Goal: Task Accomplishment & Management: Use online tool/utility

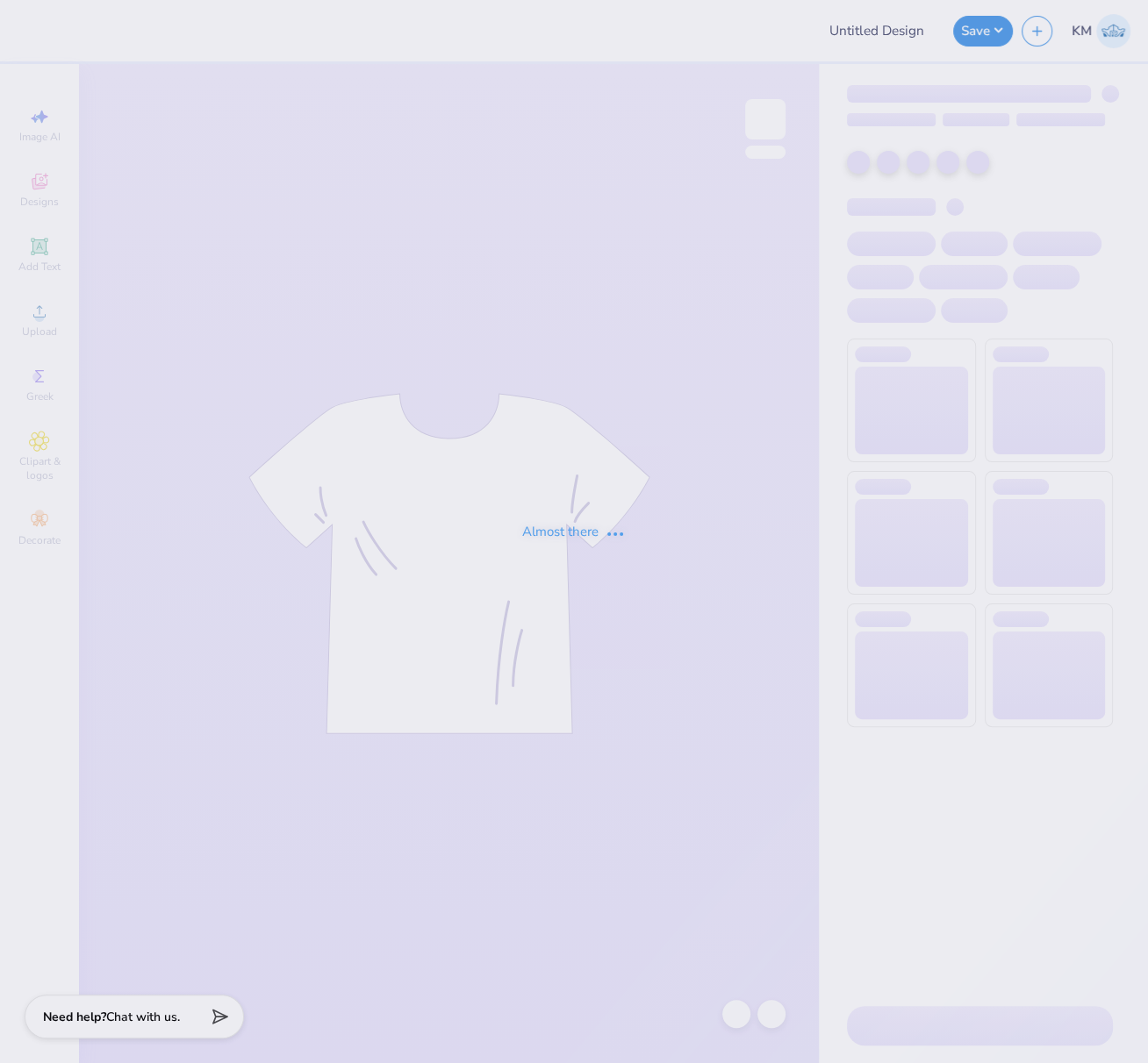
type input "FPS239299"
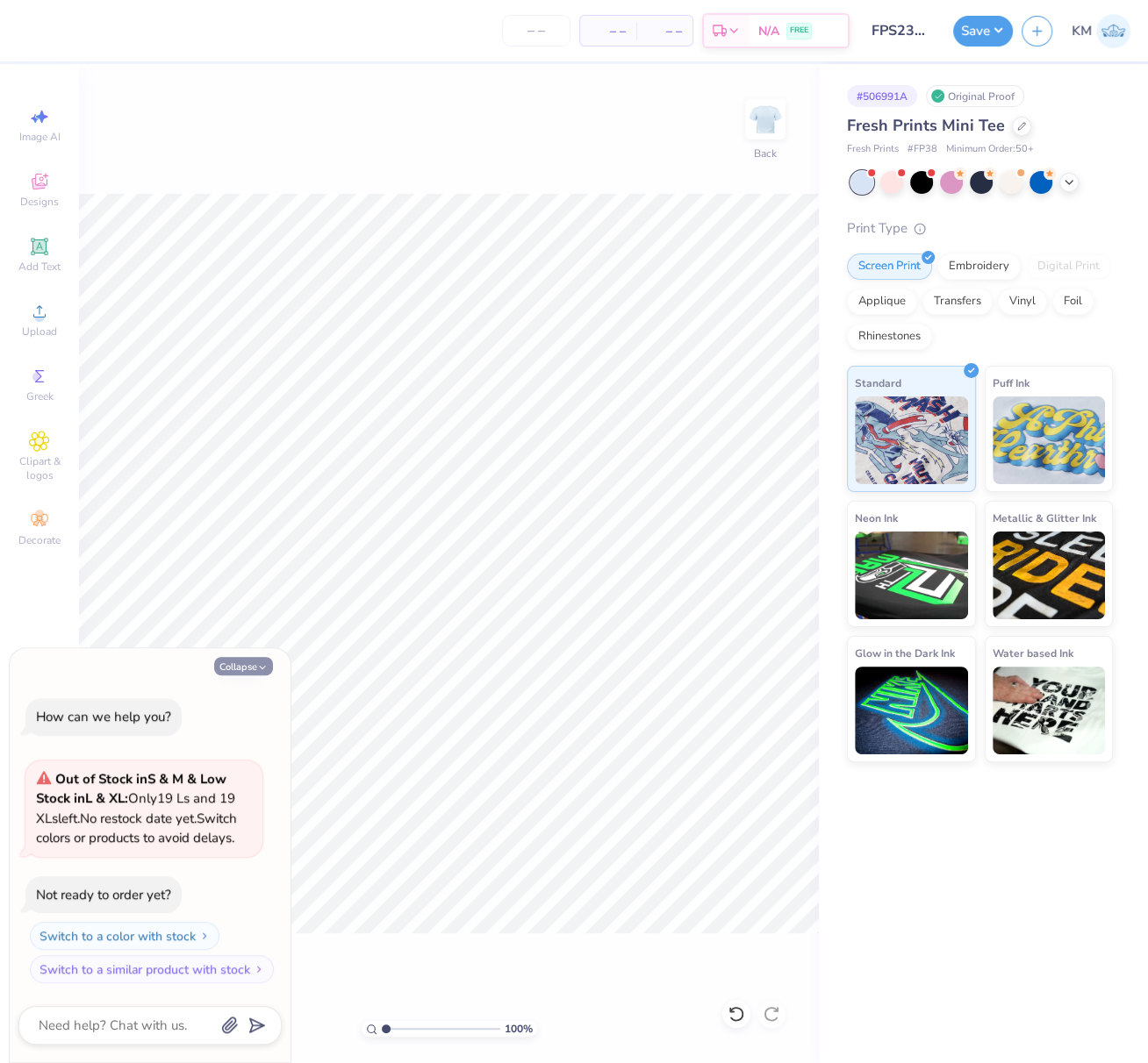
click at [243, 666] on button "Collapse" at bounding box center [243, 666] width 59 height 18
type textarea "x"
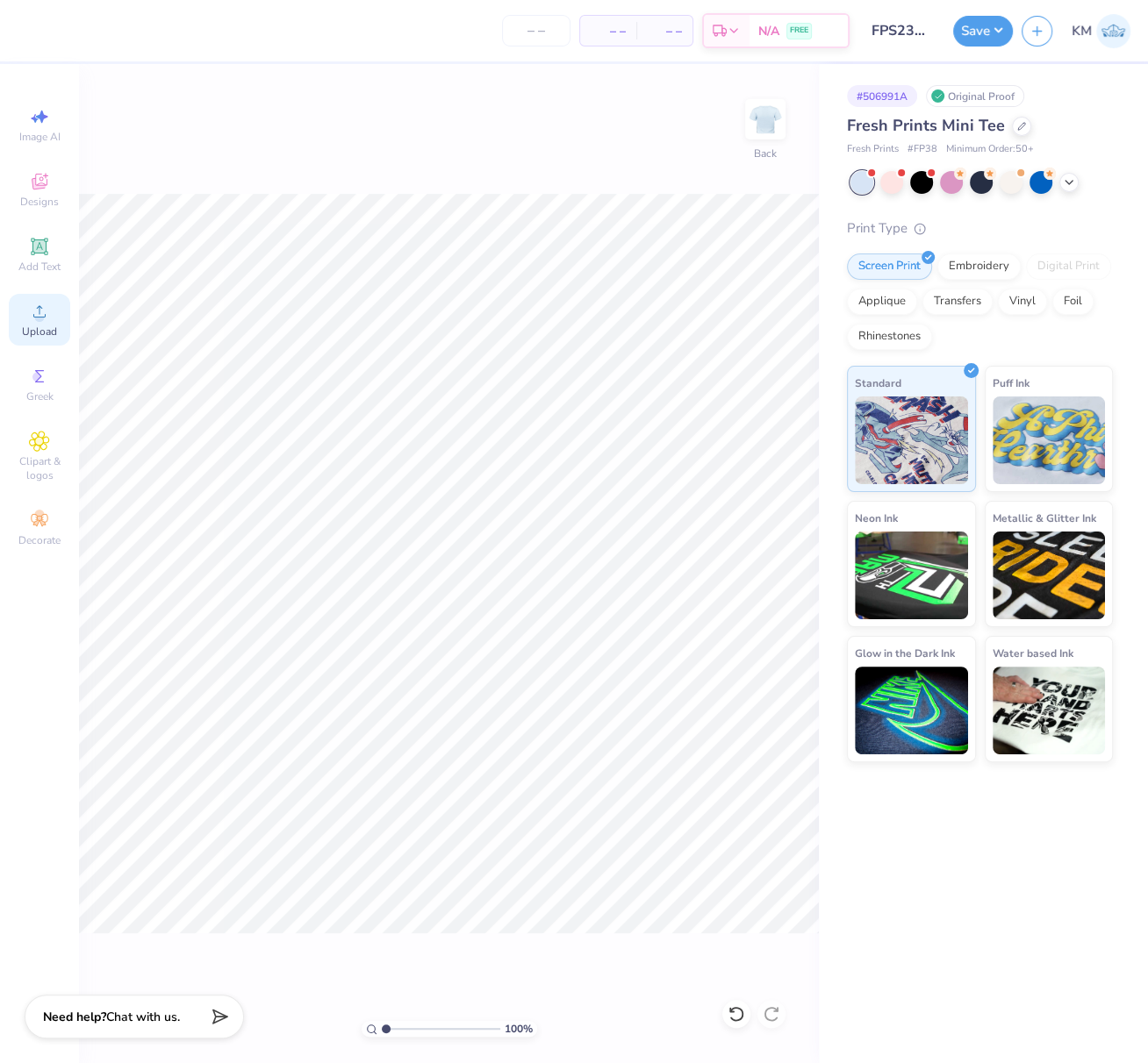
click at [29, 318] on icon at bounding box center [39, 311] width 21 height 21
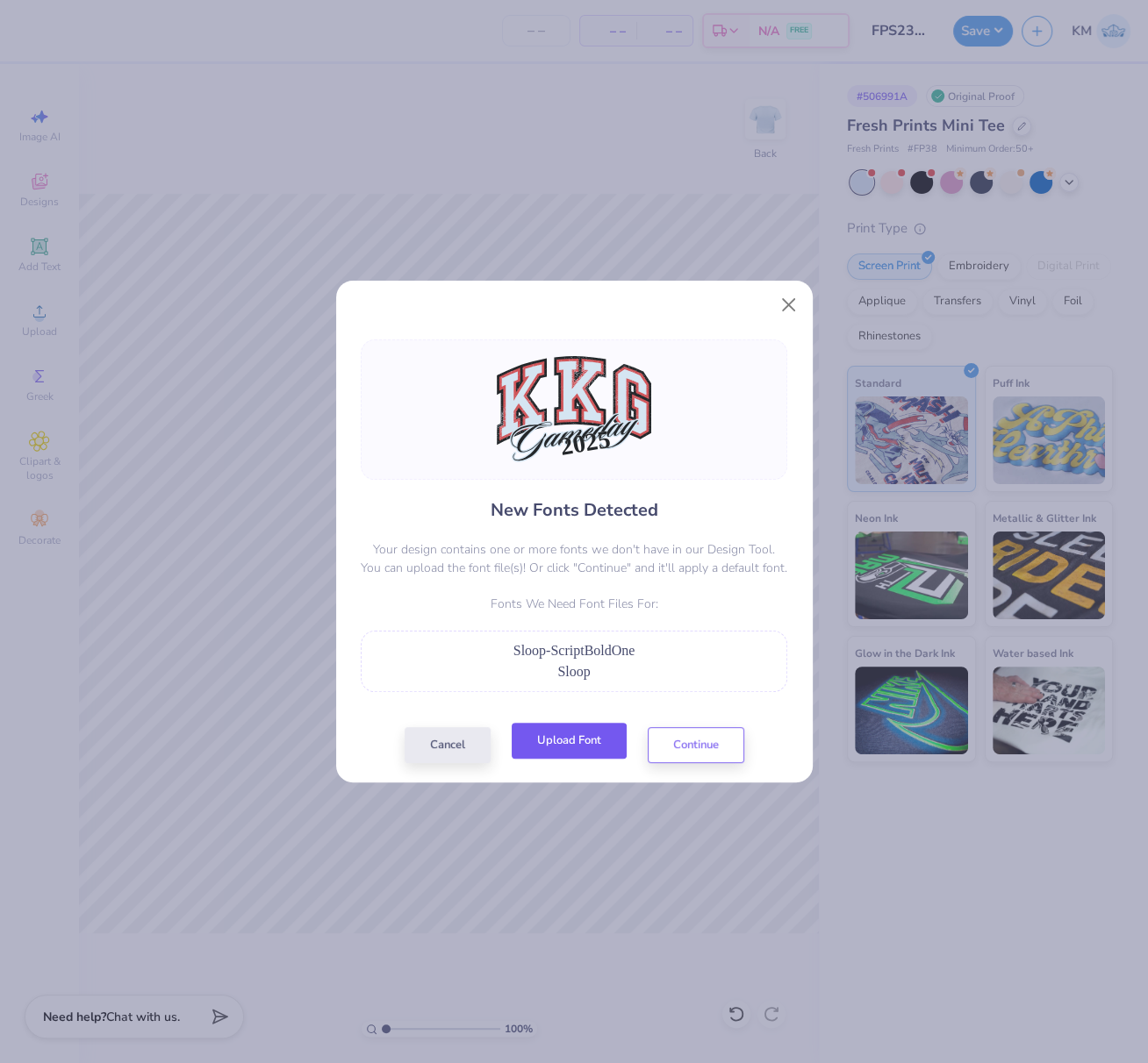
click at [565, 743] on button "Upload Font" at bounding box center [569, 741] width 115 height 36
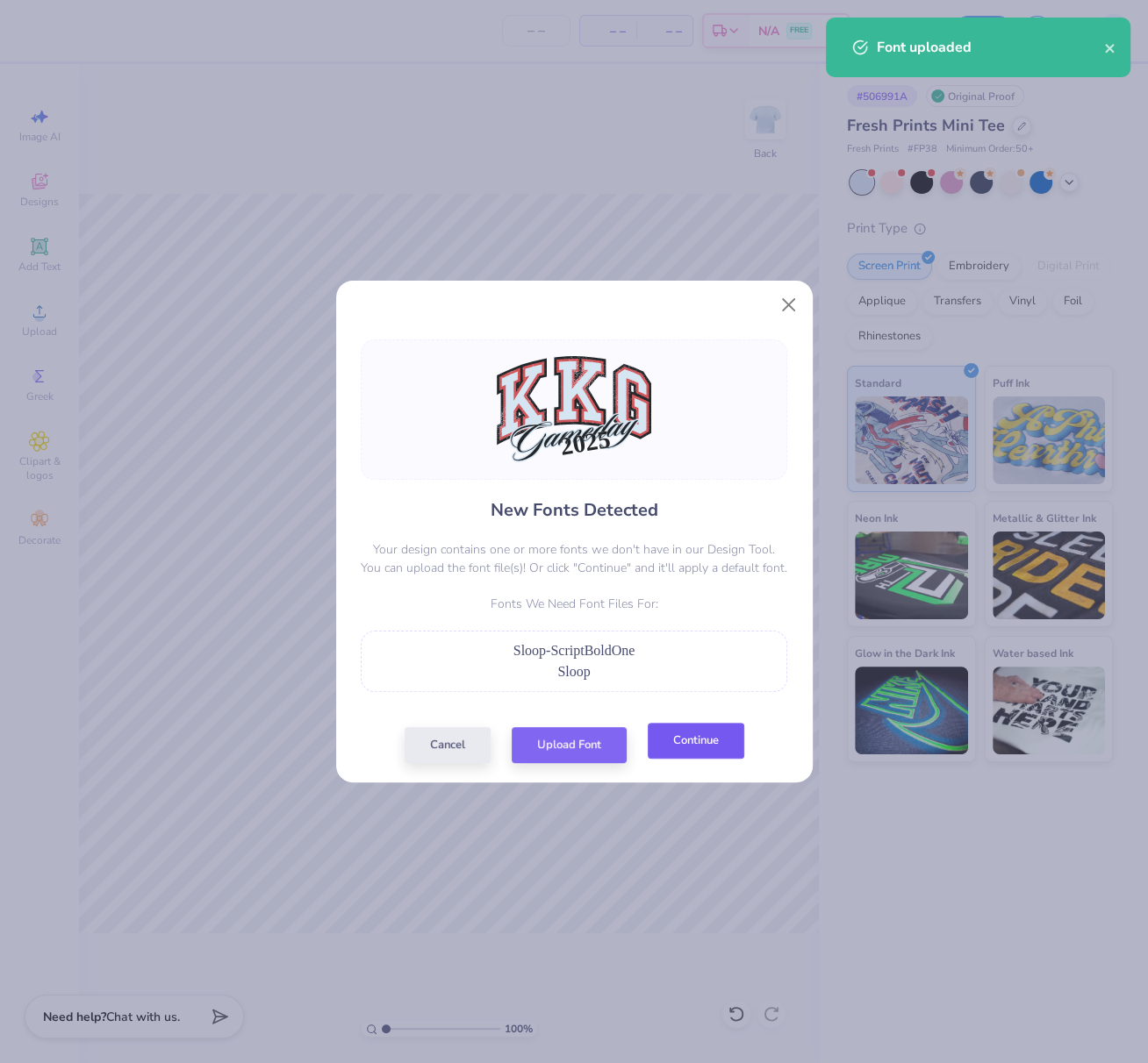
click at [679, 743] on button "Continue" at bounding box center [695, 741] width 96 height 36
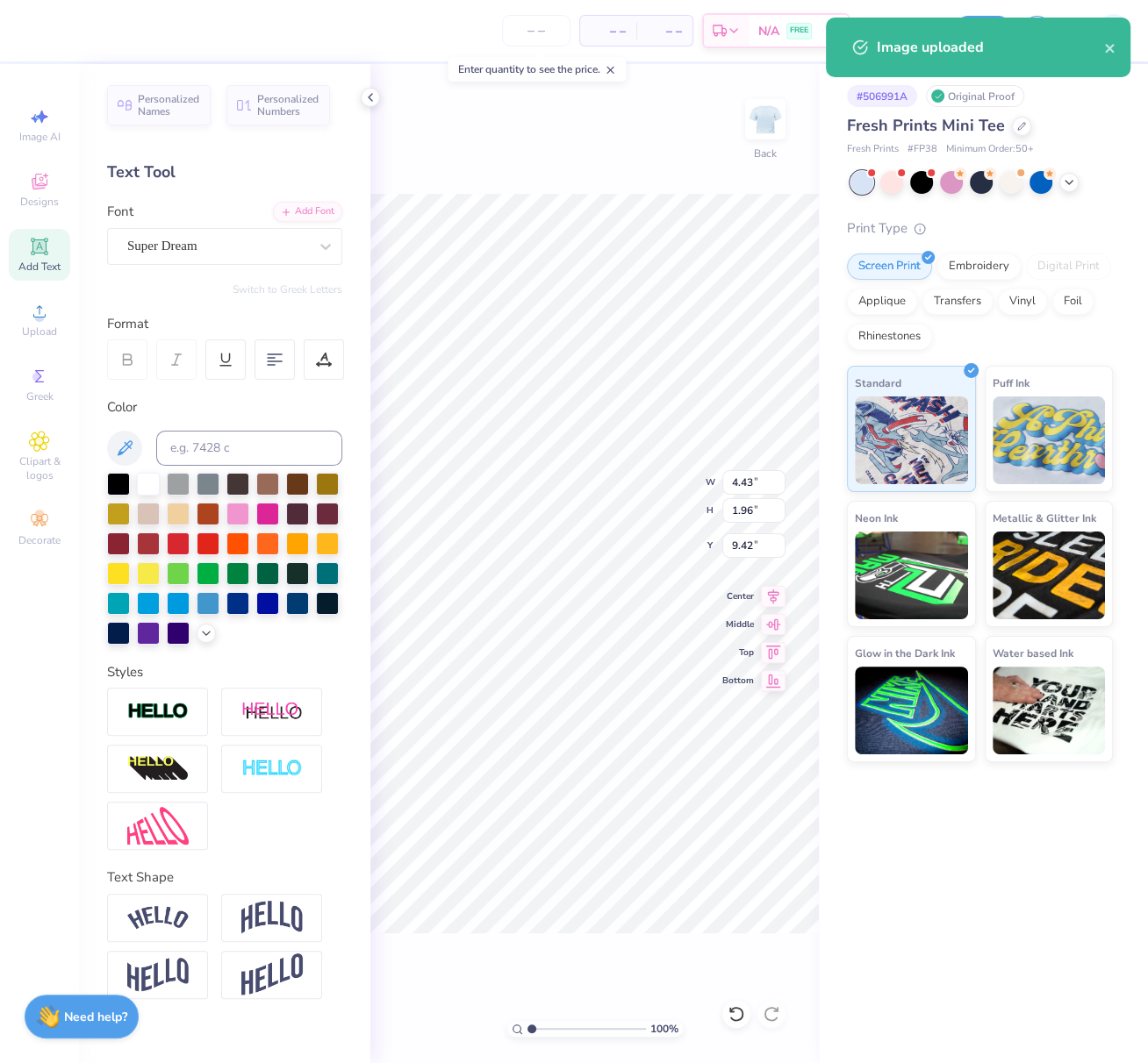
type input "10.40"
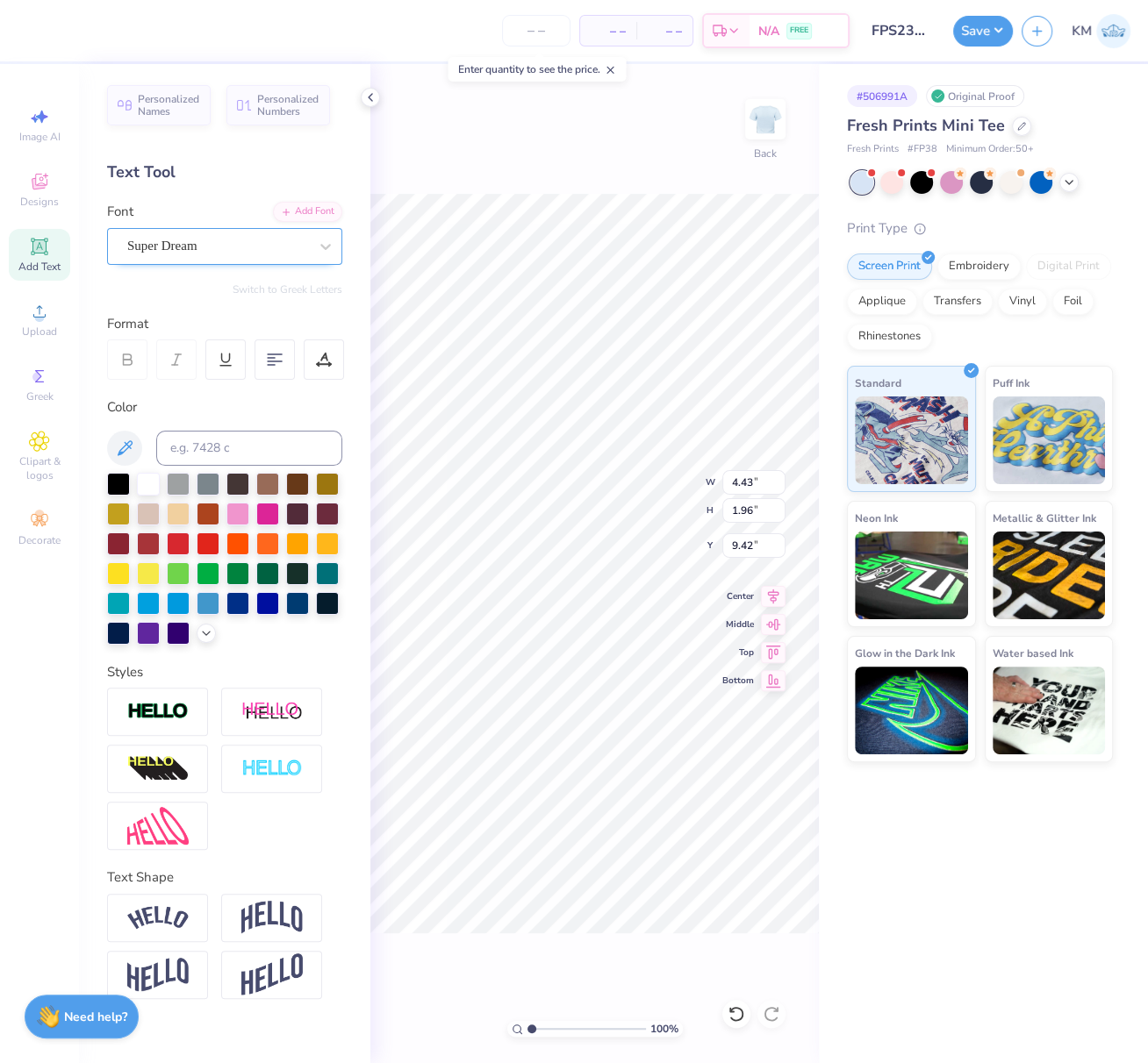
click at [264, 253] on div "Super Dream" at bounding box center [217, 246] width 185 height 27
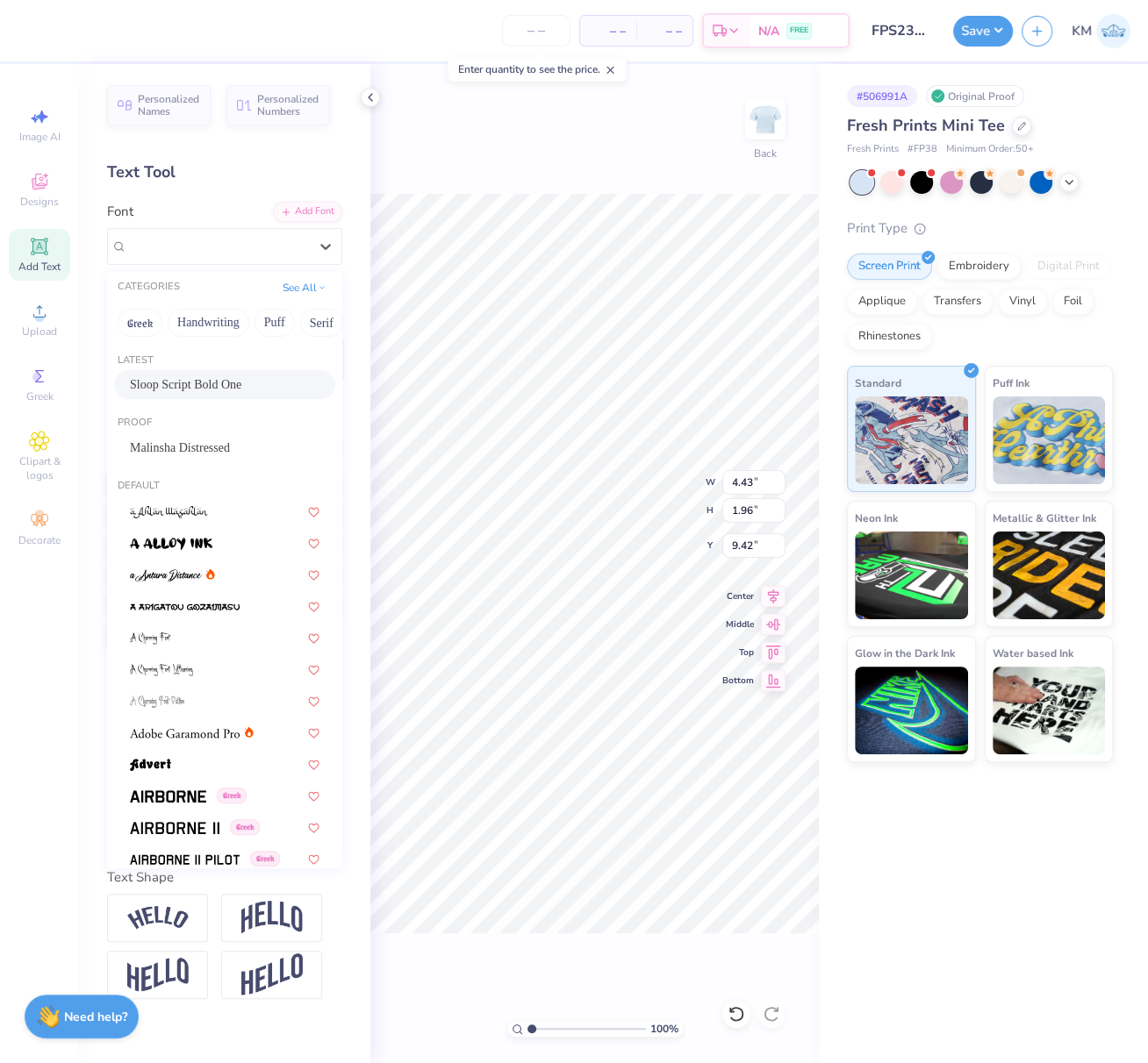
click at [207, 387] on span "Sloop Script Bold One" at bounding box center [185, 384] width 112 height 18
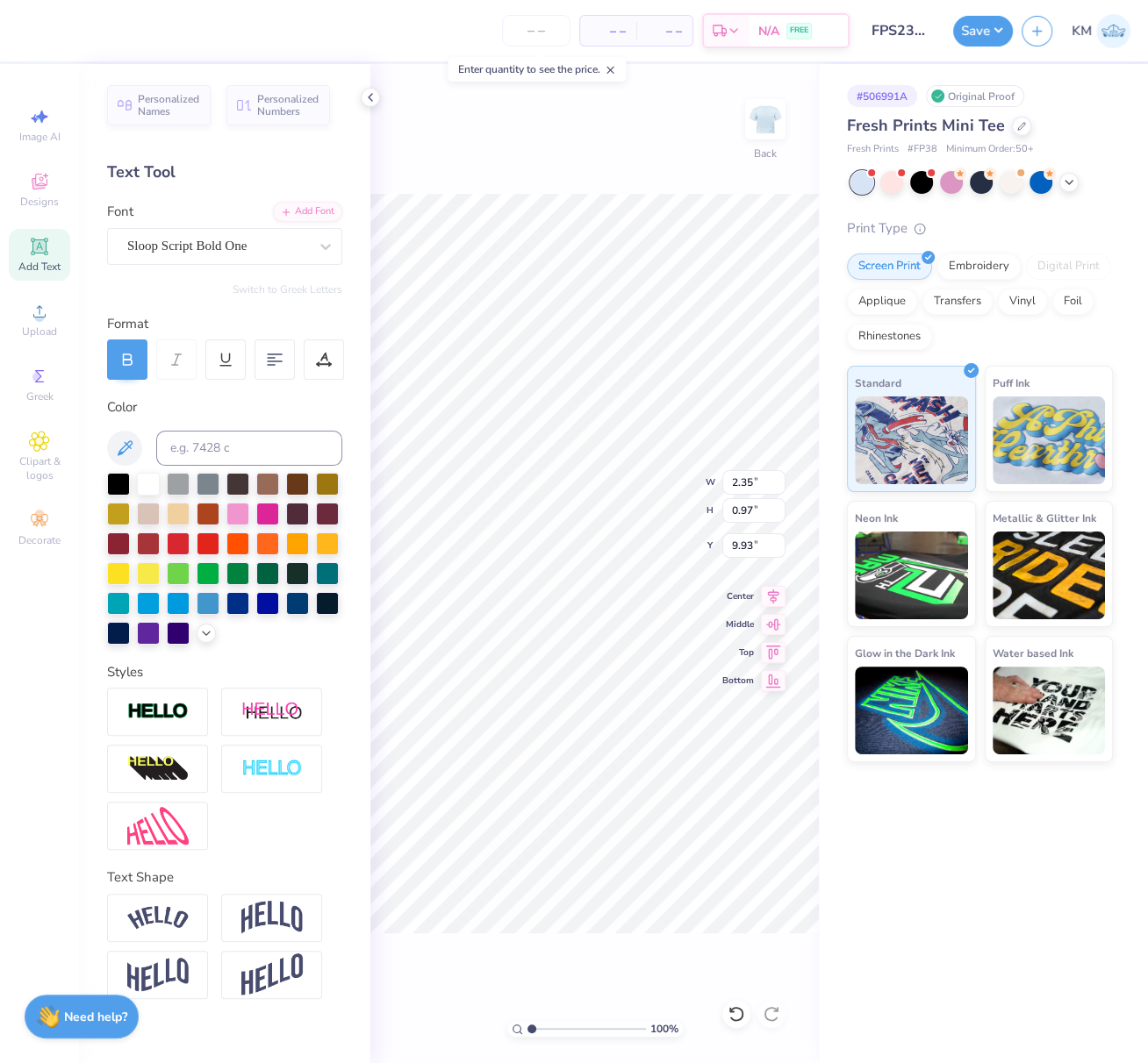
type input "2.35"
type input "0.97"
type input "9.93"
click at [203, 450] on input at bounding box center [249, 447] width 186 height 35
type input "426"
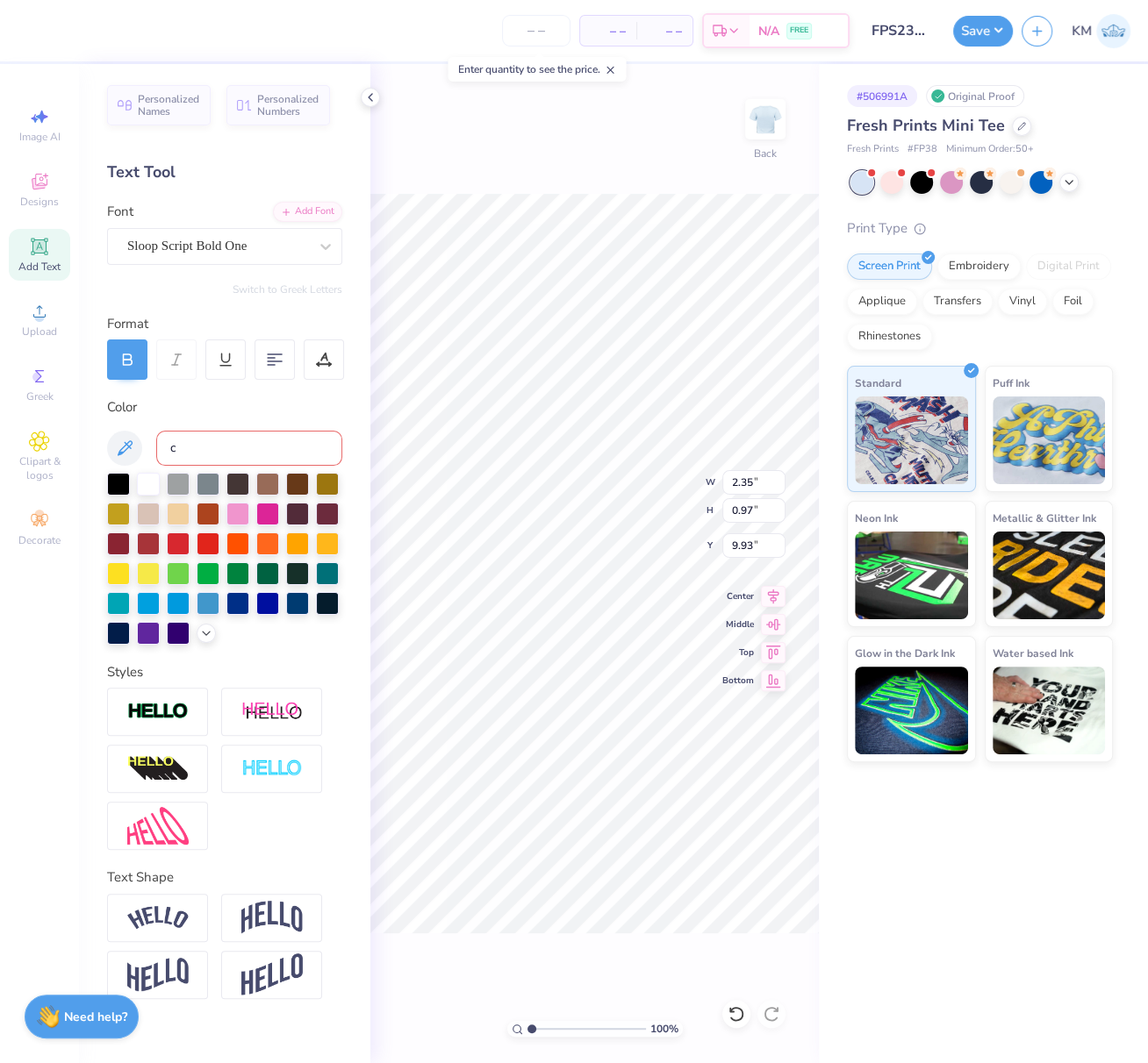
type input "c"
type input "10.53"
click at [774, 597] on icon at bounding box center [773, 593] width 24 height 21
drag, startPoint x: 740, startPoint y: 484, endPoint x: 759, endPoint y: 490, distance: 19.9
click at [757, 483] on input "11.40" at bounding box center [754, 482] width 63 height 24
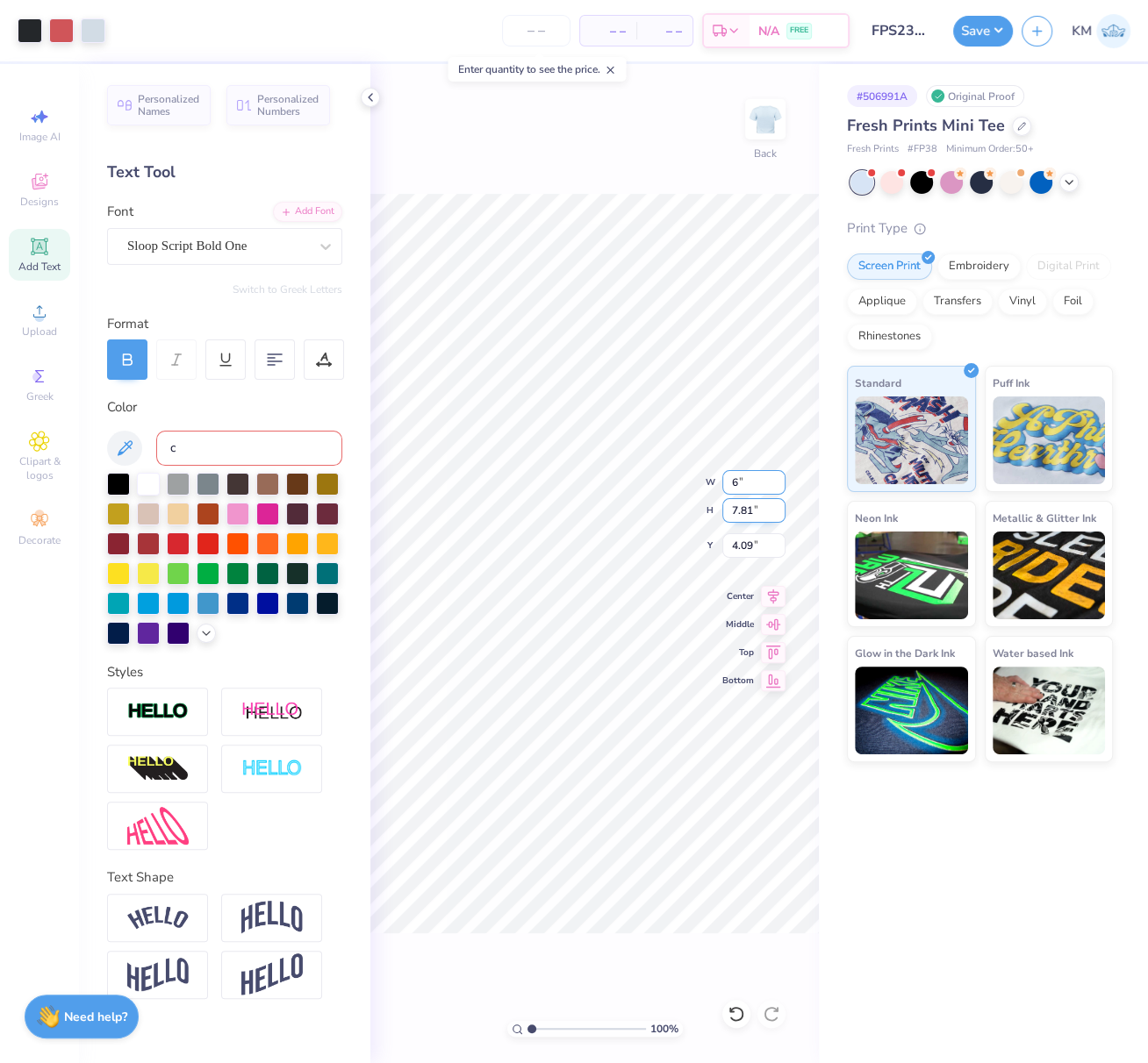
type input "6.00"
type input "4.11"
type input "5.94"
type input "1.24"
type input "0.51"
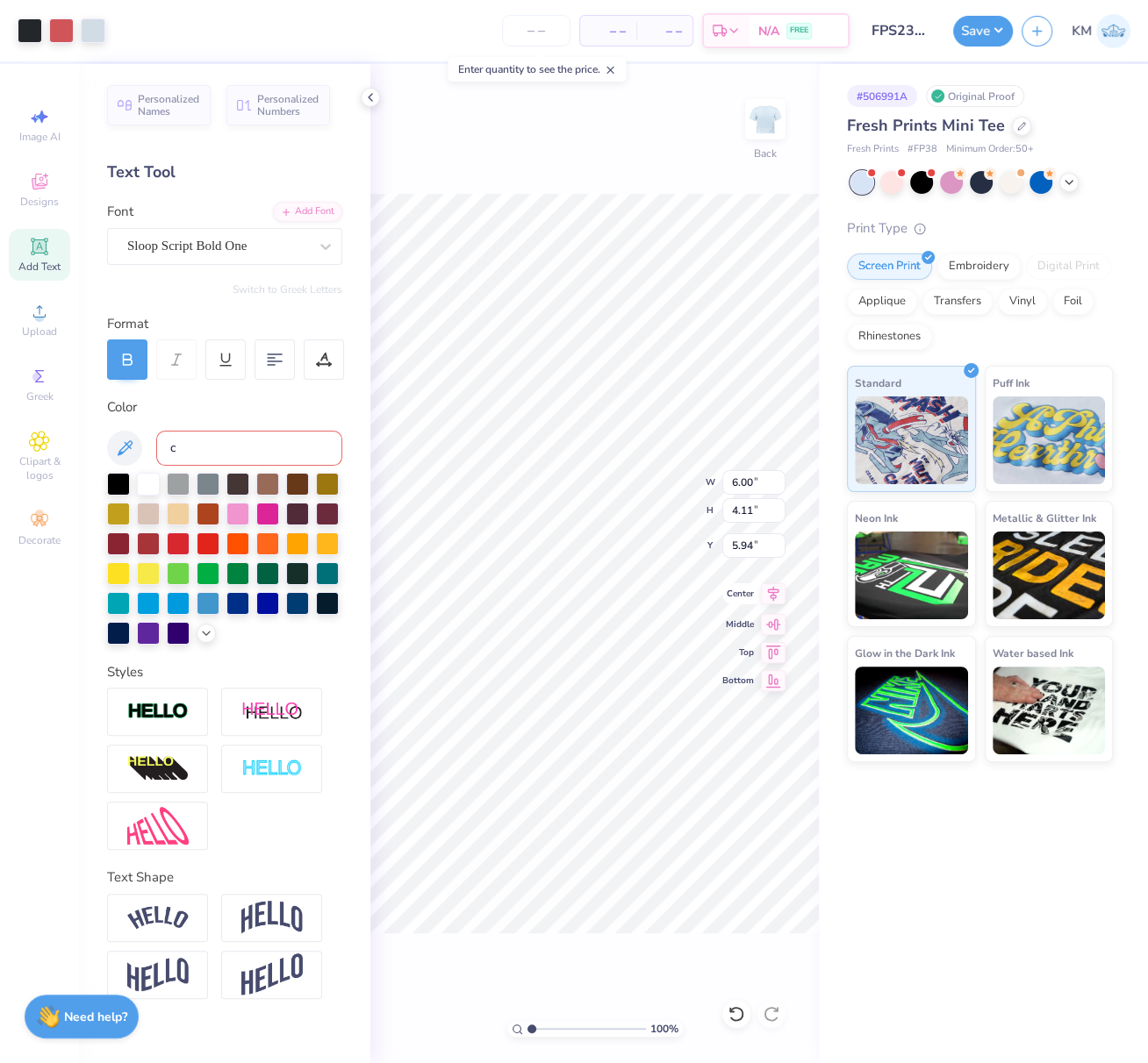
type input "10.99"
click at [773, 590] on icon at bounding box center [773, 594] width 12 height 15
click at [719, 540] on div "100 % Back W 6.00 6.00 " H 4.11 4.11 " Y 5.94 5.94 " Center Middle Top Bottom" at bounding box center [594, 563] width 448 height 999
drag, startPoint x: 753, startPoint y: 545, endPoint x: 723, endPoint y: 542, distance: 30.1
click at [725, 538] on input "5.94" at bounding box center [754, 545] width 63 height 24
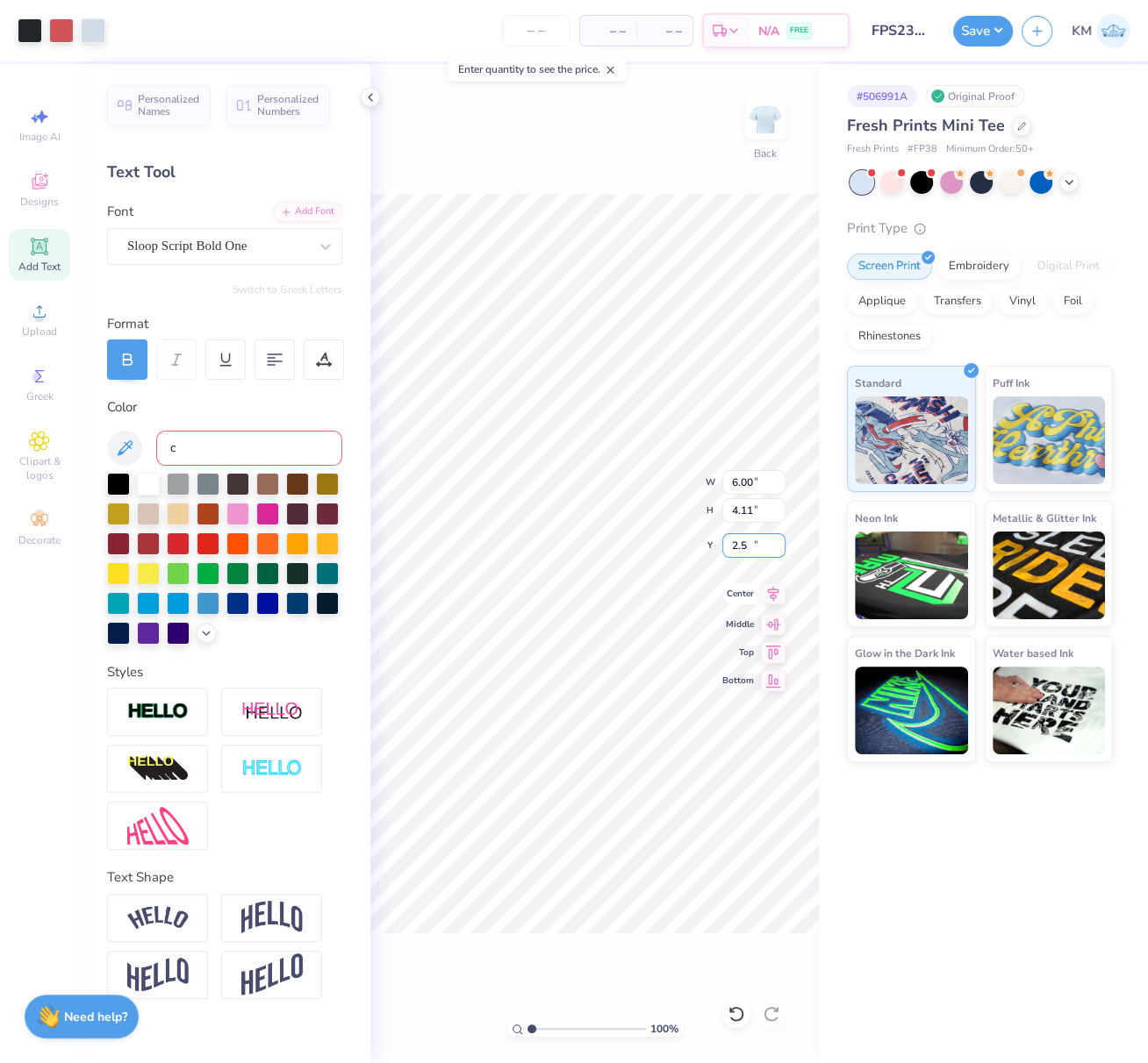
type input "2.50"
drag, startPoint x: 772, startPoint y: 593, endPoint x: 754, endPoint y: 599, distance: 19.0
click at [772, 593] on icon at bounding box center [773, 594] width 12 height 15
click at [989, 24] on button "Save" at bounding box center [982, 29] width 59 height 31
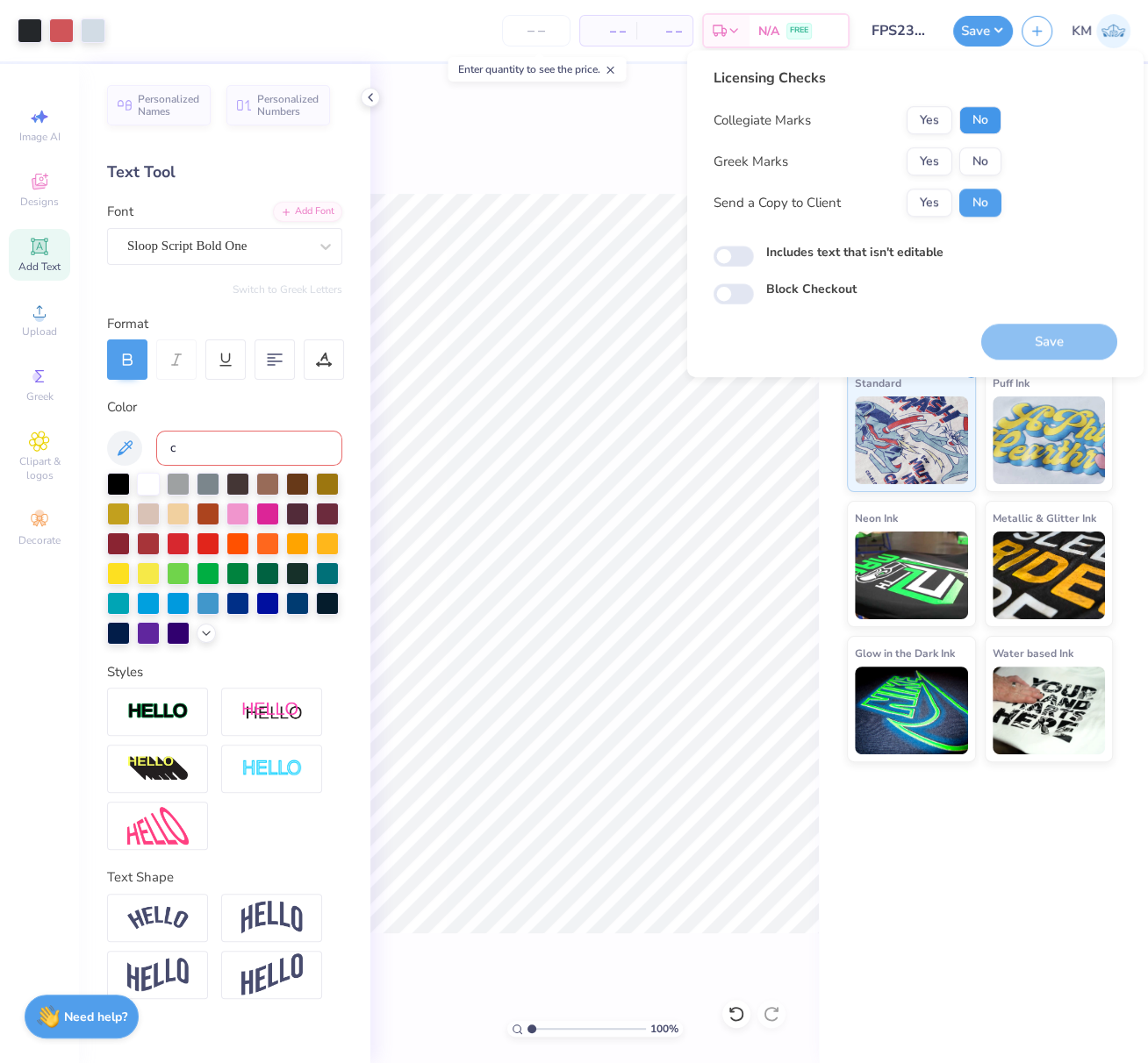
click at [988, 120] on button "No" at bounding box center [980, 120] width 42 height 28
click at [921, 158] on button "Yes" at bounding box center [929, 161] width 46 height 28
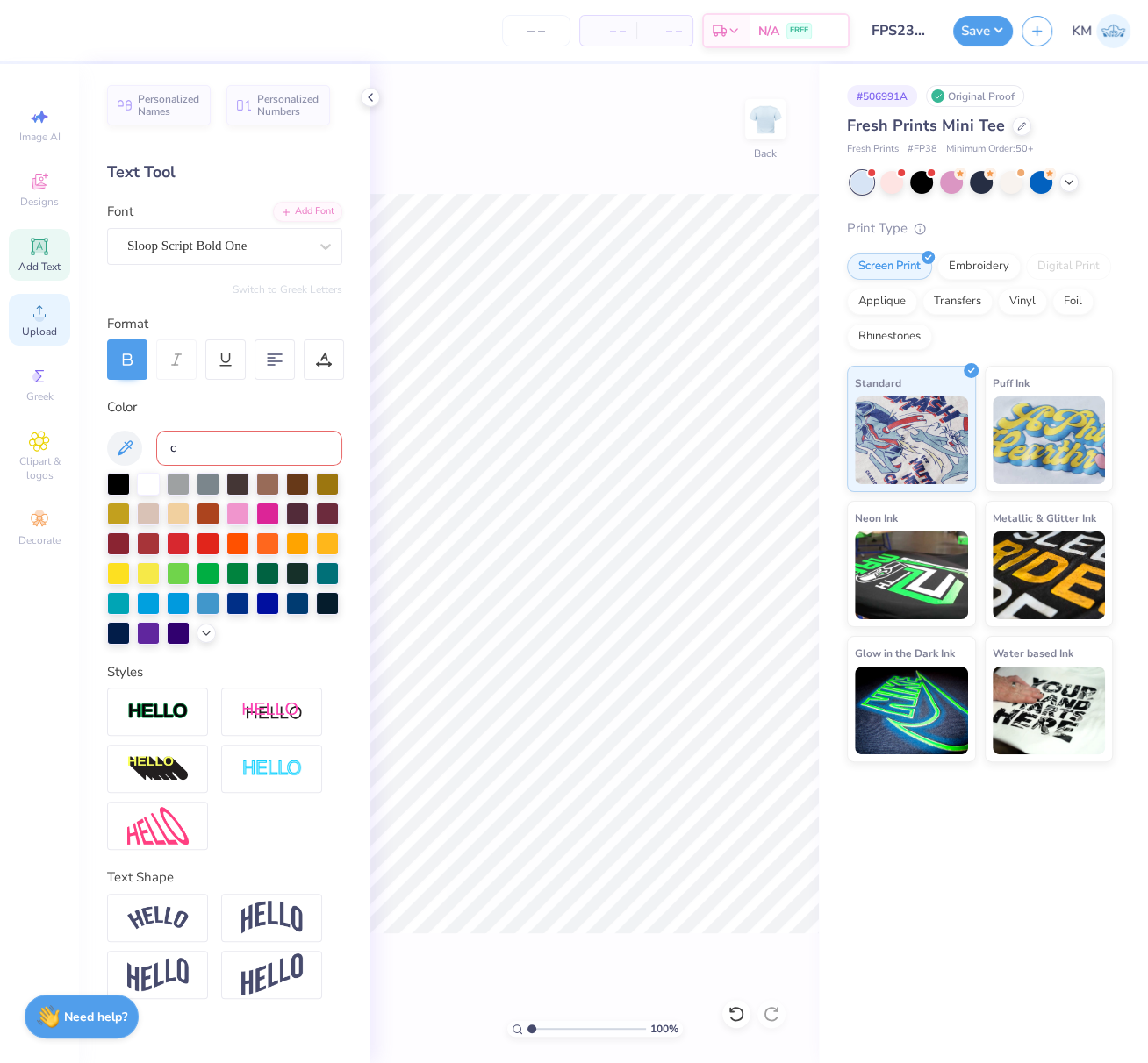
click at [32, 328] on span "Upload" at bounding box center [39, 332] width 35 height 14
click at [43, 318] on circle at bounding box center [39, 317] width 10 height 10
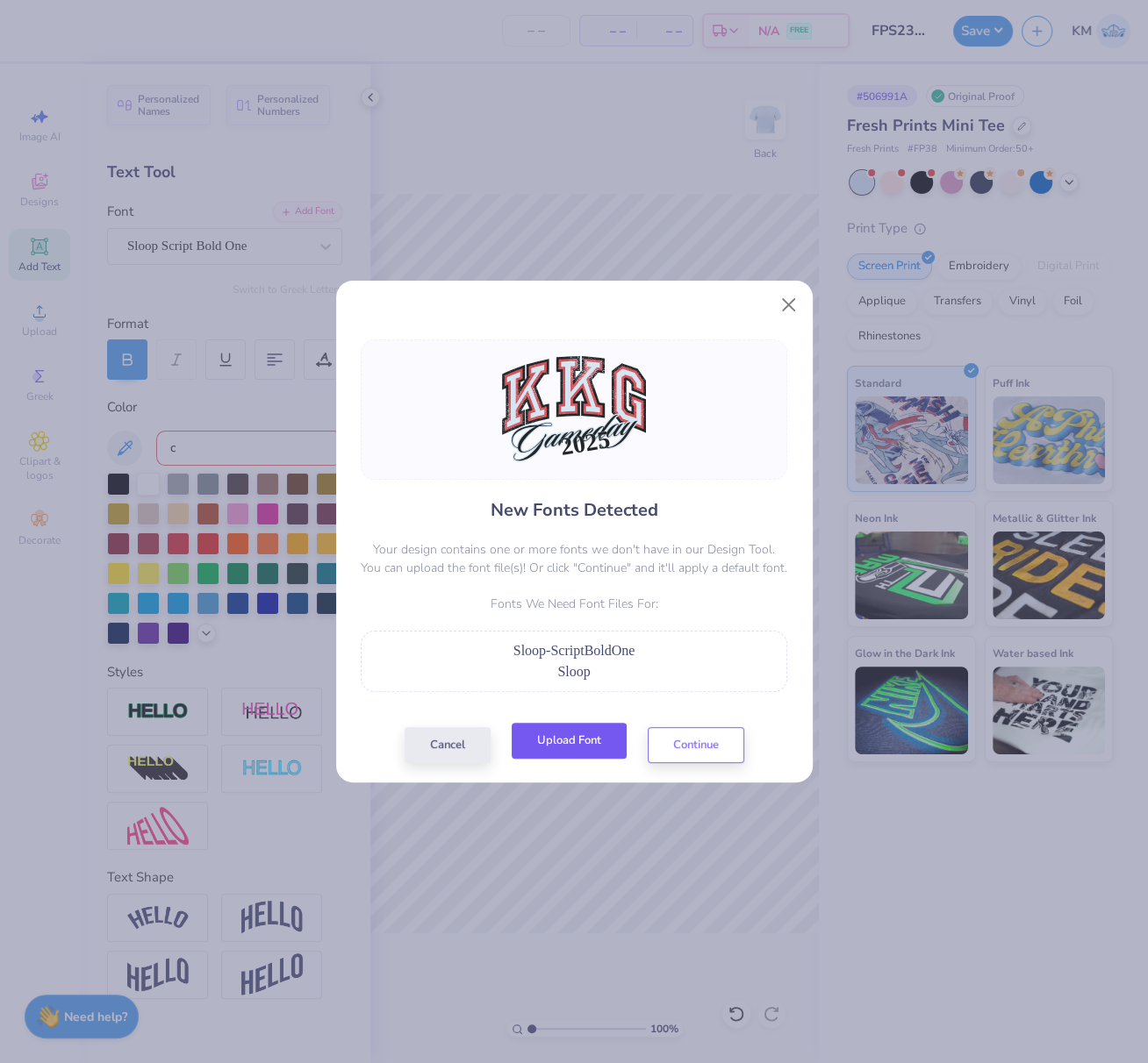
click at [592, 744] on button "Upload Font" at bounding box center [569, 741] width 115 height 36
click at [697, 746] on button "Continue" at bounding box center [695, 741] width 96 height 36
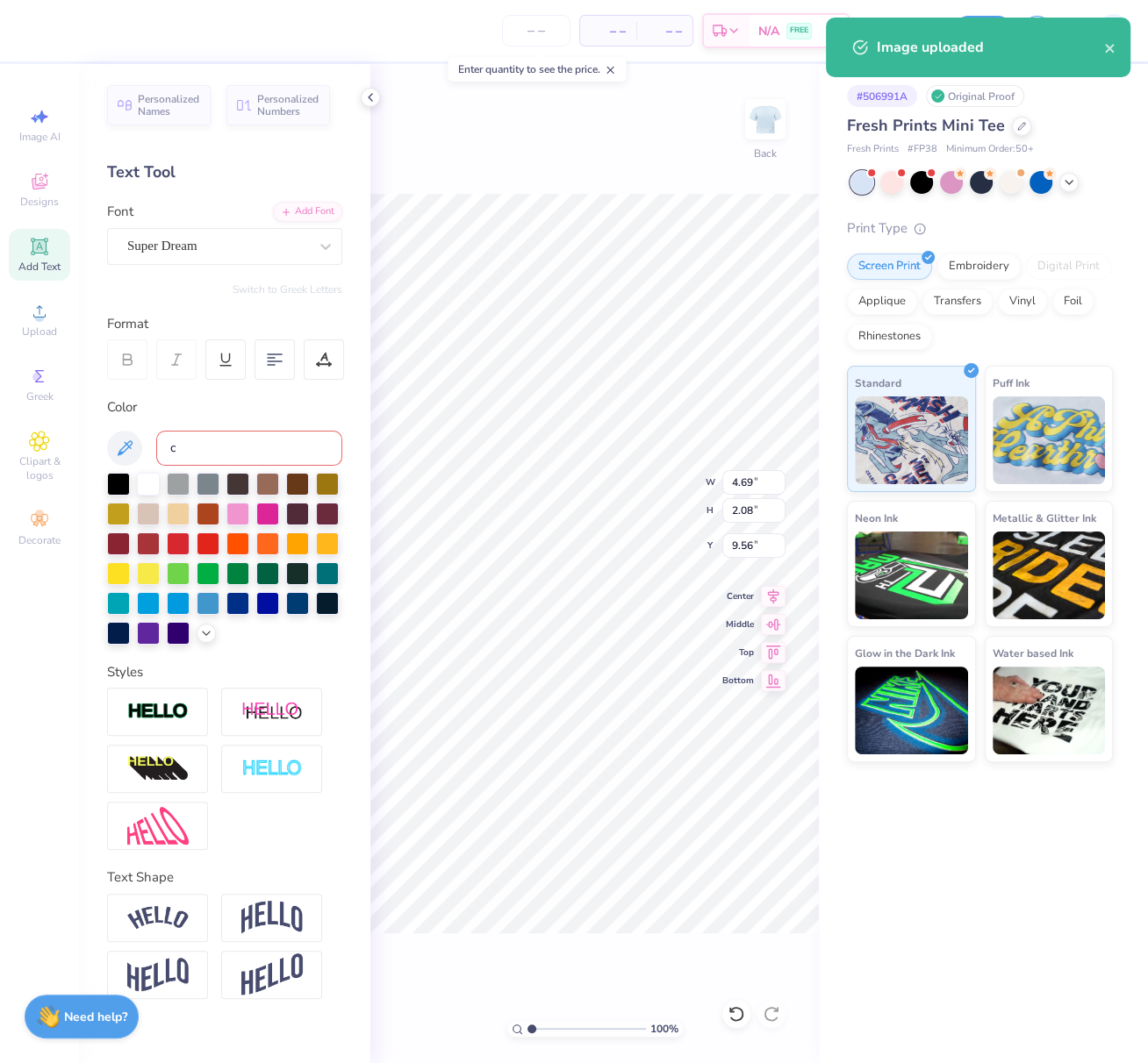
type input "10.79"
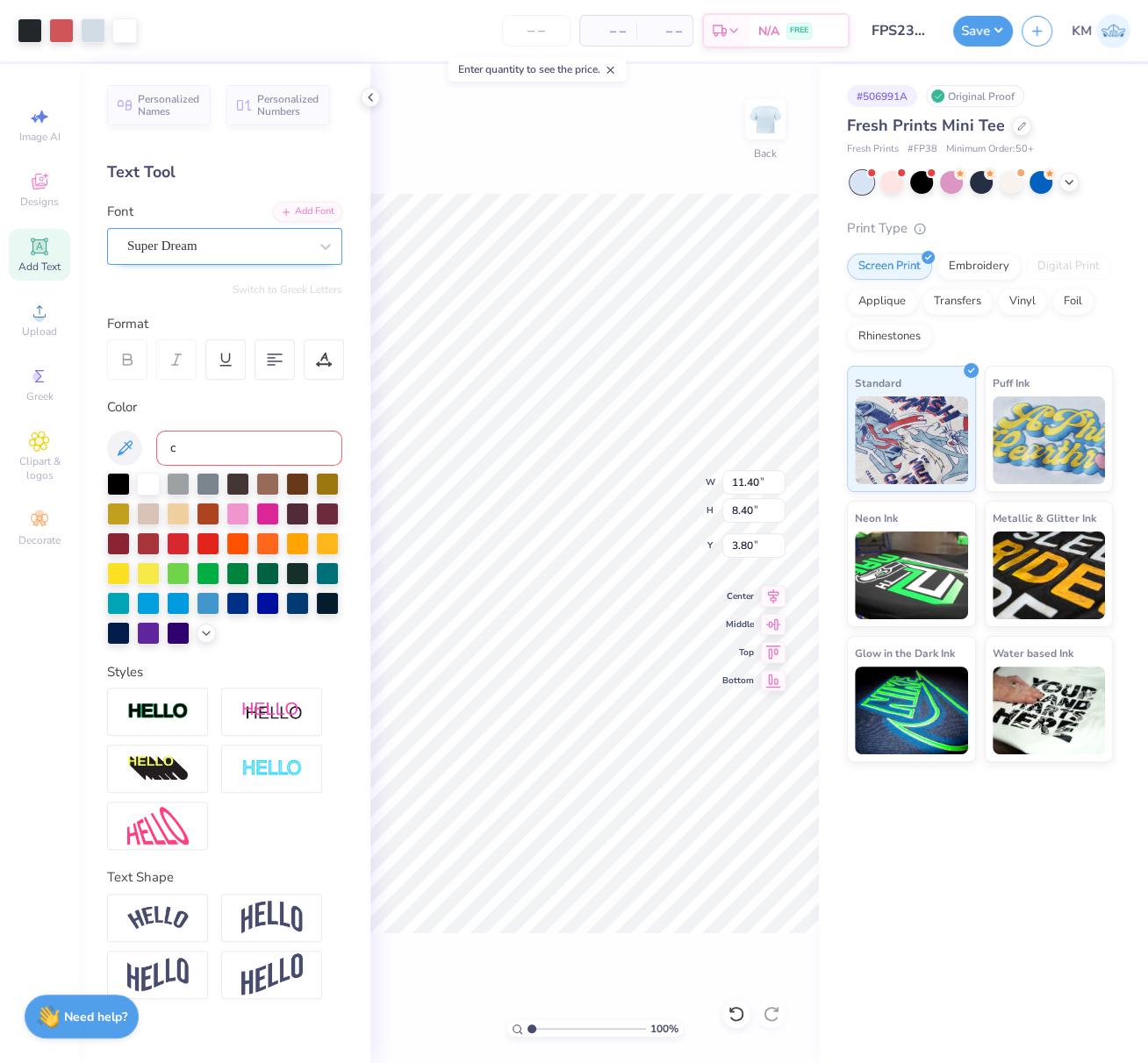
click at [182, 248] on div "Super Dream" at bounding box center [217, 246] width 185 height 27
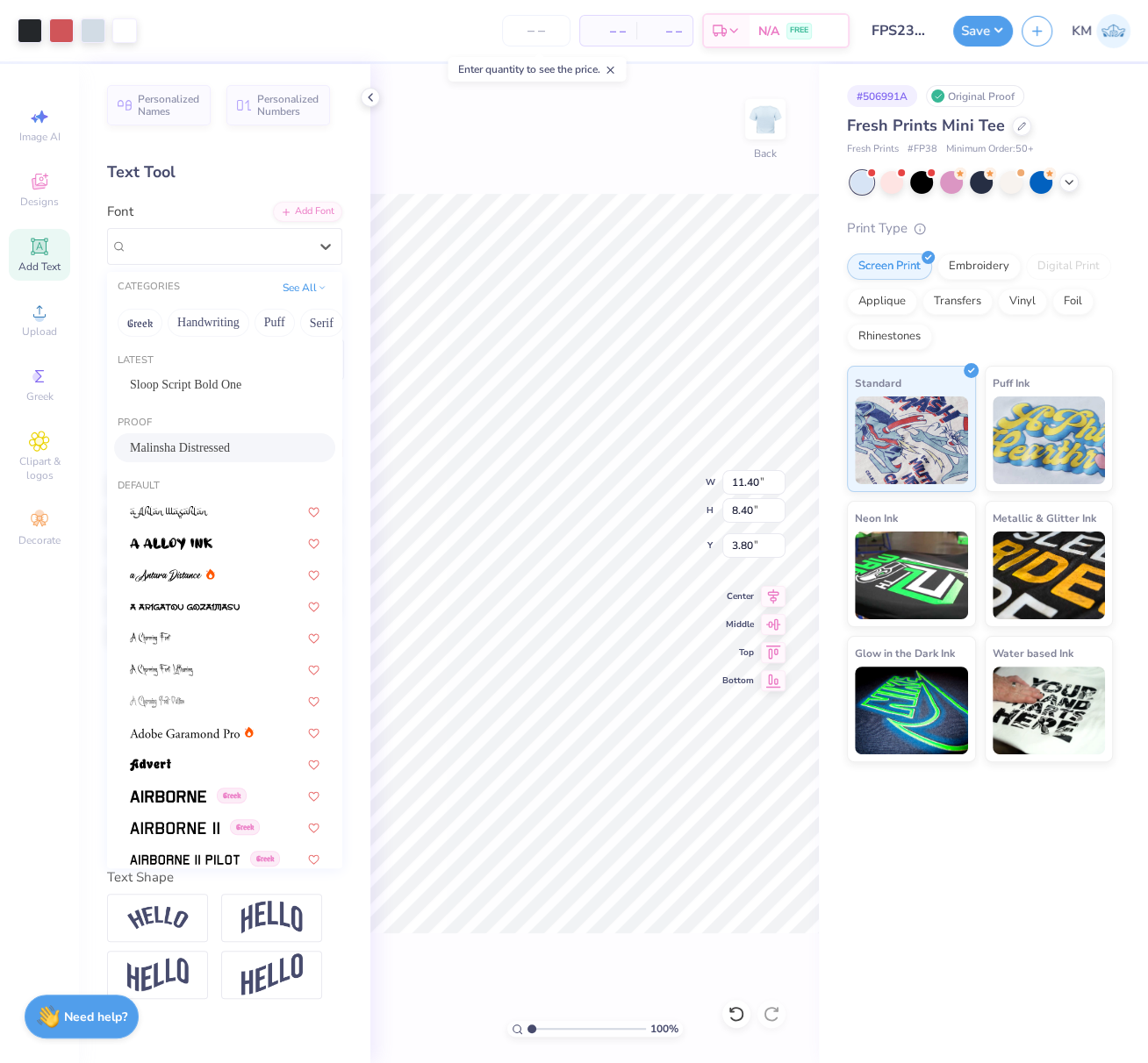
click at [177, 394] on div "Sloop Script Bold One" at bounding box center [225, 384] width 221 height 29
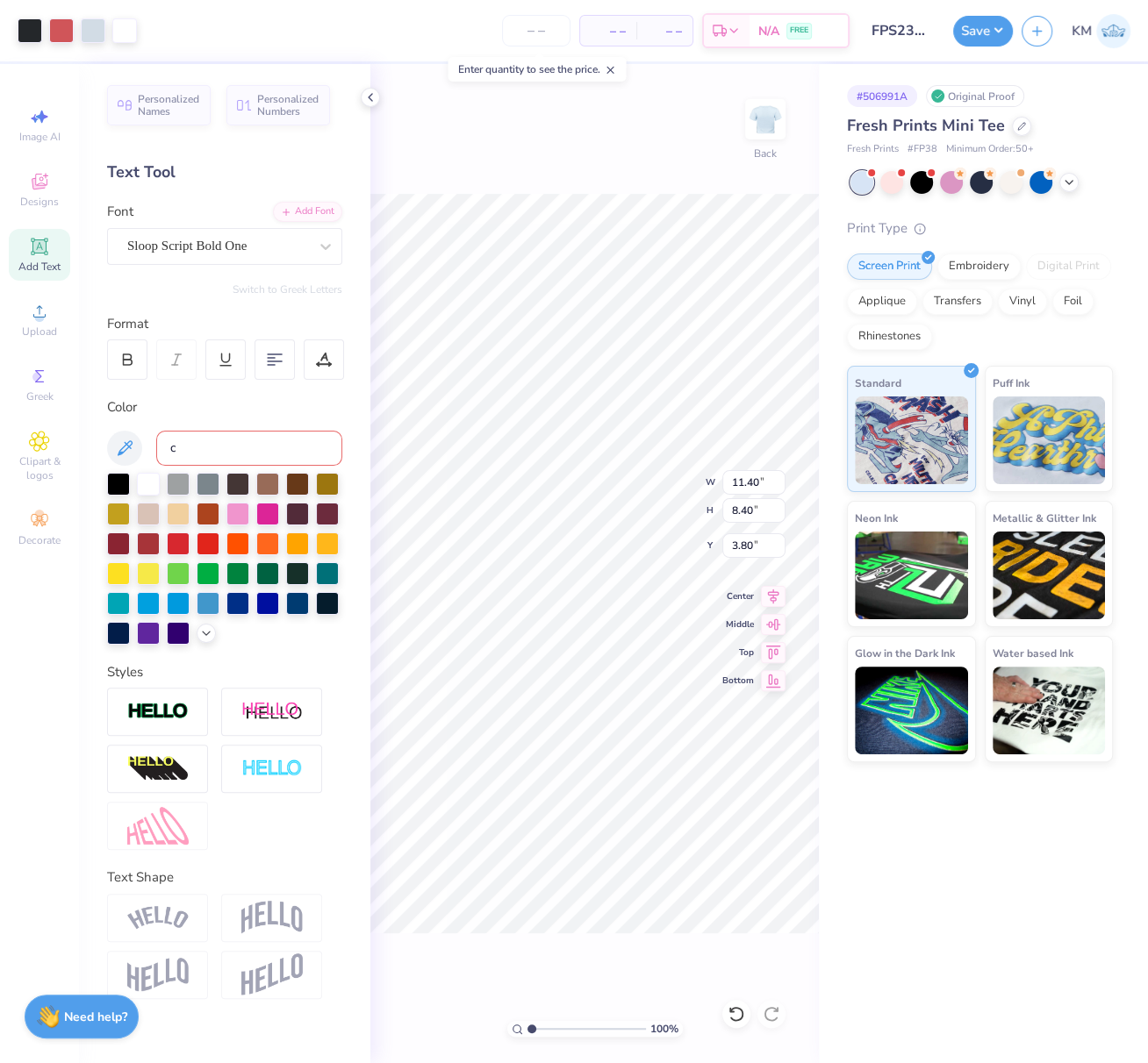
drag, startPoint x: 184, startPoint y: 449, endPoint x: 162, endPoint y: 445, distance: 22.4
click at [162, 443] on input "c" at bounding box center [249, 447] width 186 height 35
type input "426"
type input "10.13"
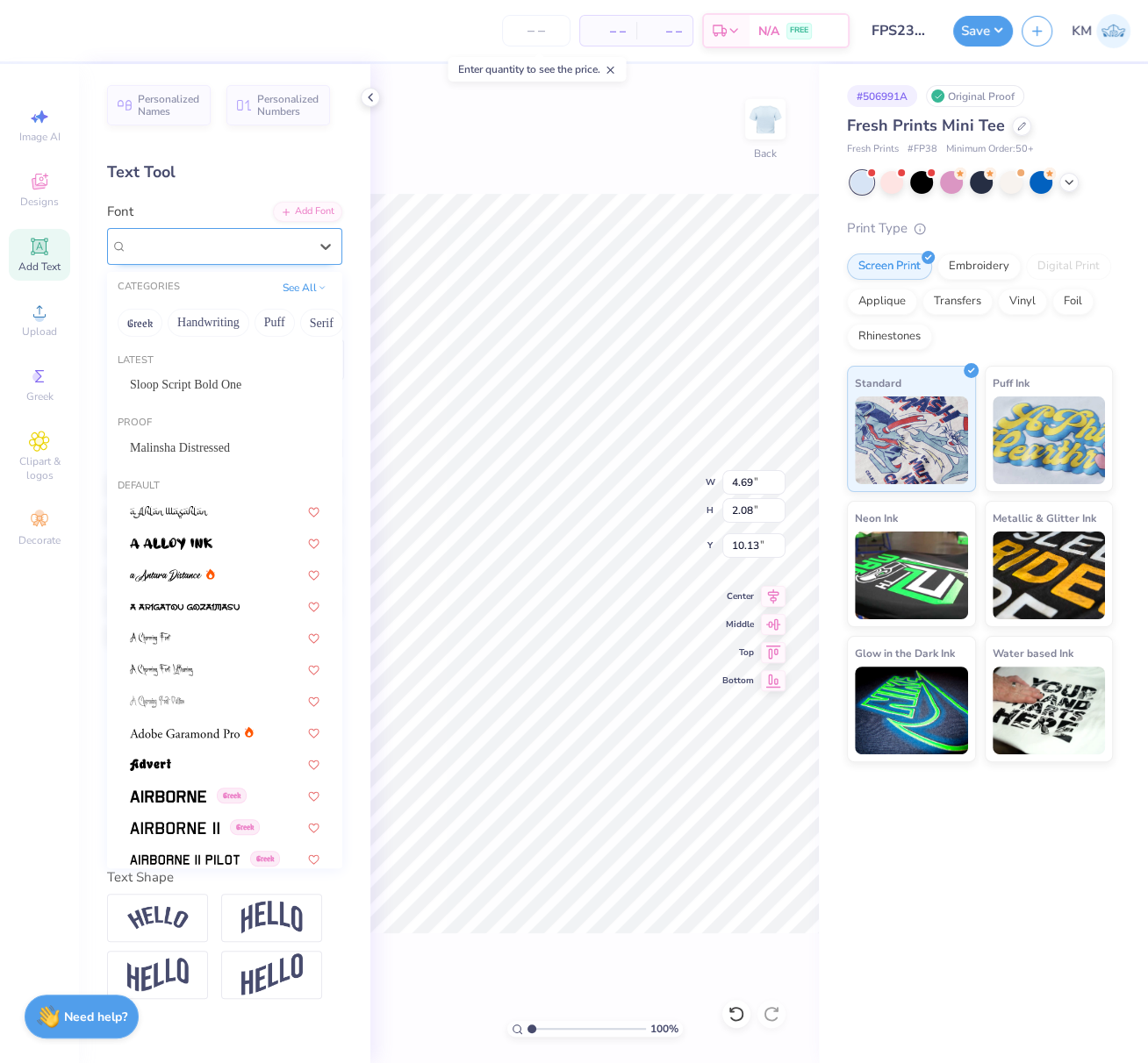
click at [256, 244] on div "Super Dream" at bounding box center [217, 246] width 185 height 27
click at [194, 390] on span "Sloop Script Bold One" at bounding box center [185, 384] width 112 height 18
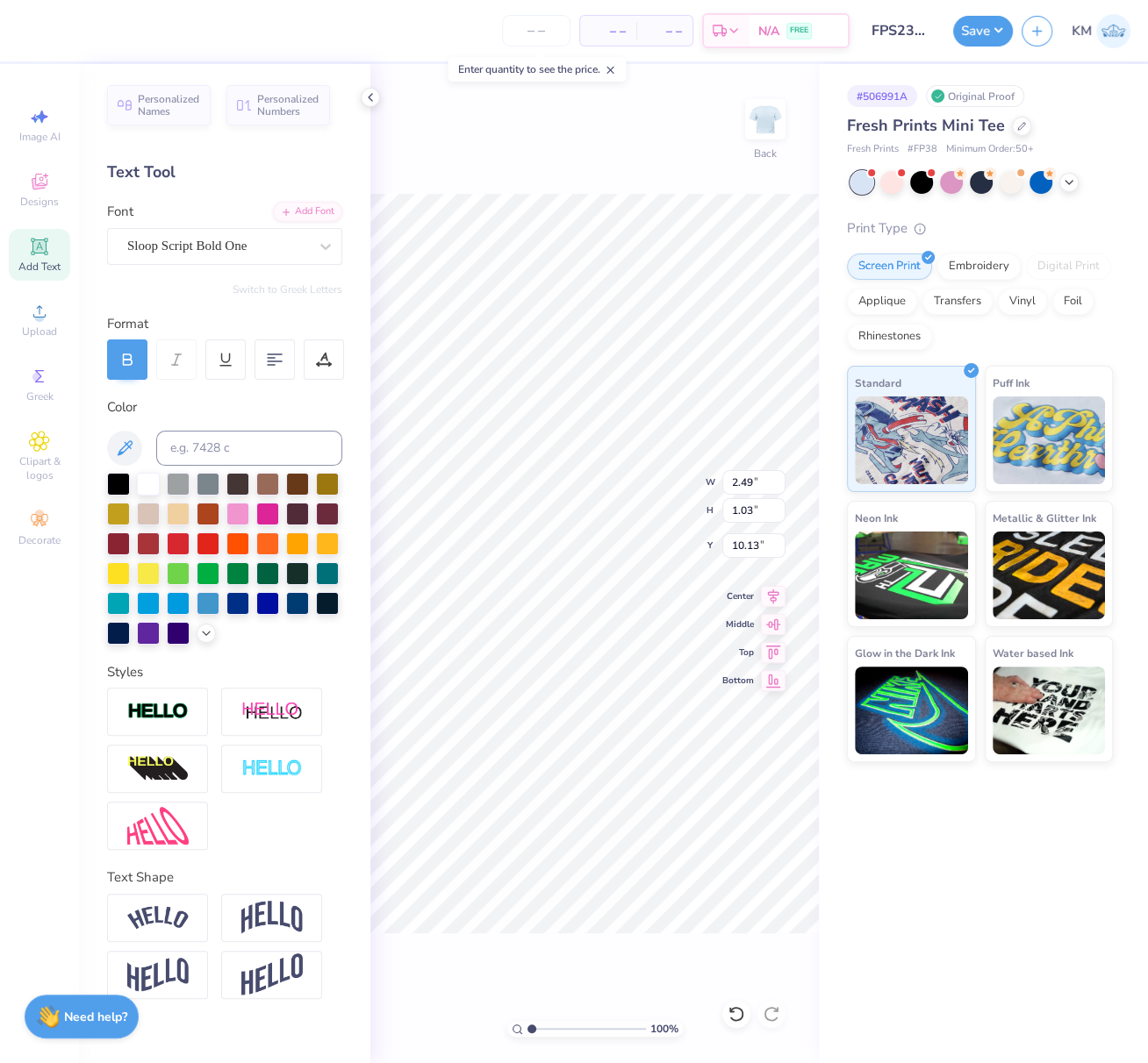
type input "2.49"
type input "1.03"
type input "10.66"
click at [211, 448] on input at bounding box center [249, 447] width 186 height 35
type input "426"
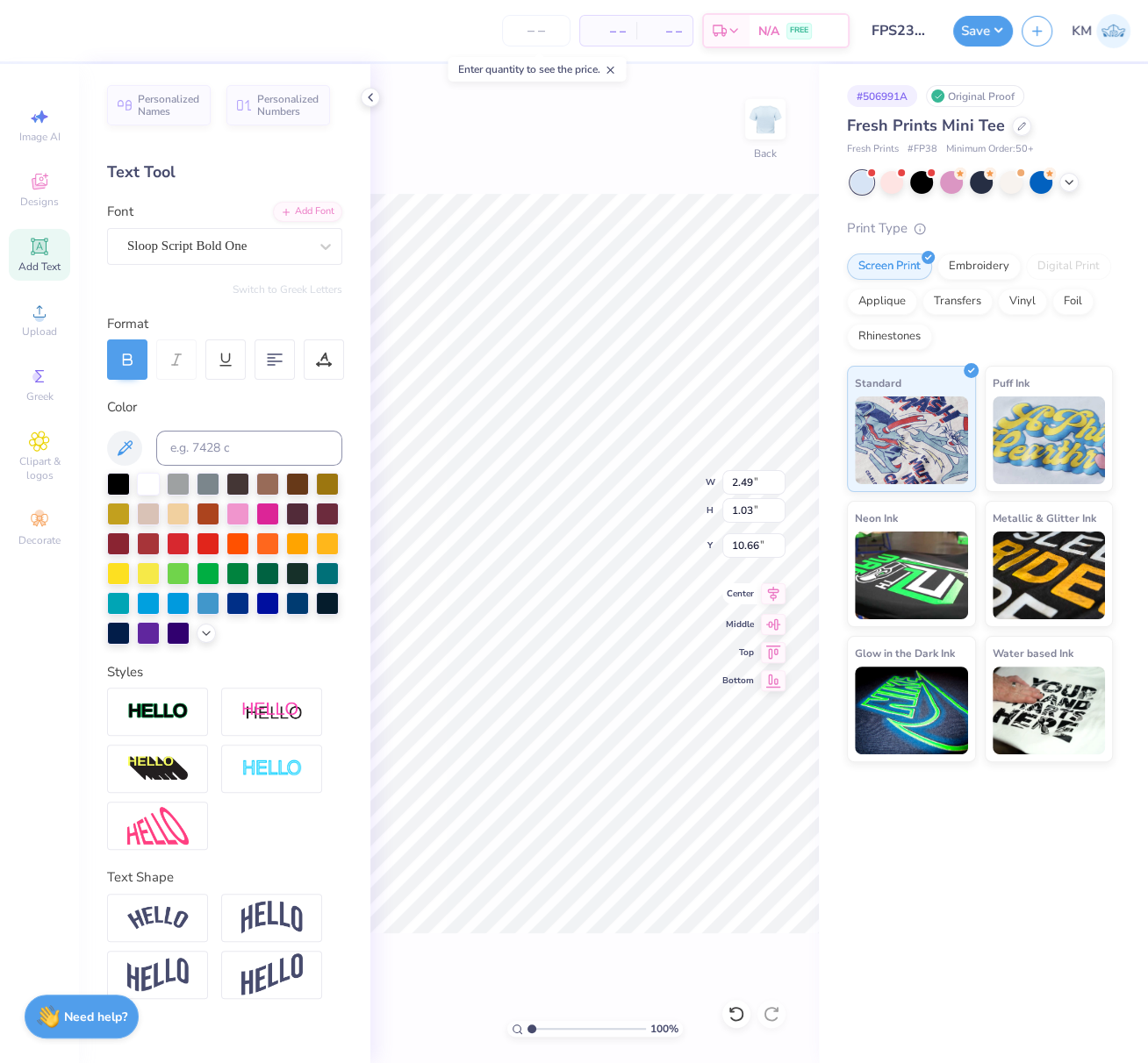
click at [774, 599] on icon at bounding box center [773, 593] width 24 height 21
drag, startPoint x: 731, startPoint y: 483, endPoint x: 762, endPoint y: 533, distance: 58.8
click at [758, 483] on input "11.40" at bounding box center [754, 482] width 63 height 24
type input "6.00"
type input "4.42"
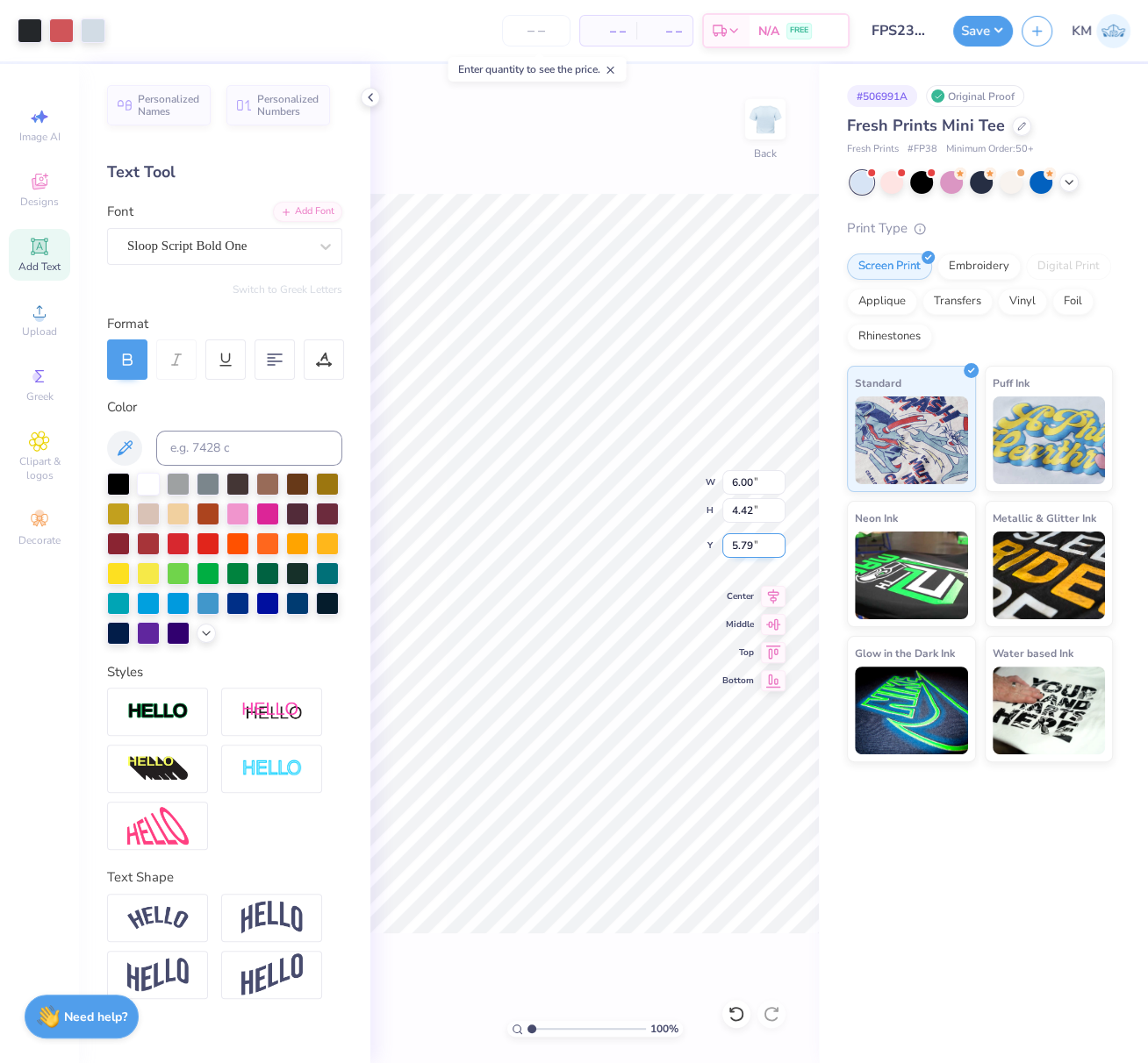
drag, startPoint x: 730, startPoint y: 545, endPoint x: 756, endPoint y: 556, distance: 28.2
click at [752, 547] on input "5.79" at bounding box center [754, 545] width 63 height 24
type input "3"
type input "2.50"
click at [773, 599] on icon at bounding box center [773, 594] width 12 height 15
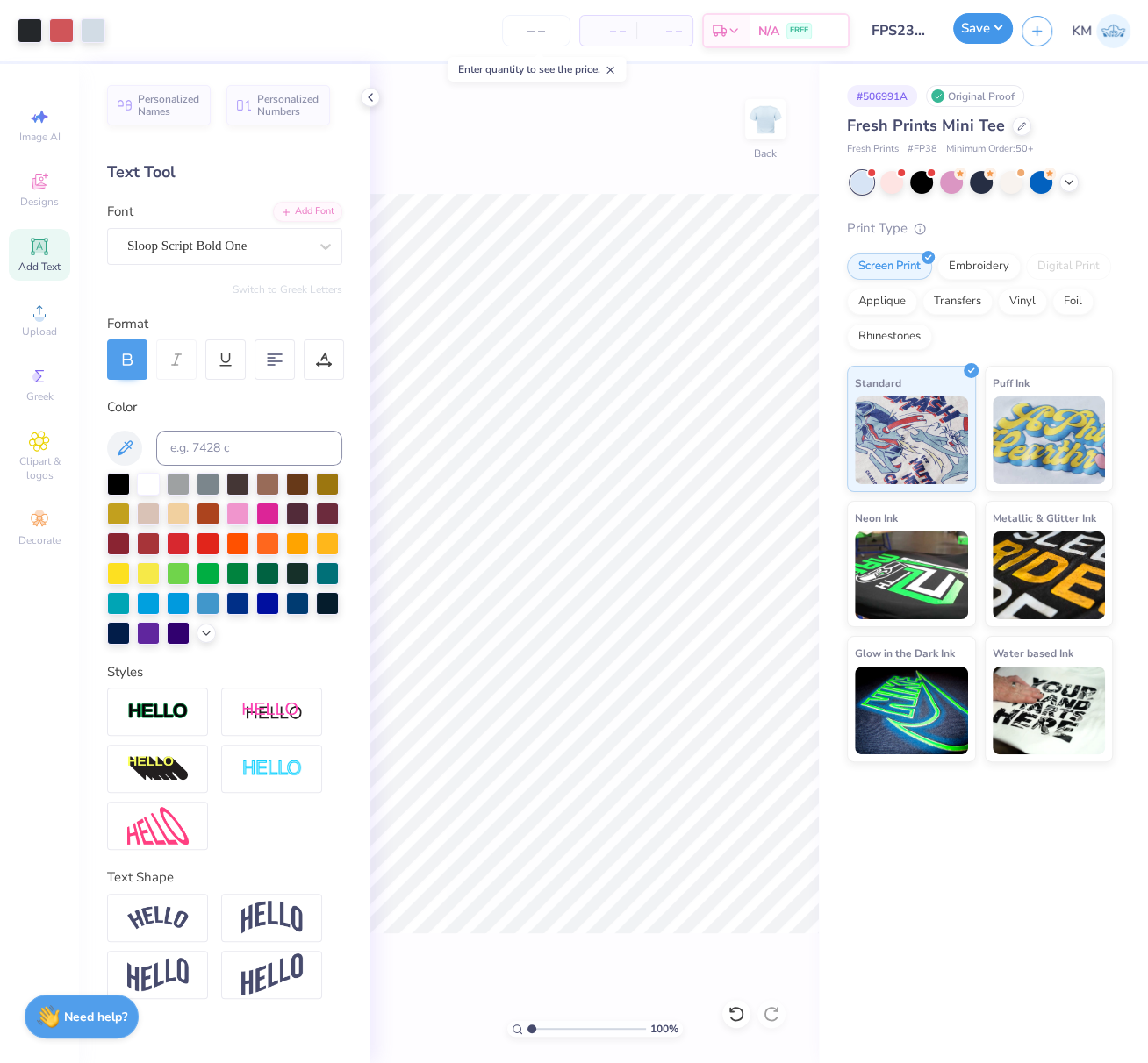
click at [999, 33] on button "Save" at bounding box center [982, 29] width 59 height 31
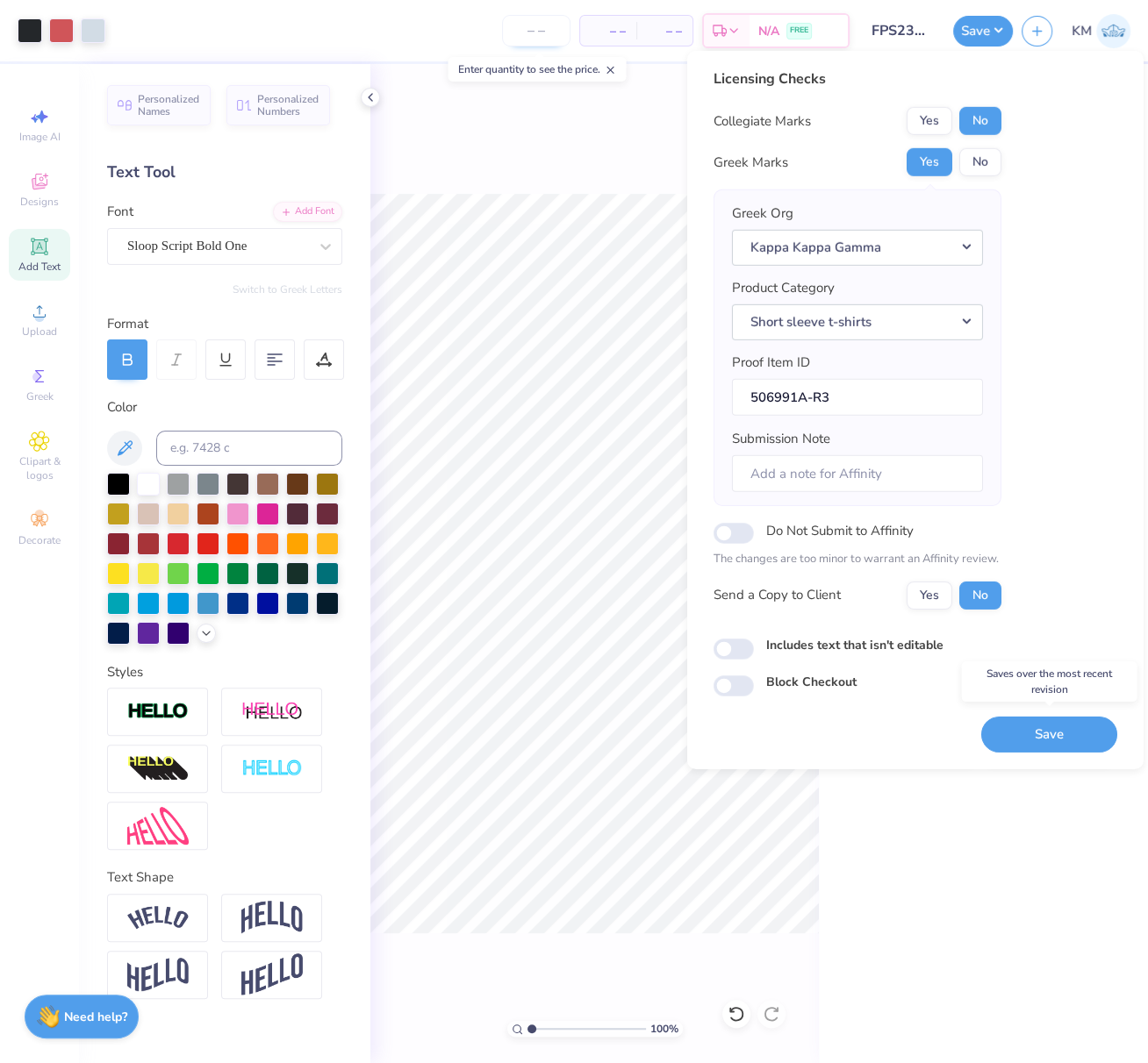
click at [1058, 725] on button "Save" at bounding box center [1048, 734] width 136 height 36
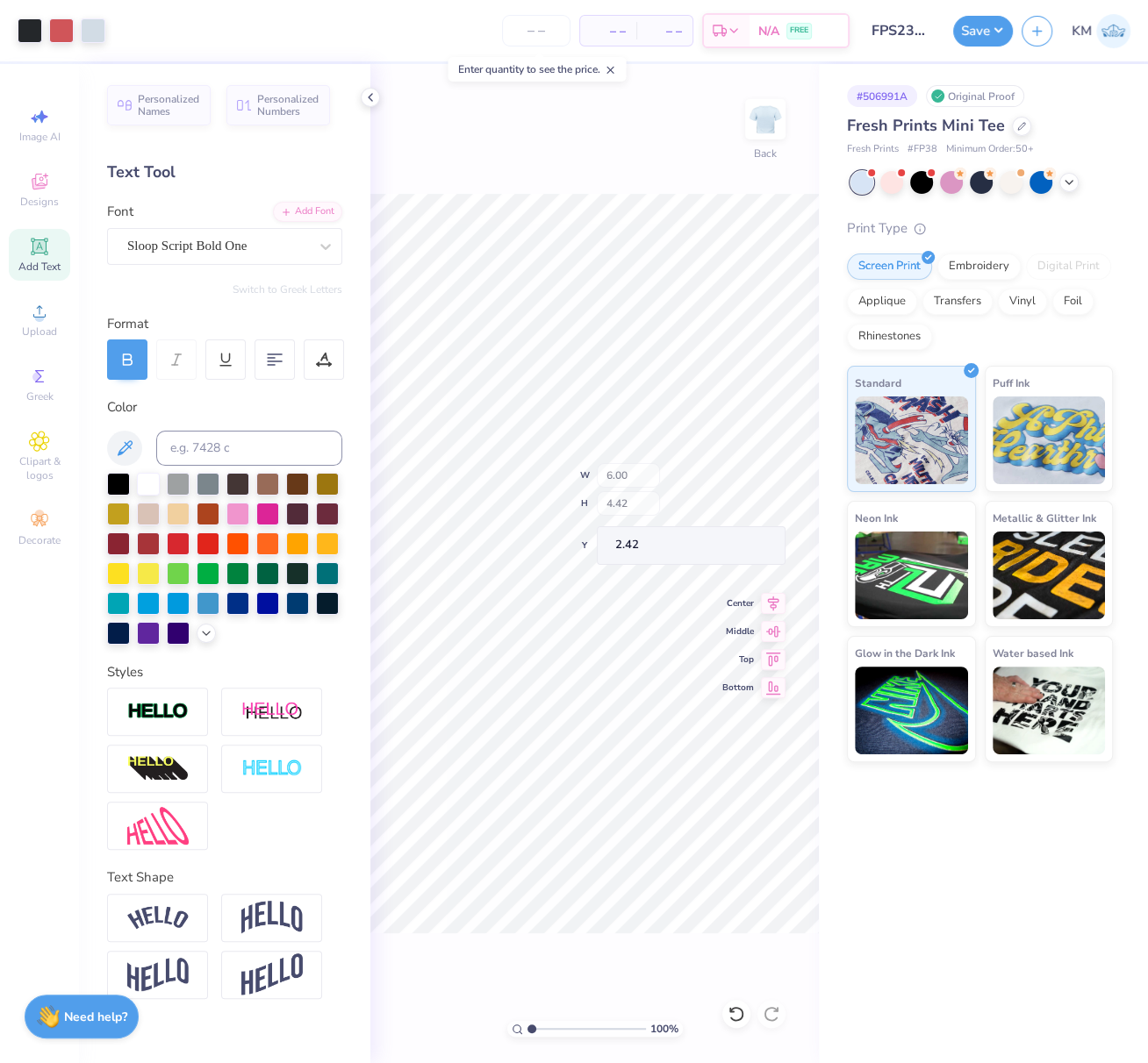
type input "2.42"
click at [37, 320] on circle at bounding box center [39, 317] width 10 height 10
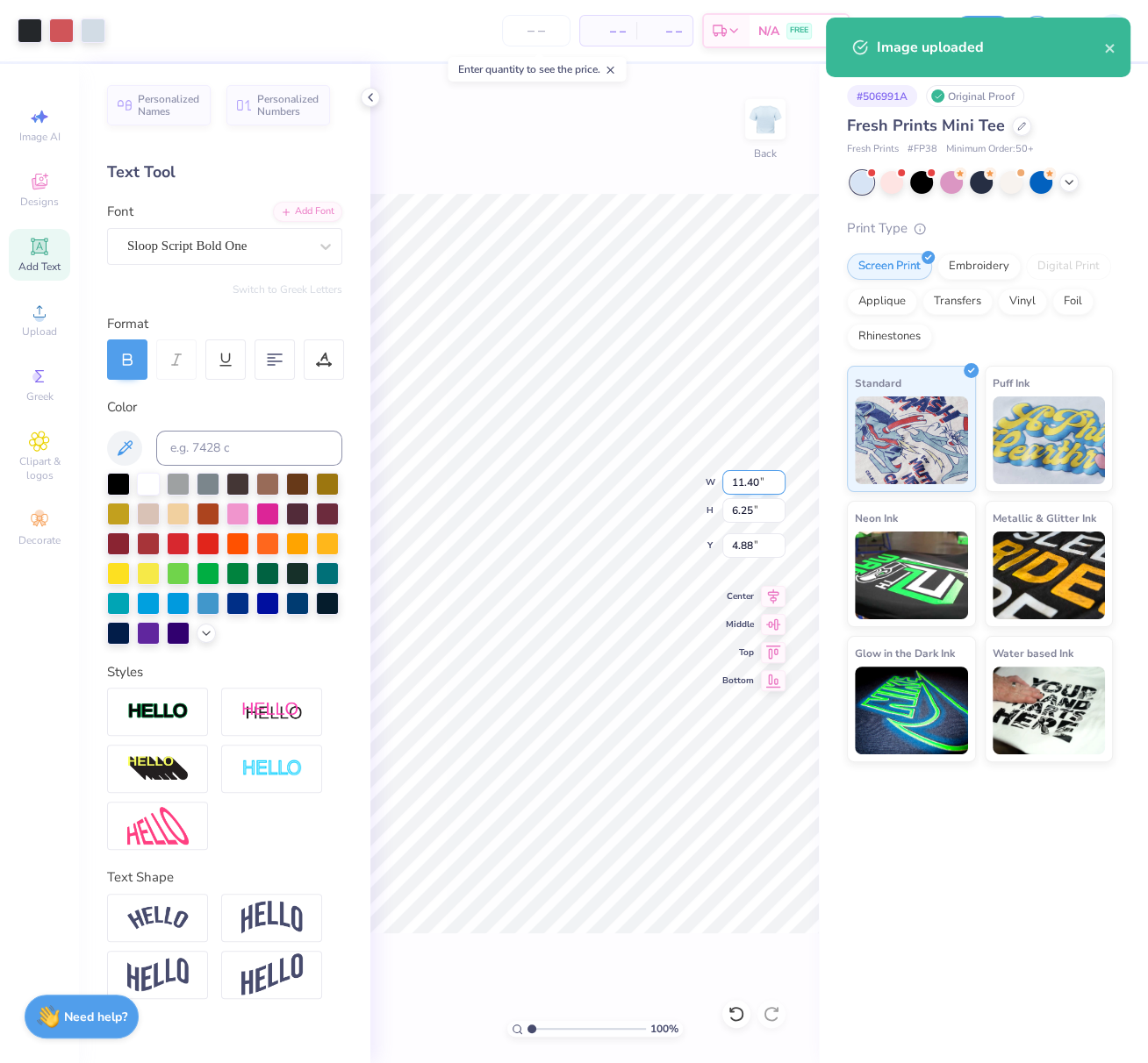
drag, startPoint x: 734, startPoint y: 483, endPoint x: 768, endPoint y: 511, distance: 44.0
click at [757, 484] on input "11.40" at bounding box center [754, 482] width 63 height 24
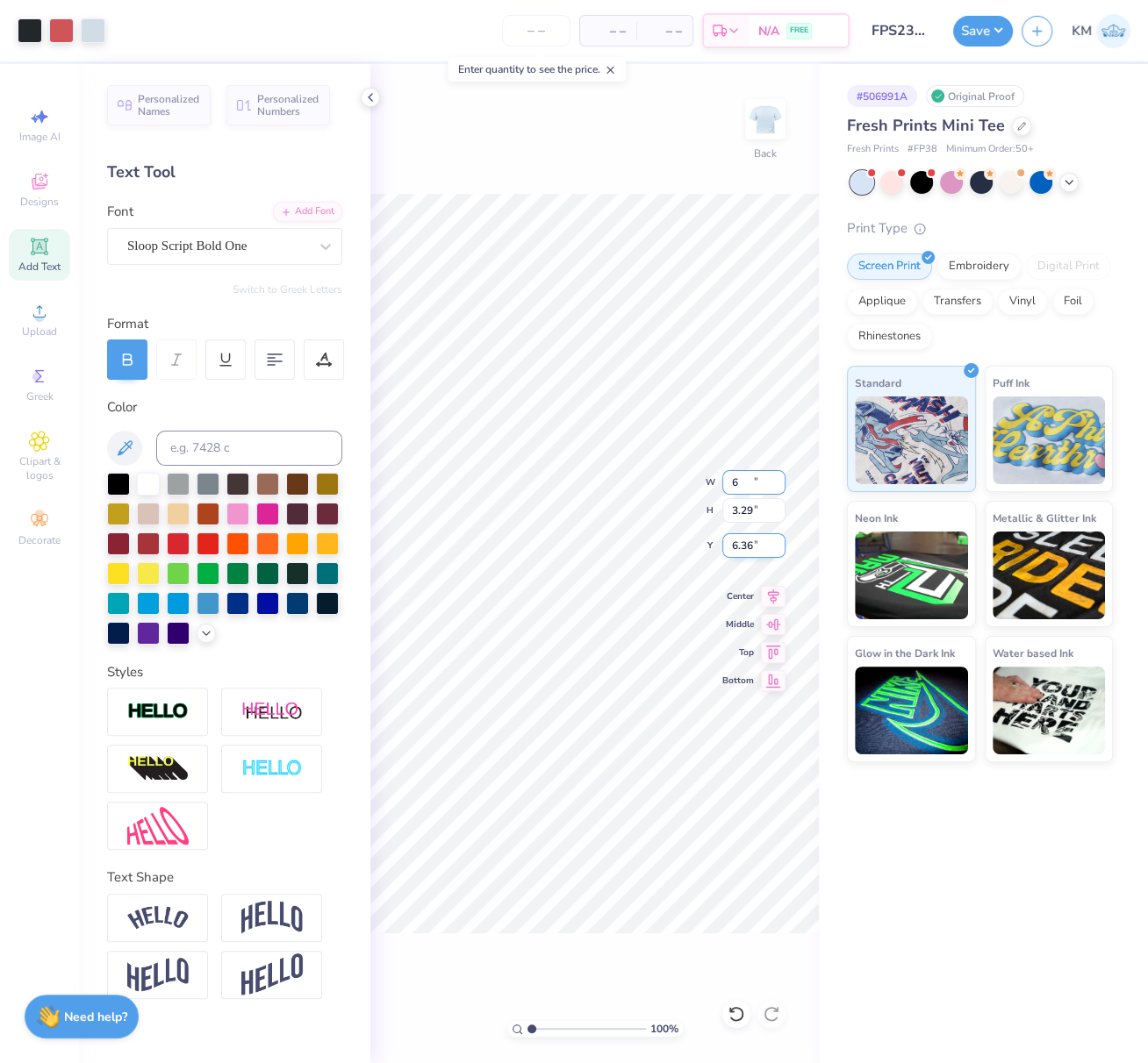
type input "6.00"
type input "3.29"
drag, startPoint x: 751, startPoint y: 546, endPoint x: 728, endPoint y: 544, distance: 23.1
click at [727, 541] on input "6.36" at bounding box center [754, 545] width 63 height 24
type input "2.50"
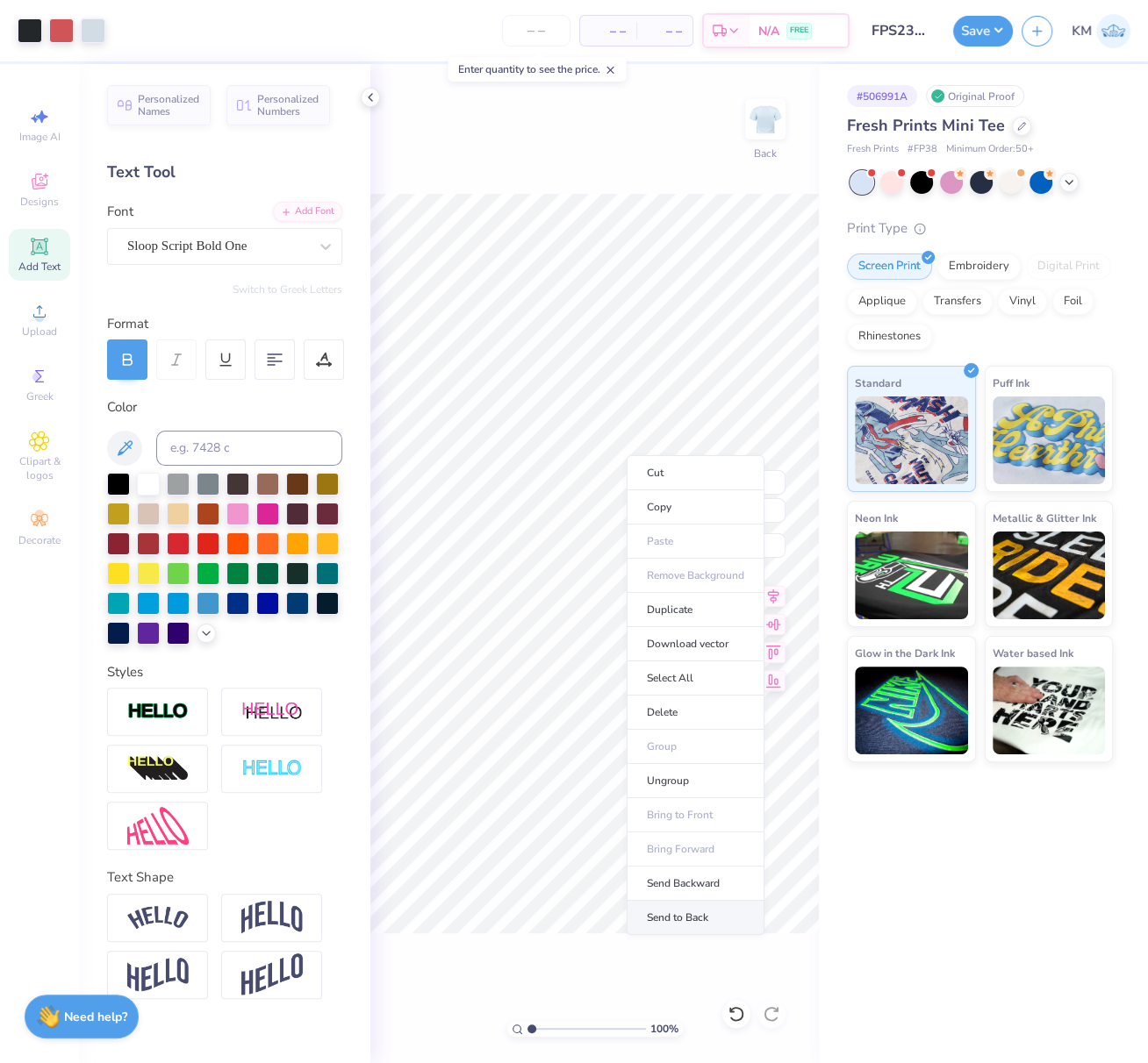
click at [666, 906] on li "Send to Back" at bounding box center [695, 918] width 138 height 34
click at [772, 592] on icon at bounding box center [773, 594] width 12 height 15
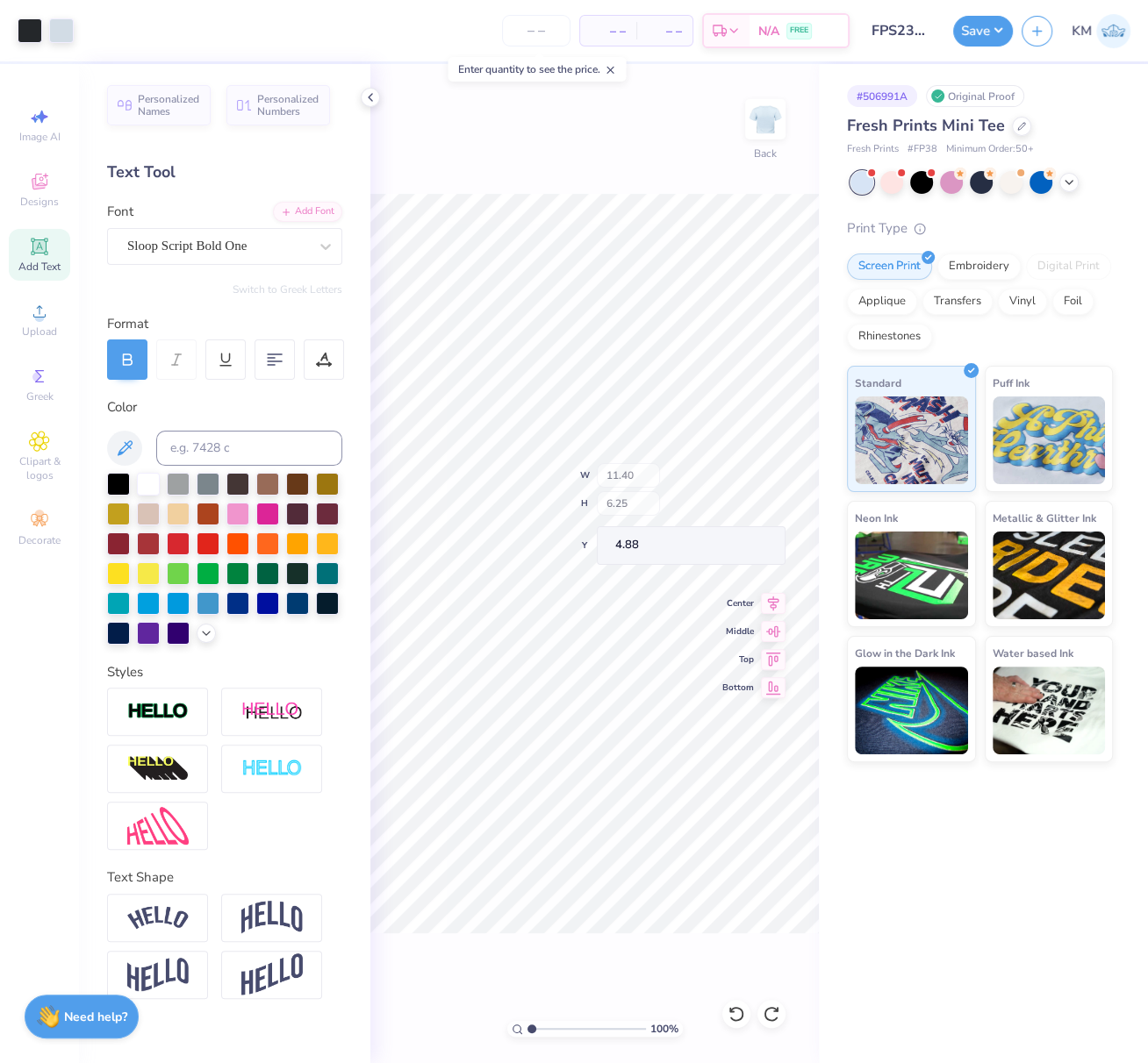
type input "11.40"
type input "6.25"
type input "4.88"
drag, startPoint x: 755, startPoint y: 549, endPoint x: 735, endPoint y: 556, distance: 21.2
click at [731, 545] on input "2.42" at bounding box center [754, 545] width 63 height 24
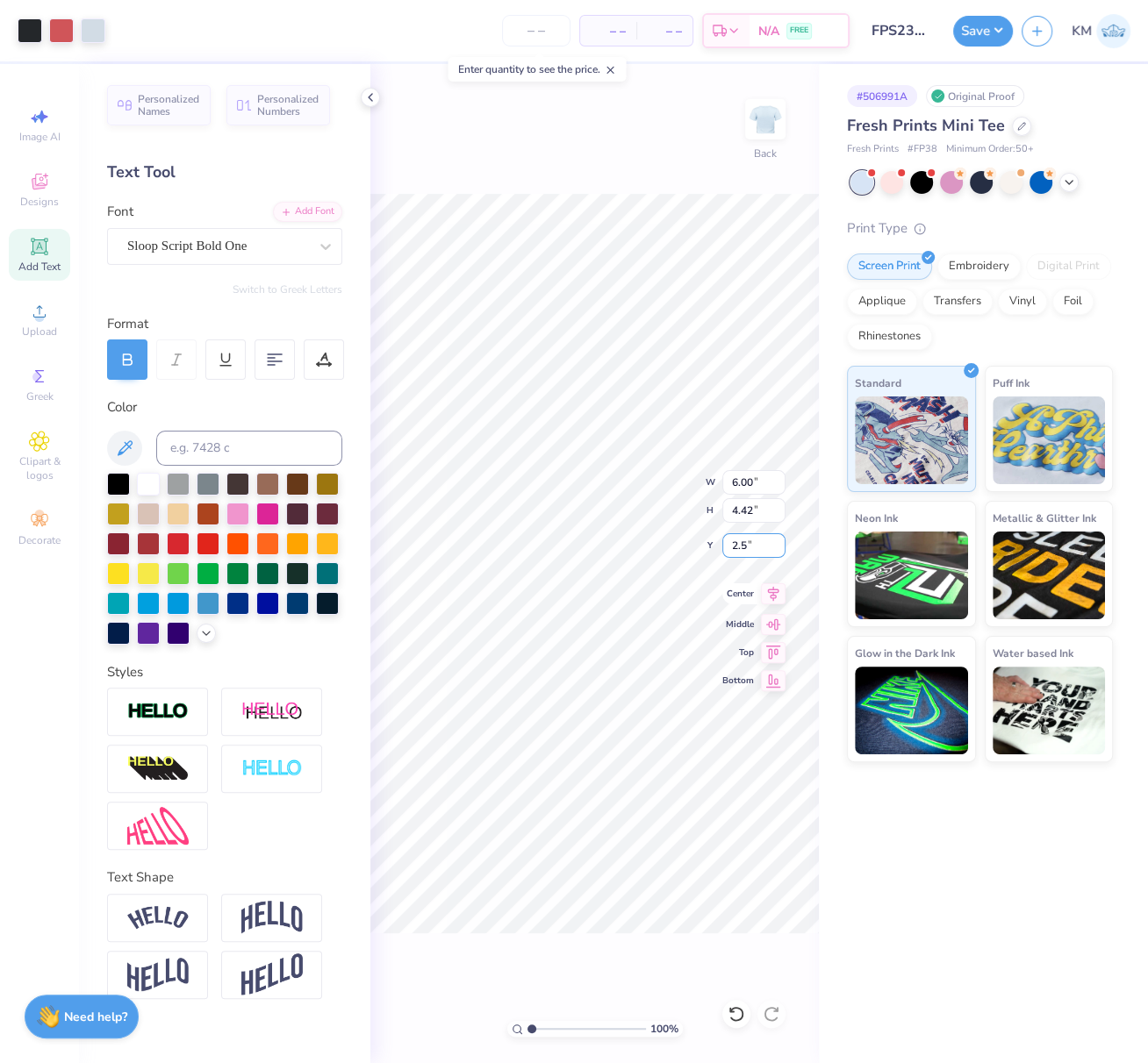
type input "2.50"
click at [771, 592] on icon at bounding box center [773, 594] width 12 height 15
drag, startPoint x: 981, startPoint y: 22, endPoint x: 988, endPoint y: 43, distance: 22.1
click at [981, 22] on button "Save" at bounding box center [982, 29] width 59 height 31
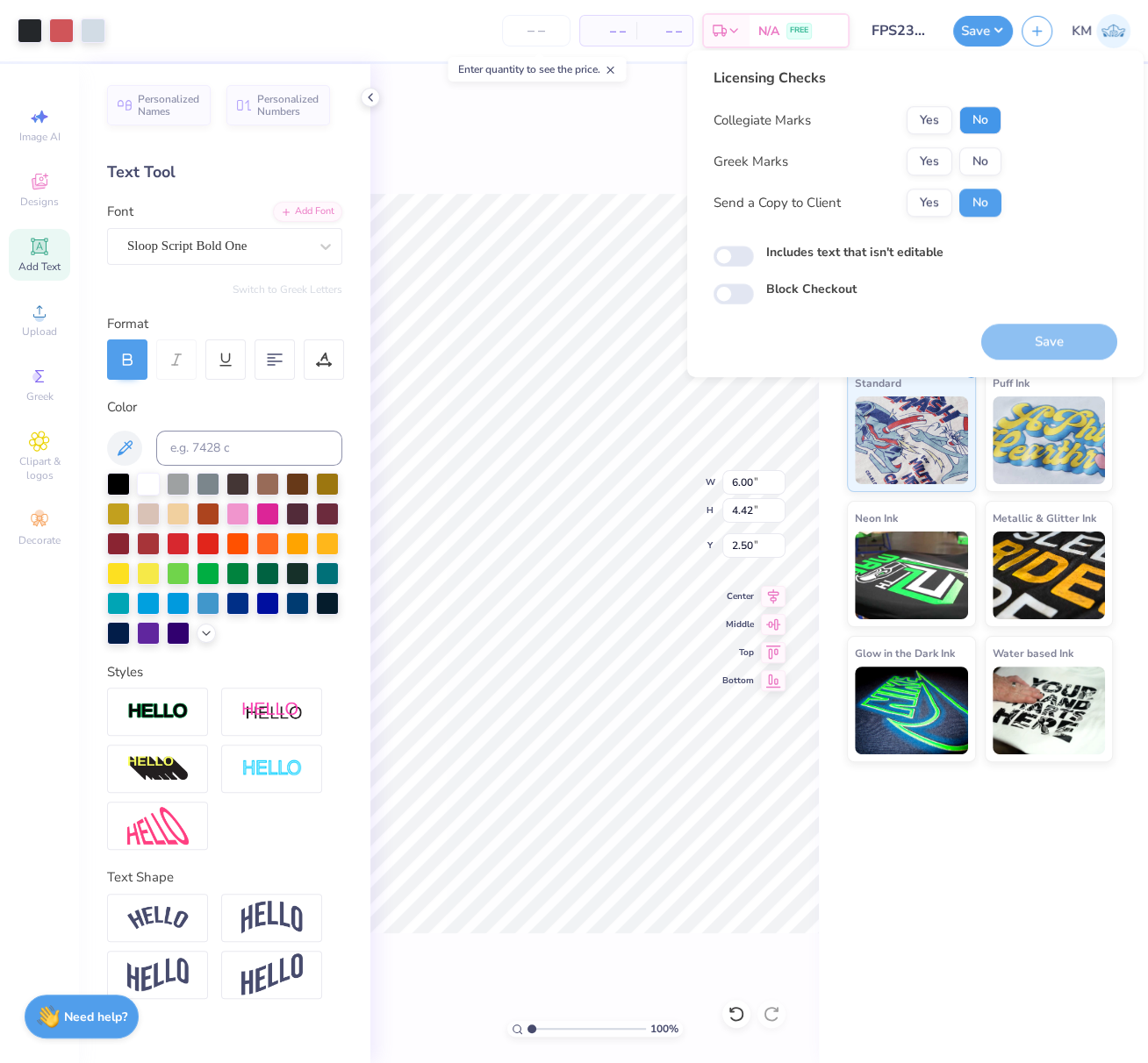
click at [990, 122] on button "No" at bounding box center [980, 120] width 42 height 28
drag, startPoint x: 935, startPoint y: 159, endPoint x: 945, endPoint y: 176, distance: 19.7
click at [935, 159] on button "Yes" at bounding box center [929, 161] width 46 height 28
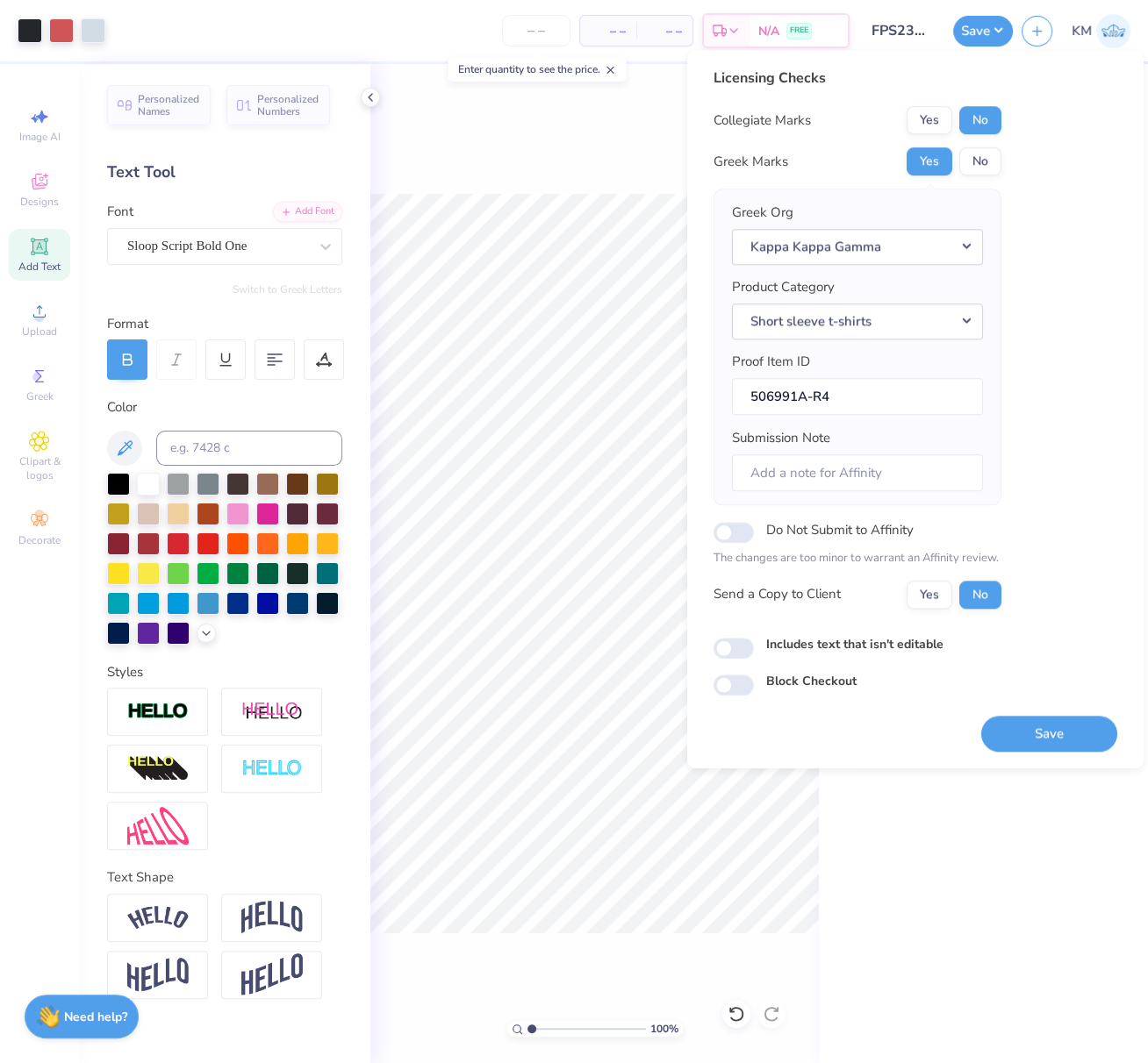
click at [1035, 719] on button "Save" at bounding box center [1048, 734] width 136 height 36
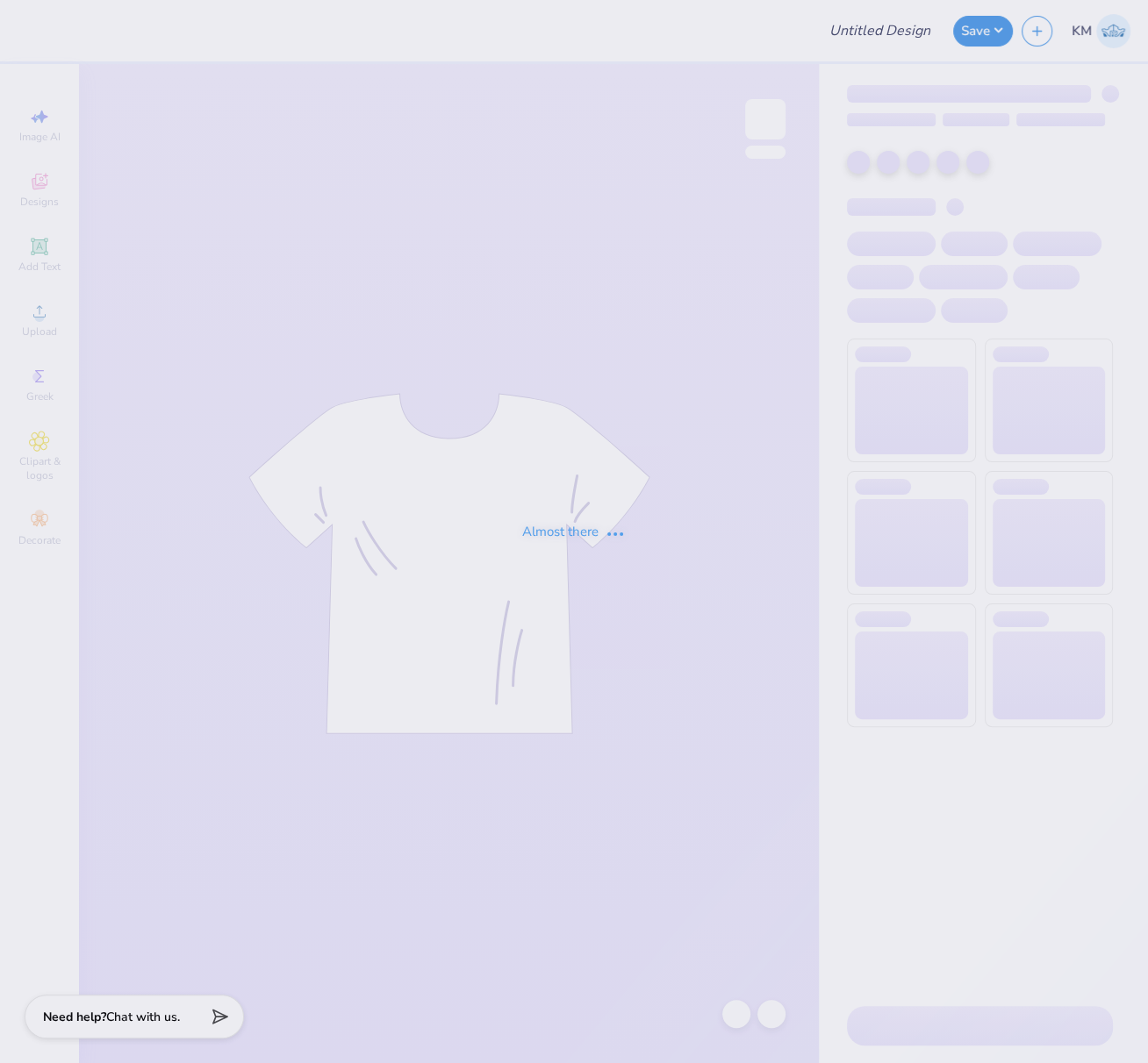
type input "FPS239303"
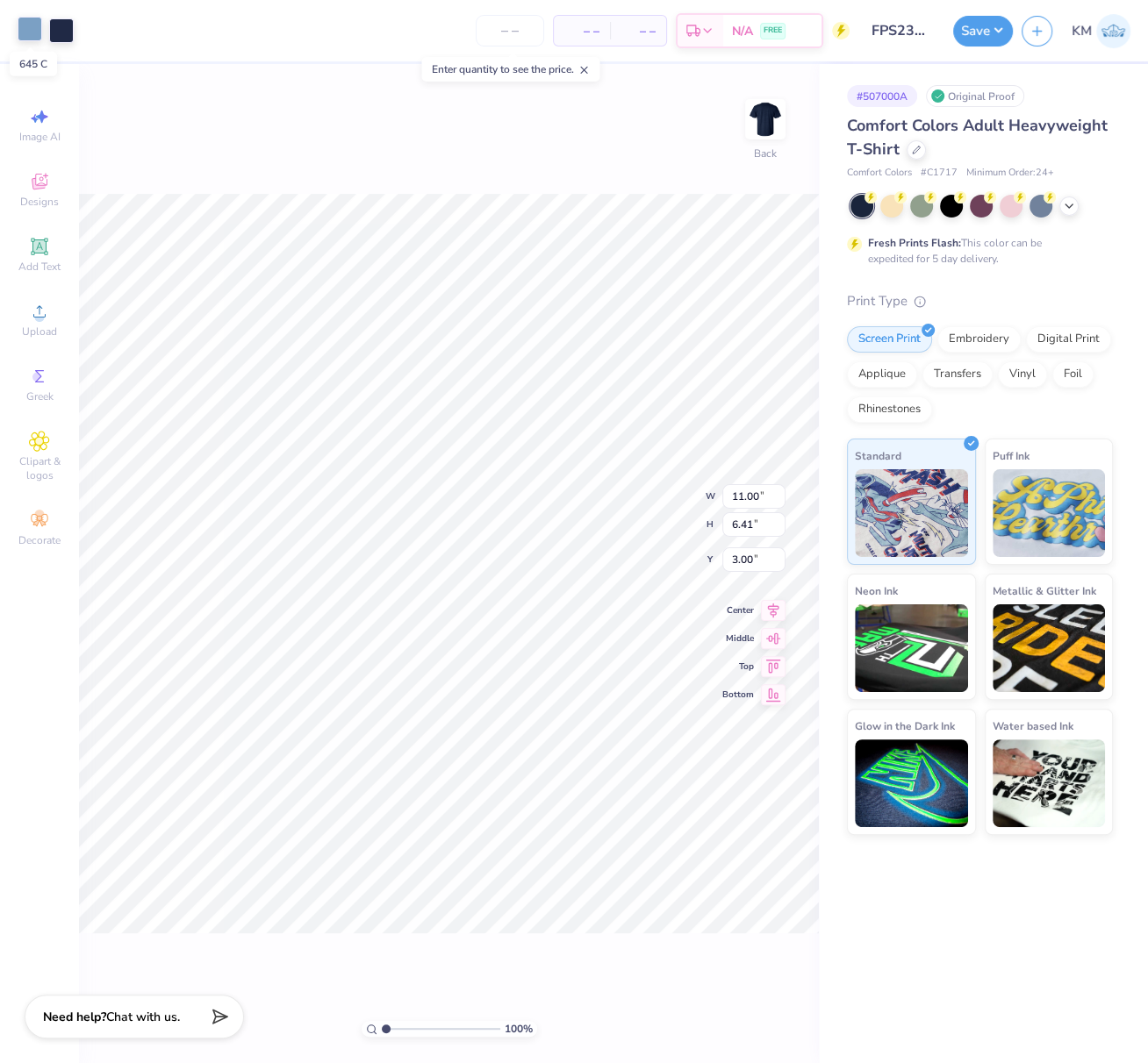
click at [24, 26] on div at bounding box center [29, 29] width 24 height 24
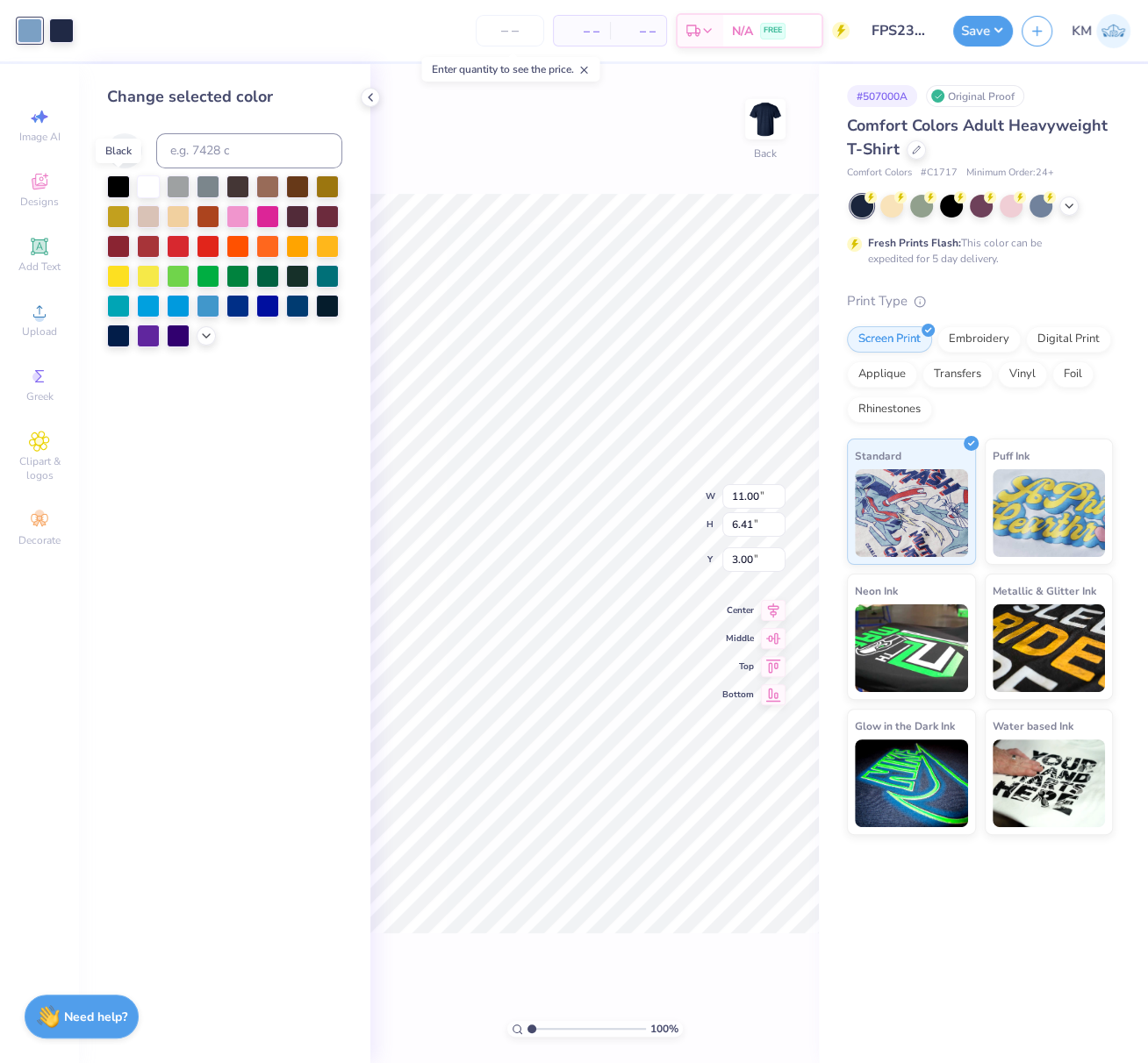
click at [120, 185] on div at bounding box center [118, 186] width 23 height 23
click at [1040, 205] on div at bounding box center [1040, 205] width 23 height 23
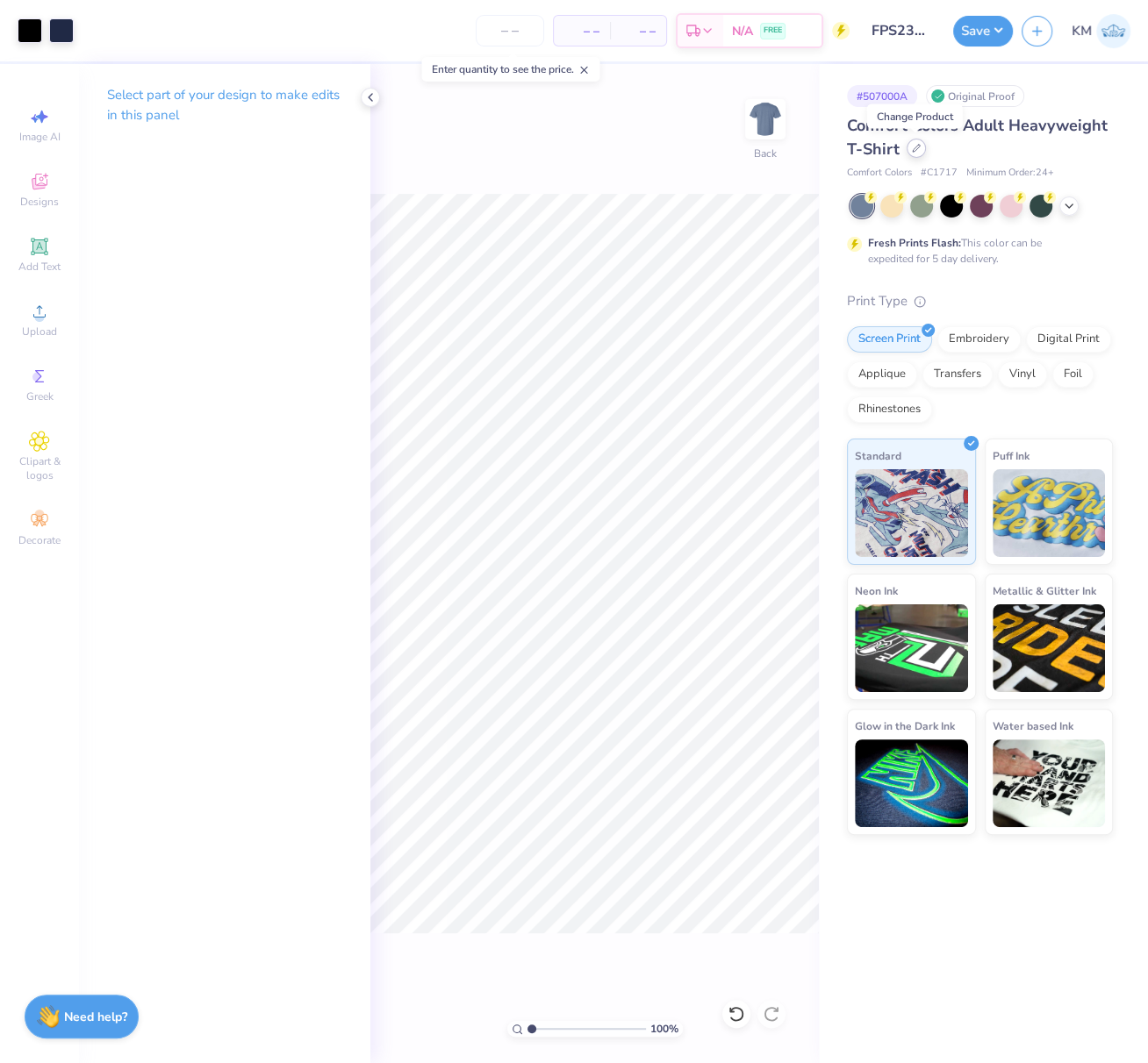
click at [917, 149] on icon at bounding box center [916, 149] width 9 height 9
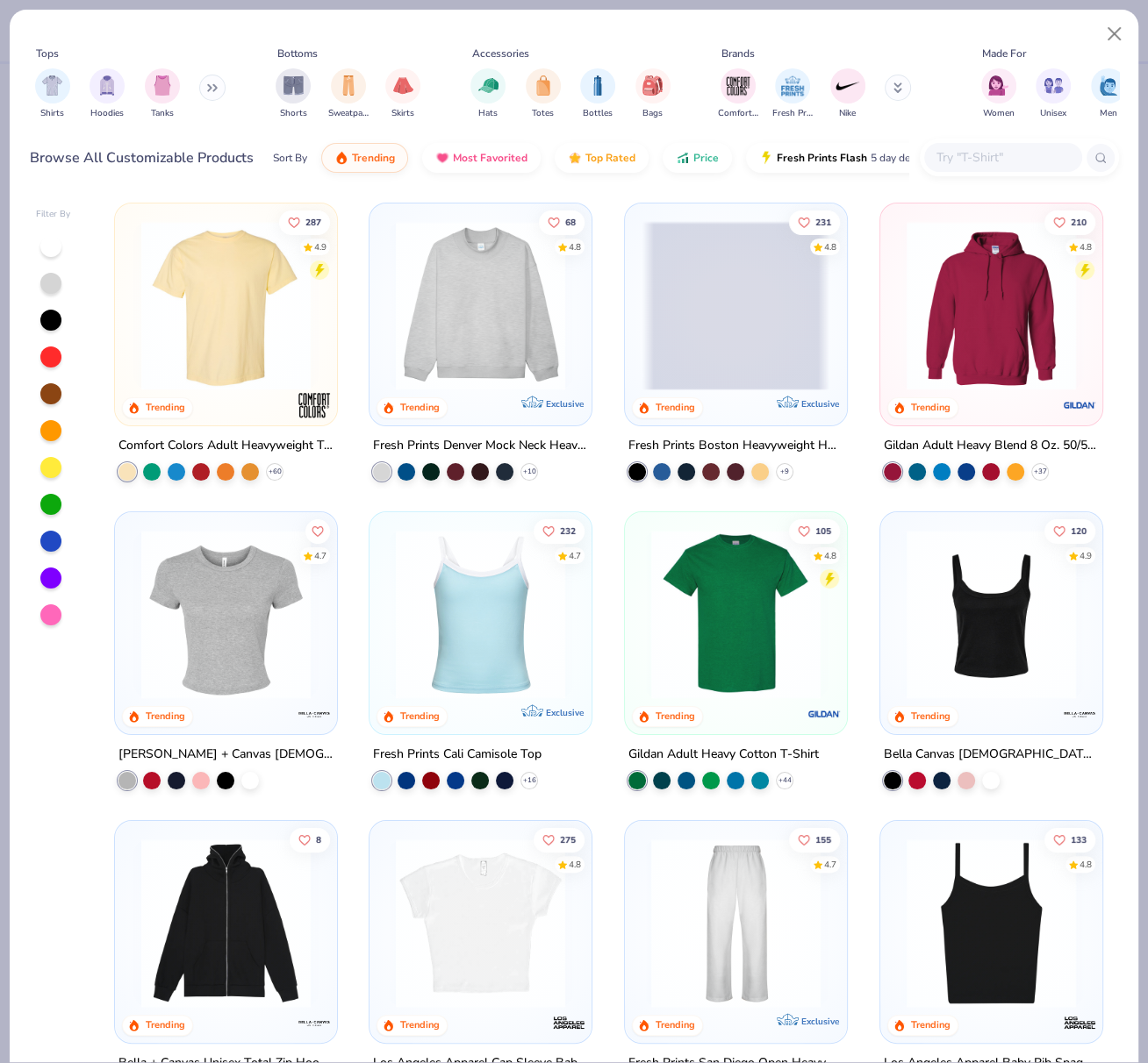
click at [231, 322] on img at bounding box center [226, 306] width 187 height 169
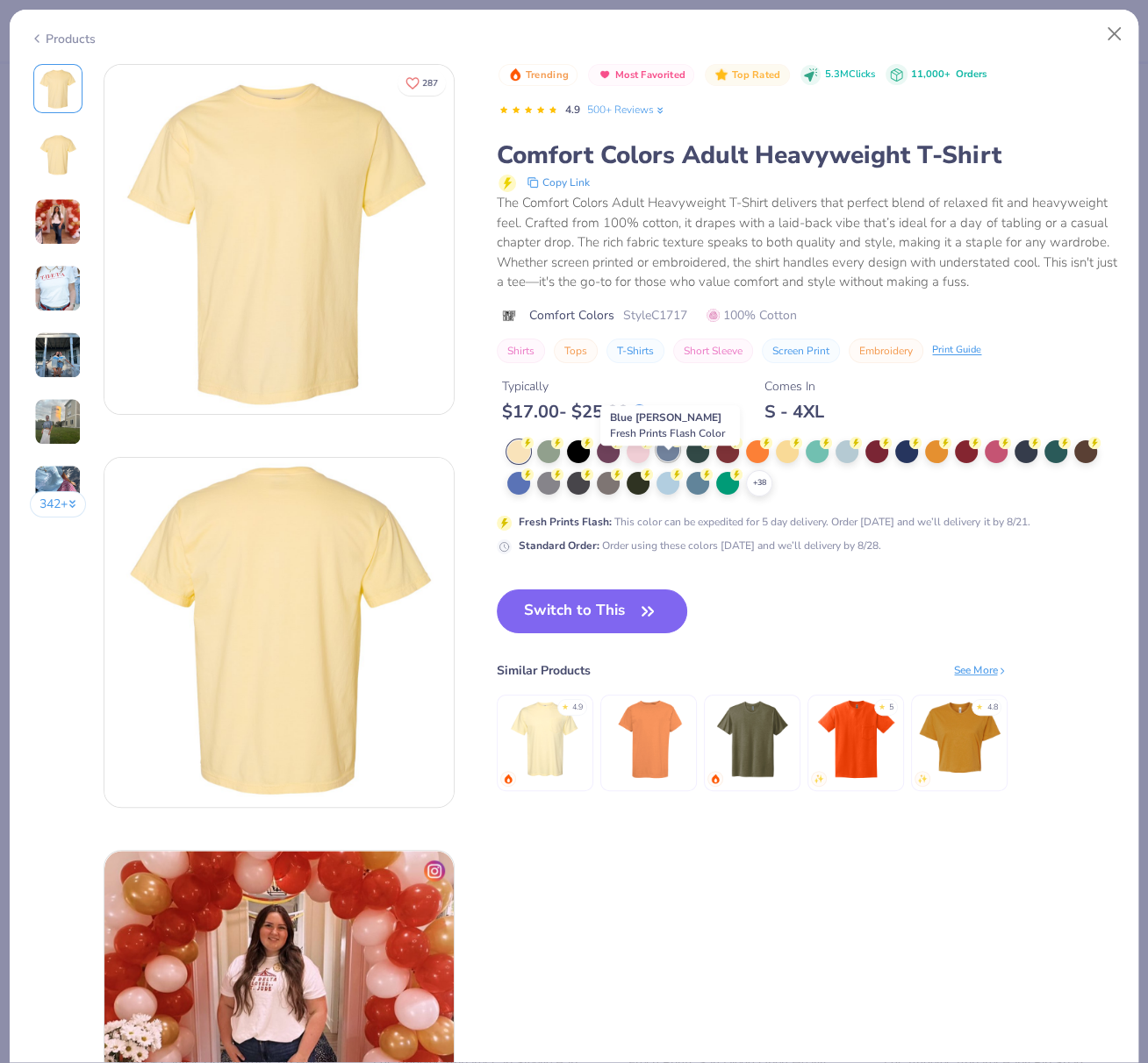
click at [668, 462] on div at bounding box center [667, 449] width 23 height 23
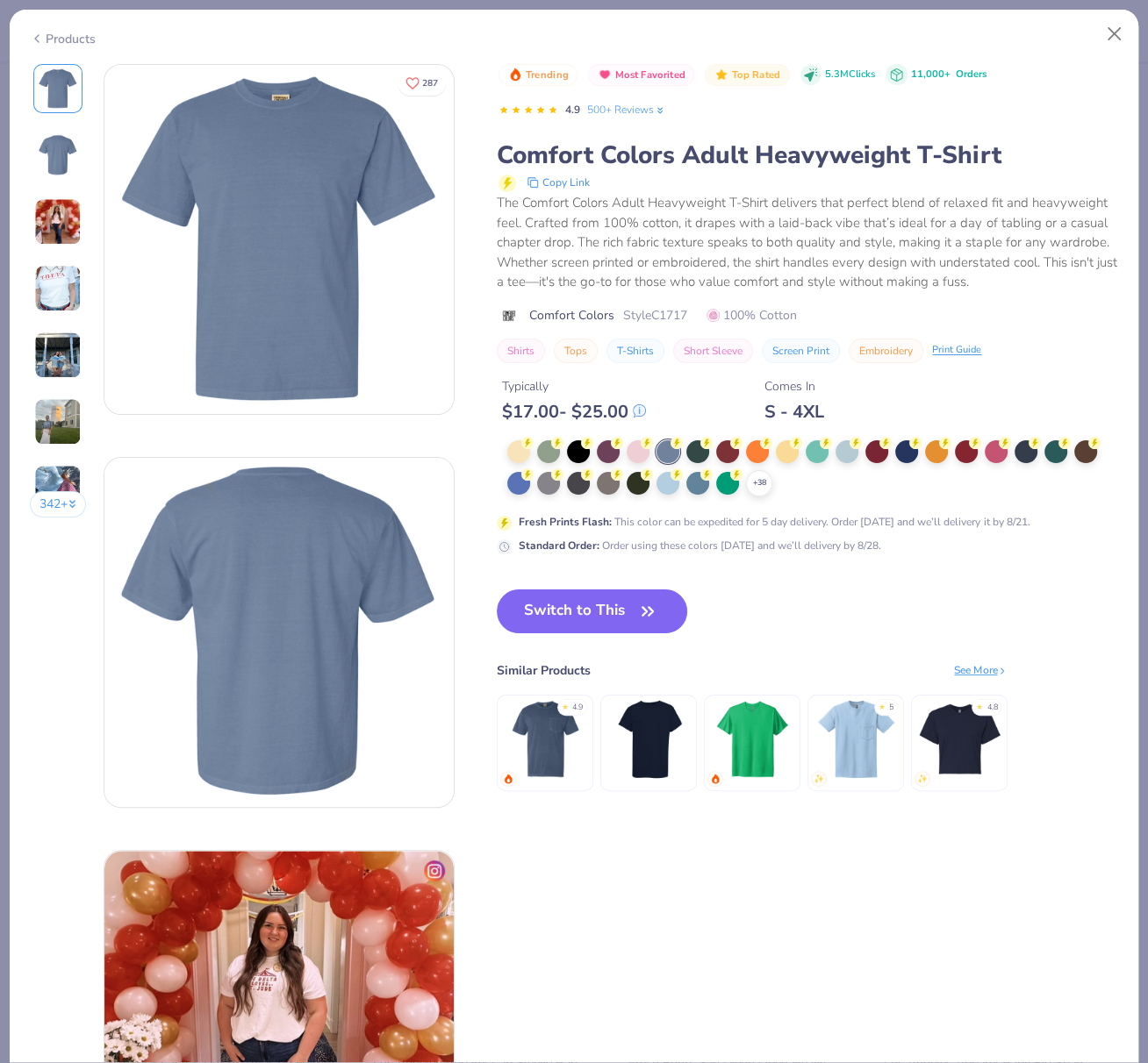
click at [594, 627] on button "Switch to This" at bounding box center [592, 611] width 190 height 44
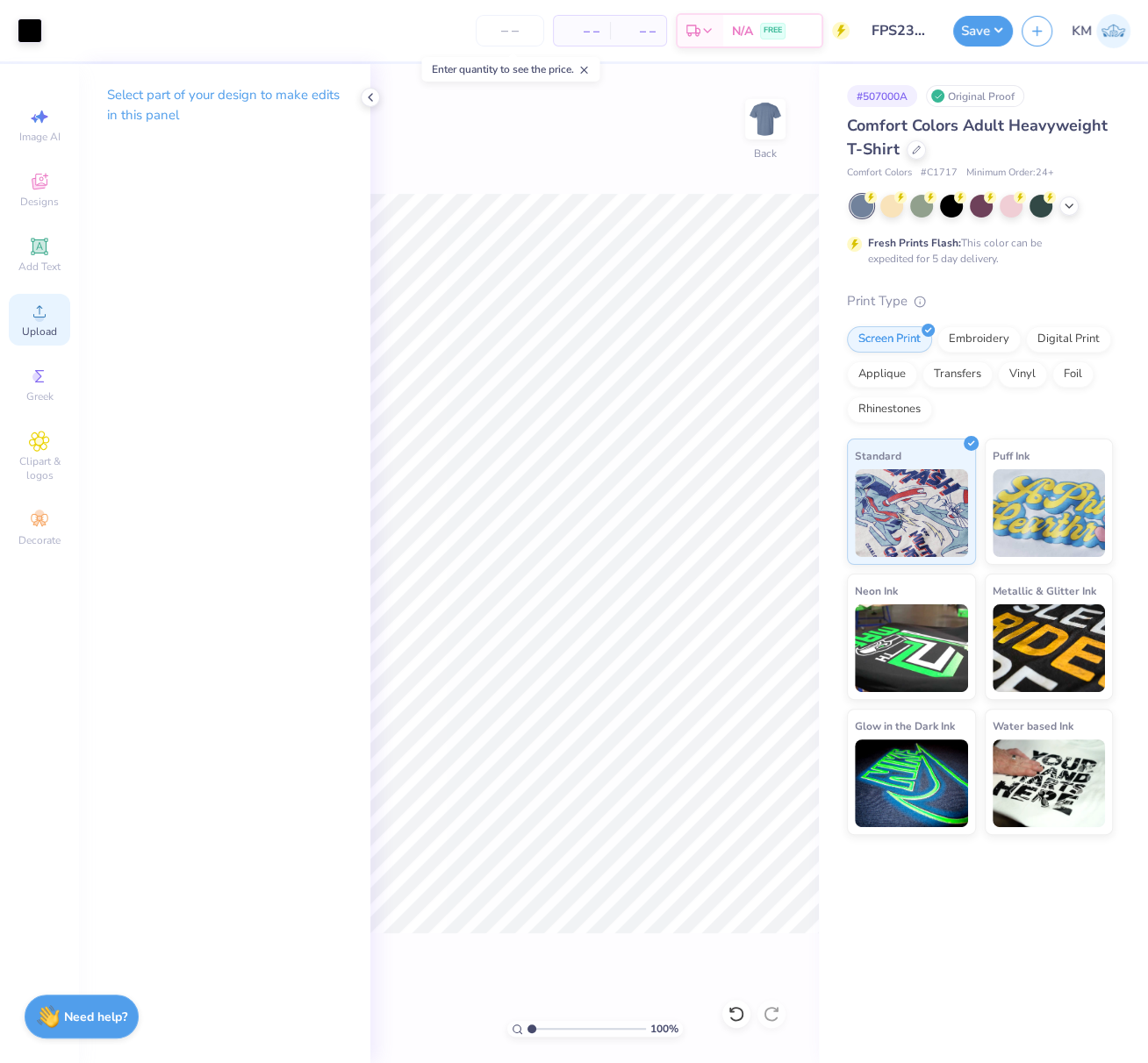
click at [42, 316] on circle at bounding box center [39, 317] width 10 height 10
type input "4.12"
type input "5.33"
type input "4.59"
type input "3.04"
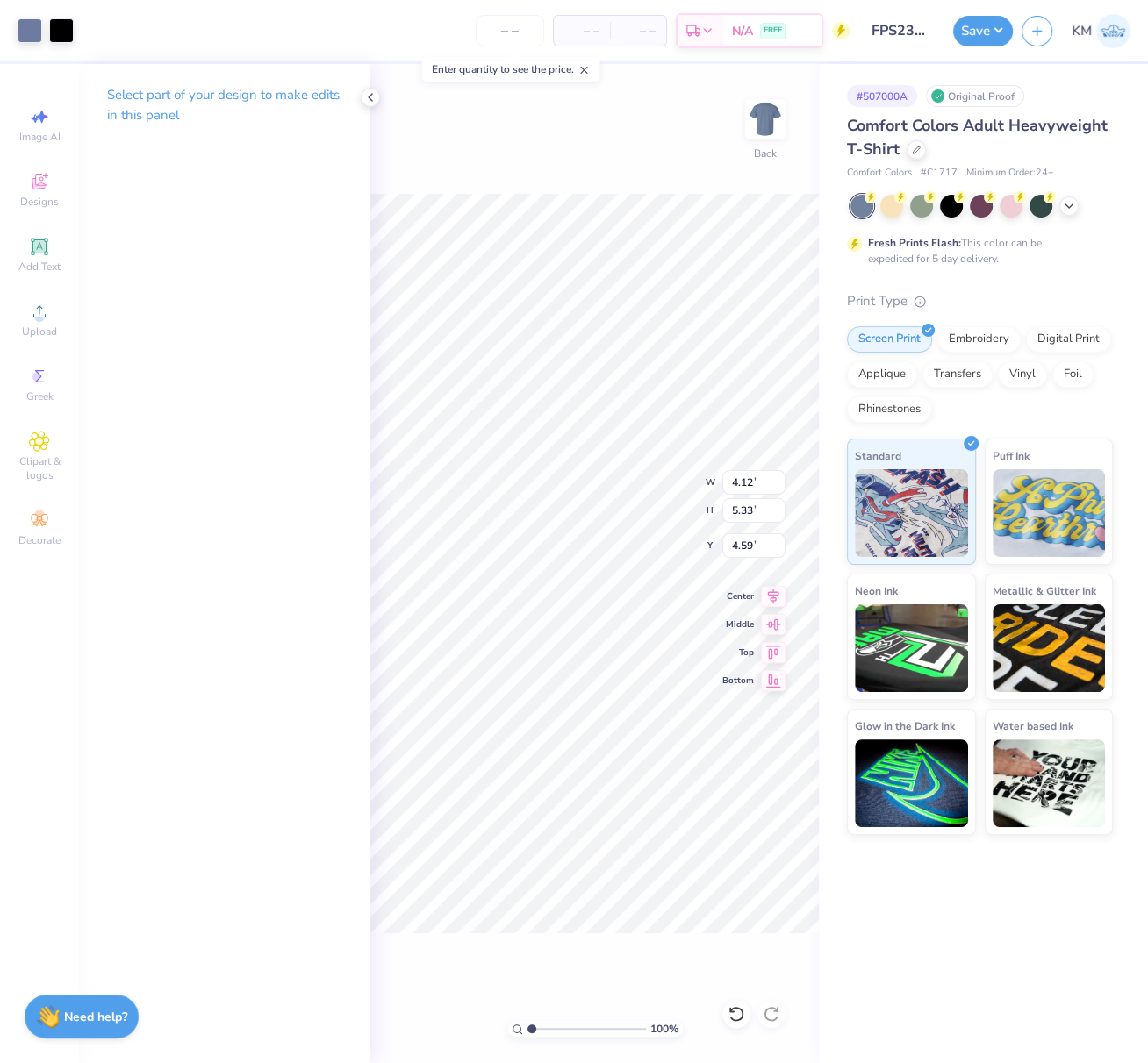
type input "3.93"
type input "4.58"
type input "11.00"
type input "2.64"
type input "3.00"
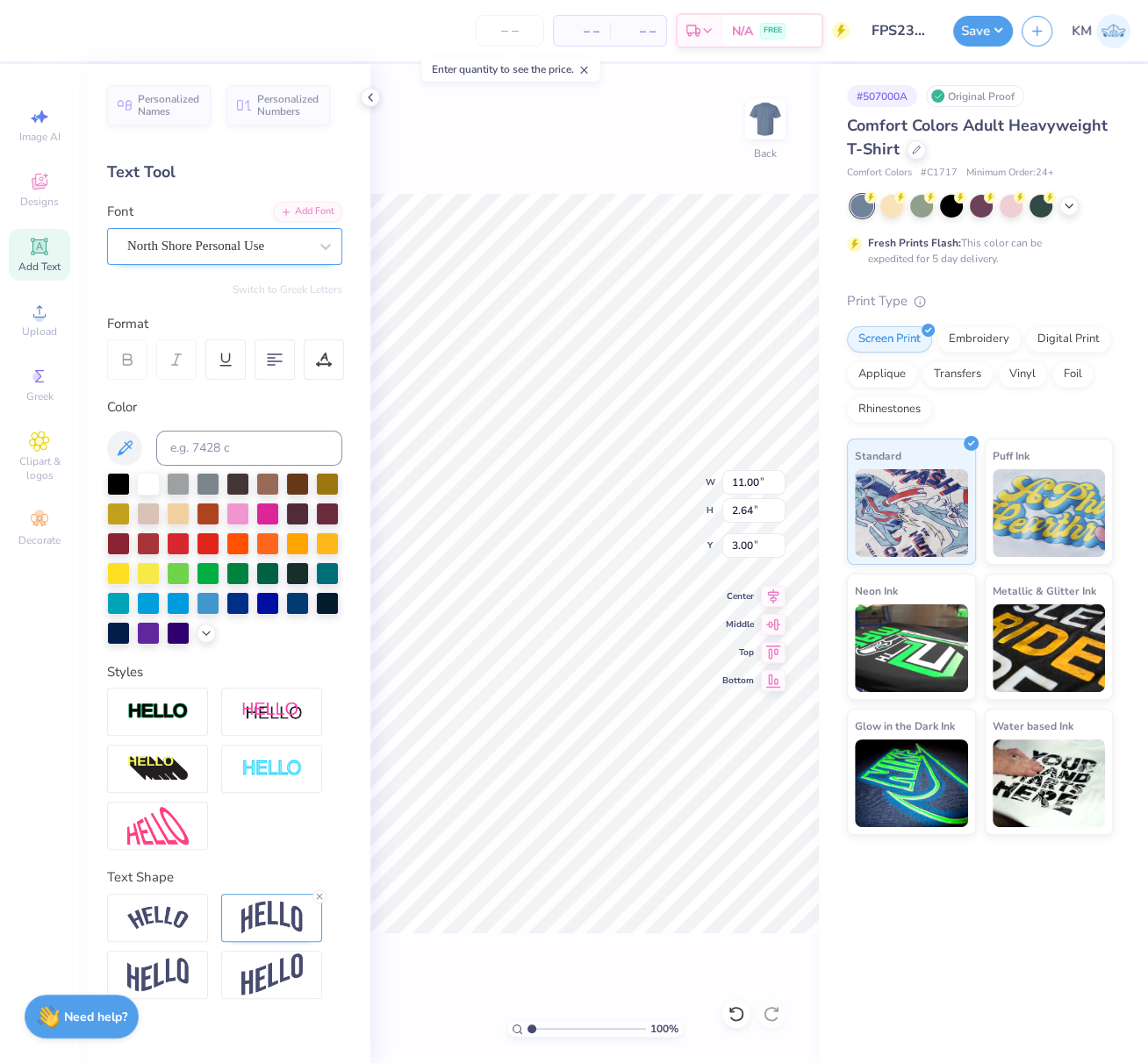
click at [246, 244] on div "North Shore Personal Use" at bounding box center [217, 246] width 185 height 27
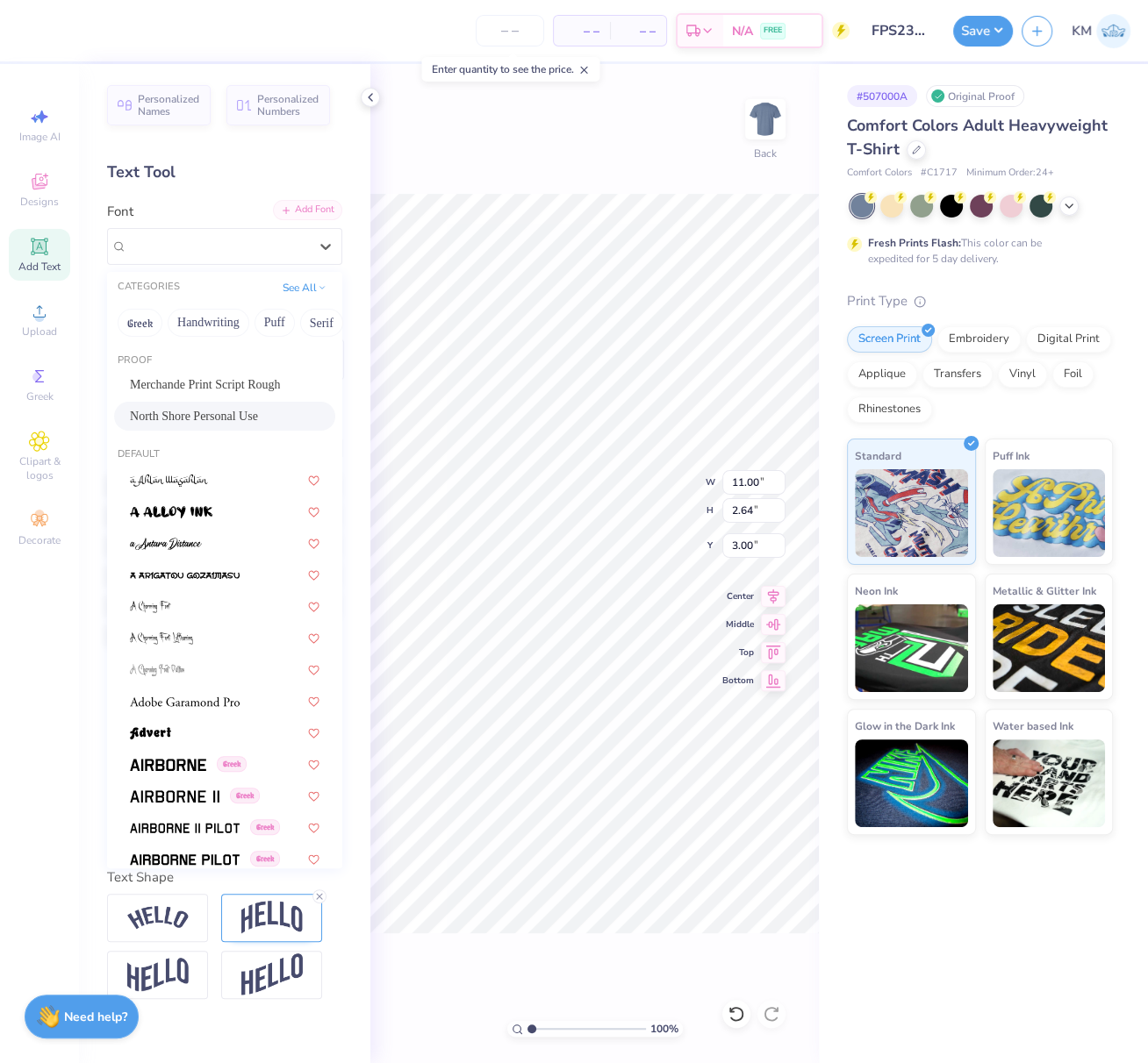
click at [315, 215] on div "Add Font" at bounding box center [307, 210] width 69 height 20
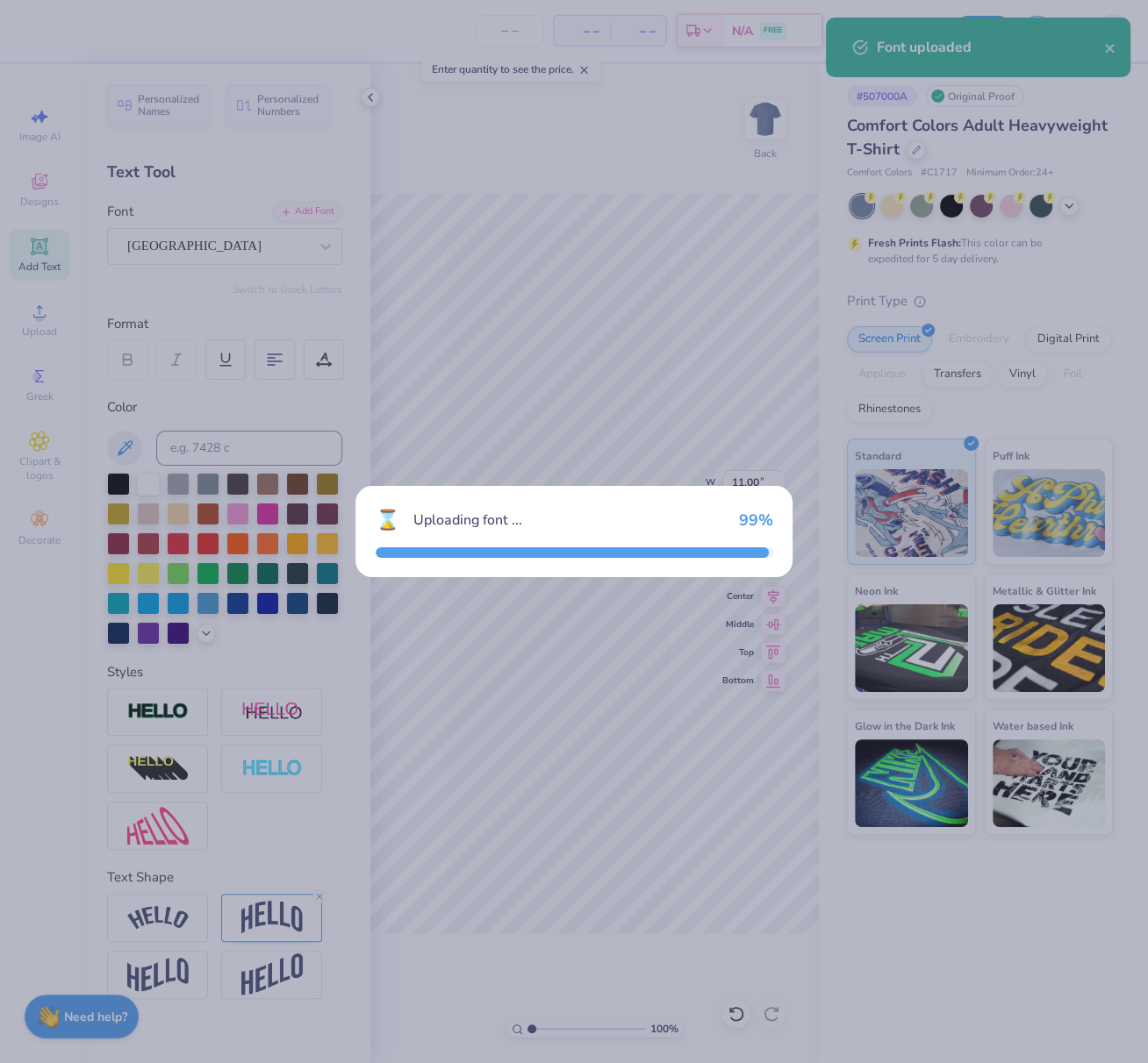
type input "14.17"
type input "3.42"
type input "2.61"
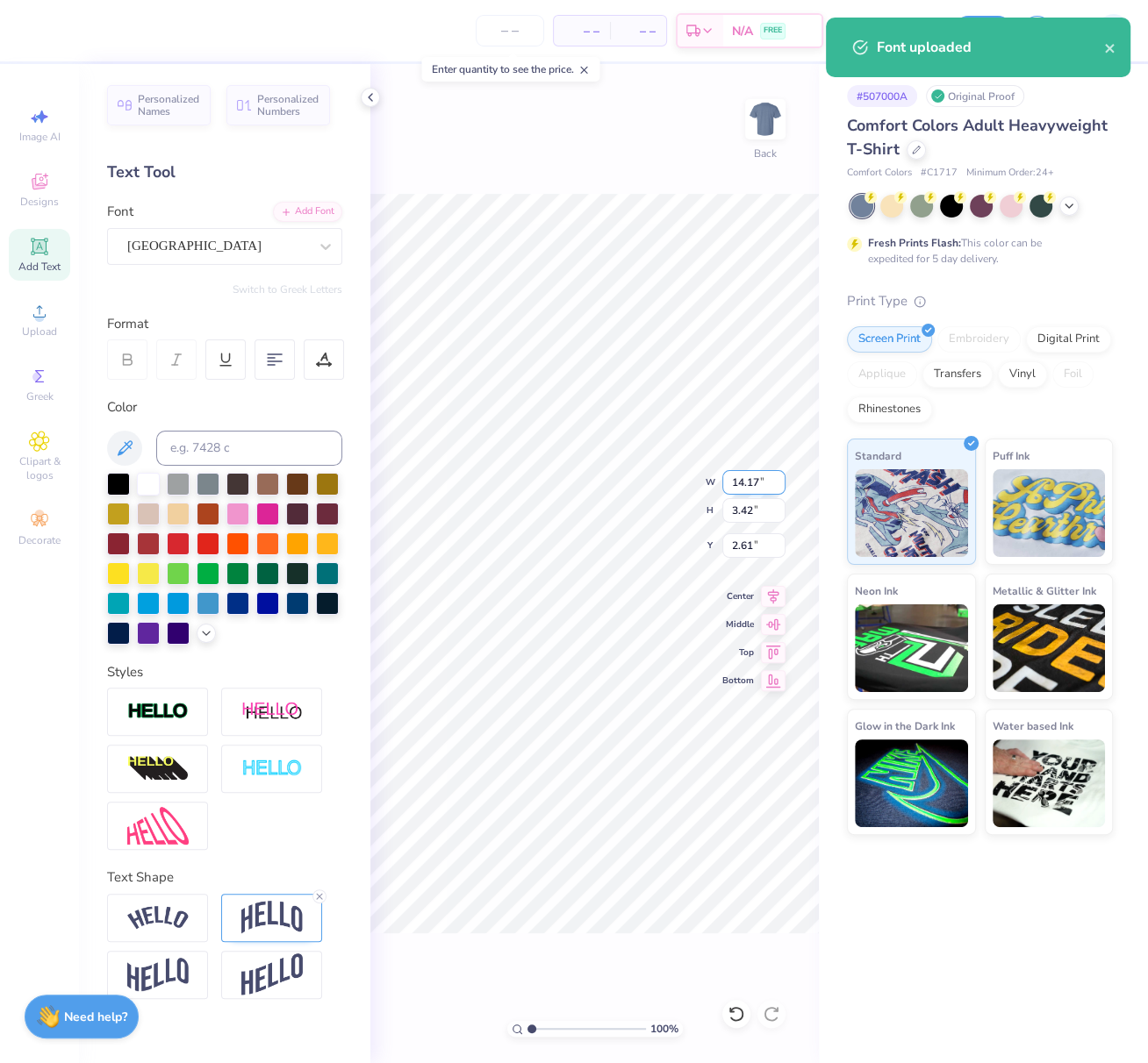
drag, startPoint x: 728, startPoint y: 484, endPoint x: 767, endPoint y: 489, distance: 39.3
click at [763, 487] on input "14.17" at bounding box center [754, 482] width 63 height 24
type input "12.00"
type input "2.90"
type input "2.87"
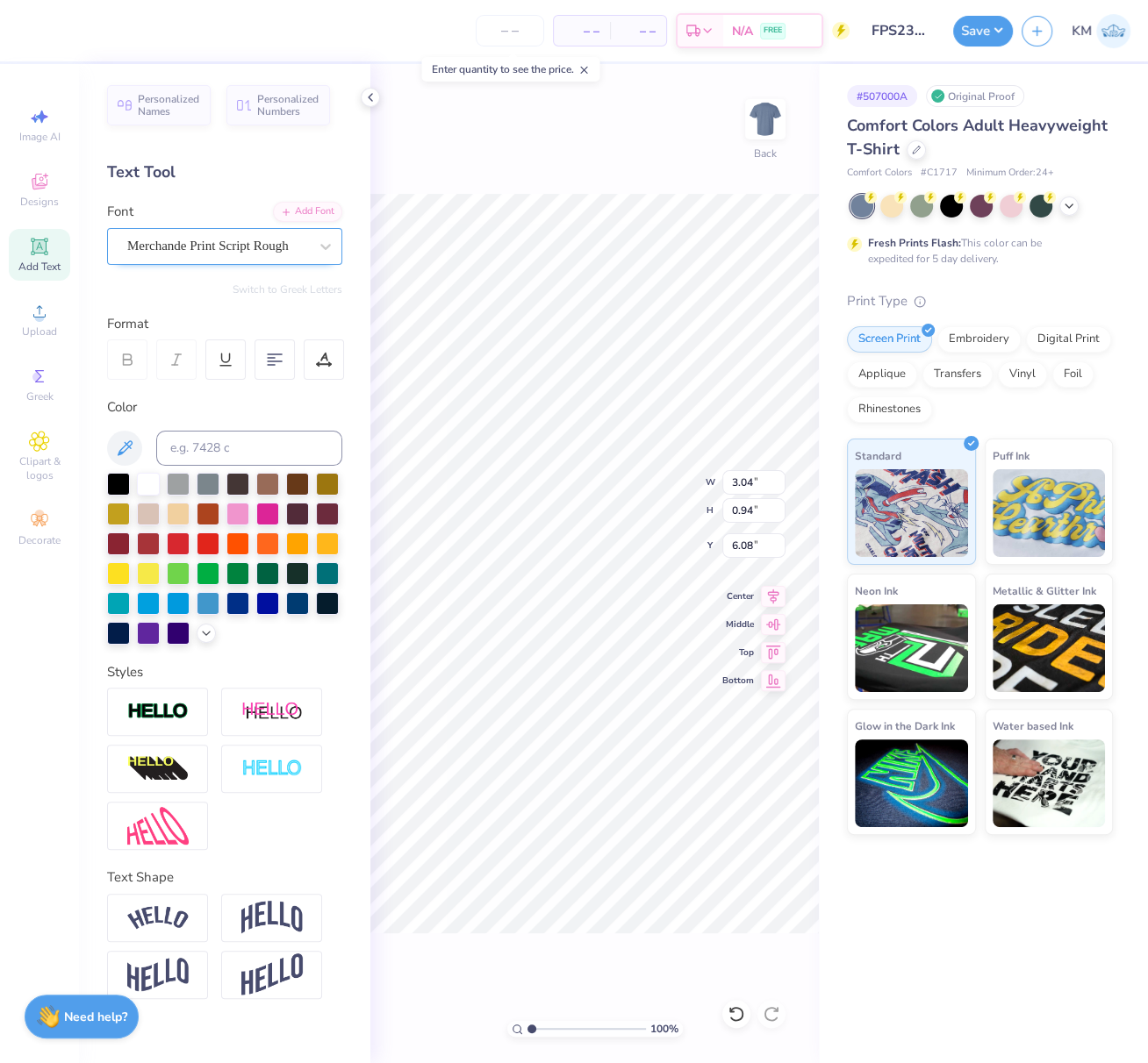
click at [273, 248] on div "Merchande Print Script Rough" at bounding box center [217, 246] width 185 height 27
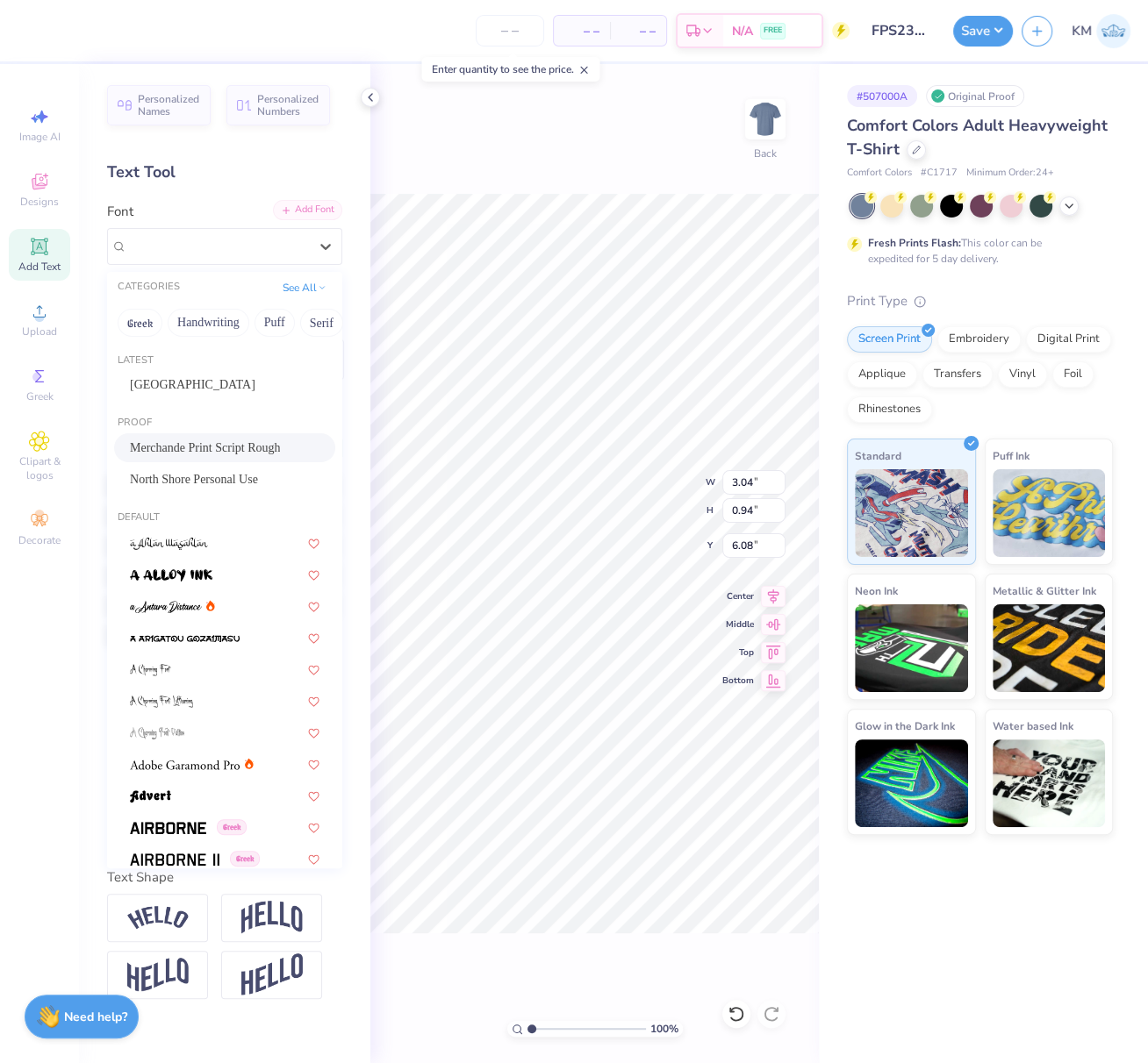
click at [327, 211] on div "Add Font" at bounding box center [307, 210] width 69 height 20
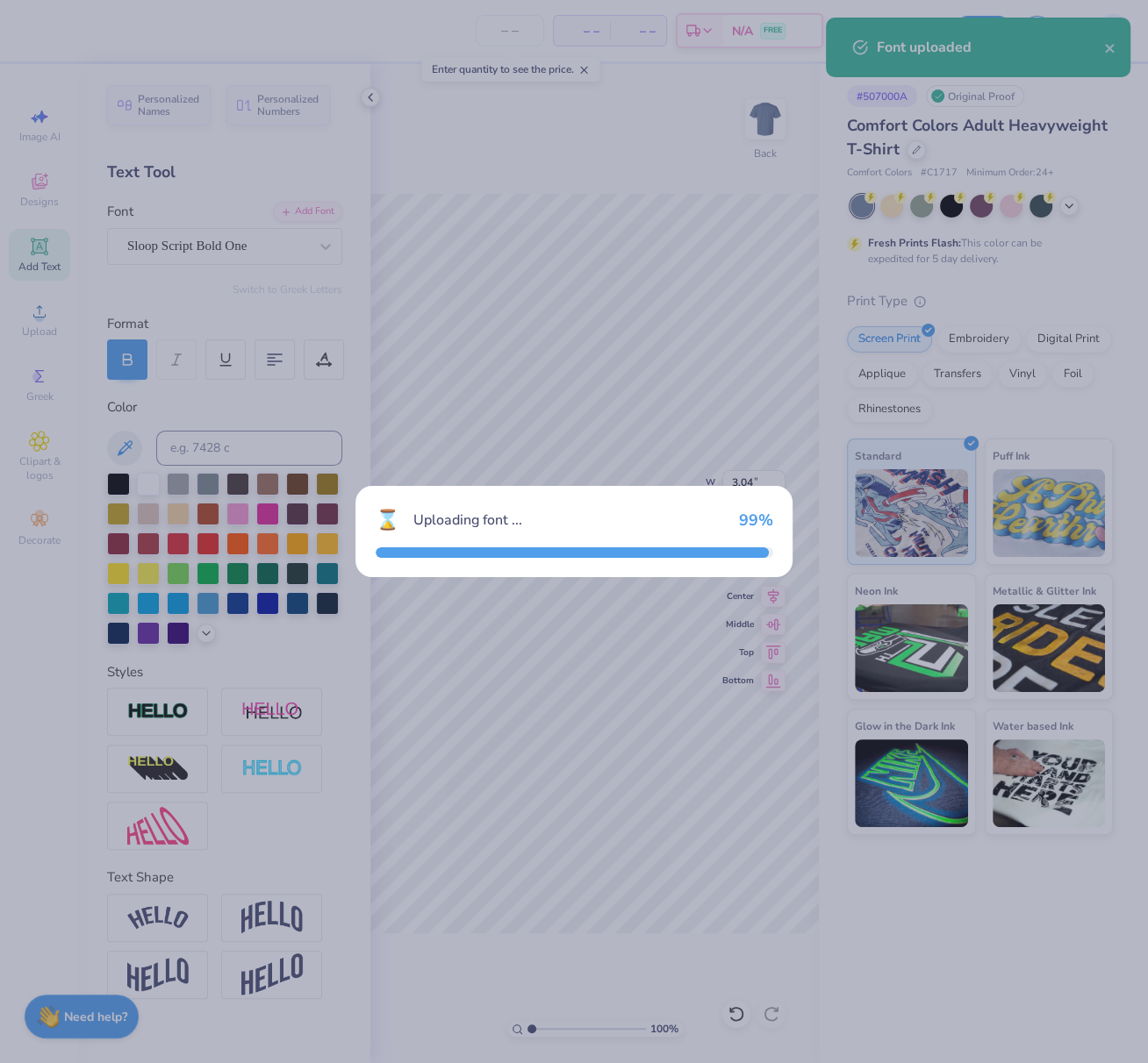
type input "2.60"
type input "0.87"
type input "6.11"
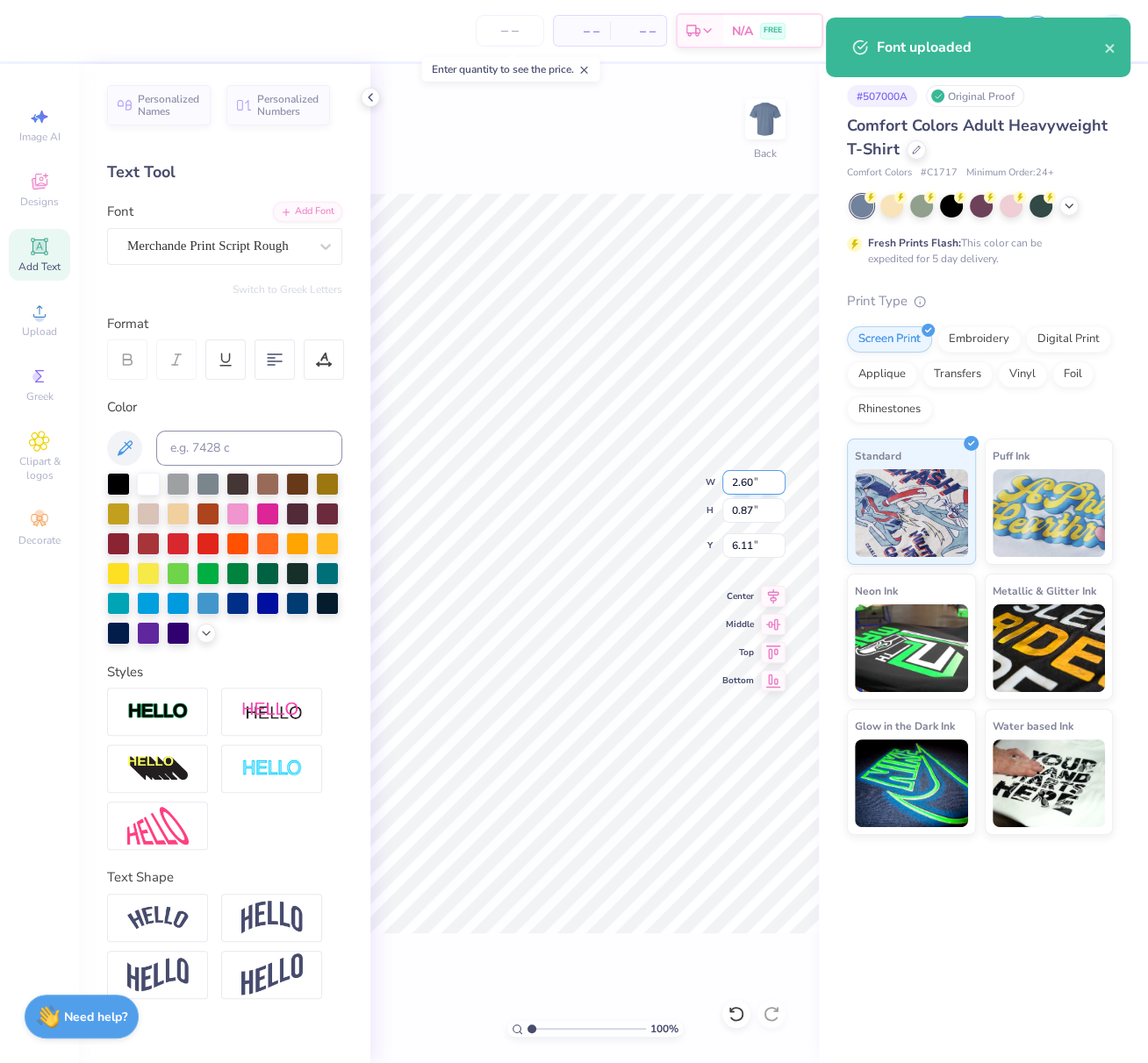
type input "3.29"
type input "0.89"
type input "6.10"
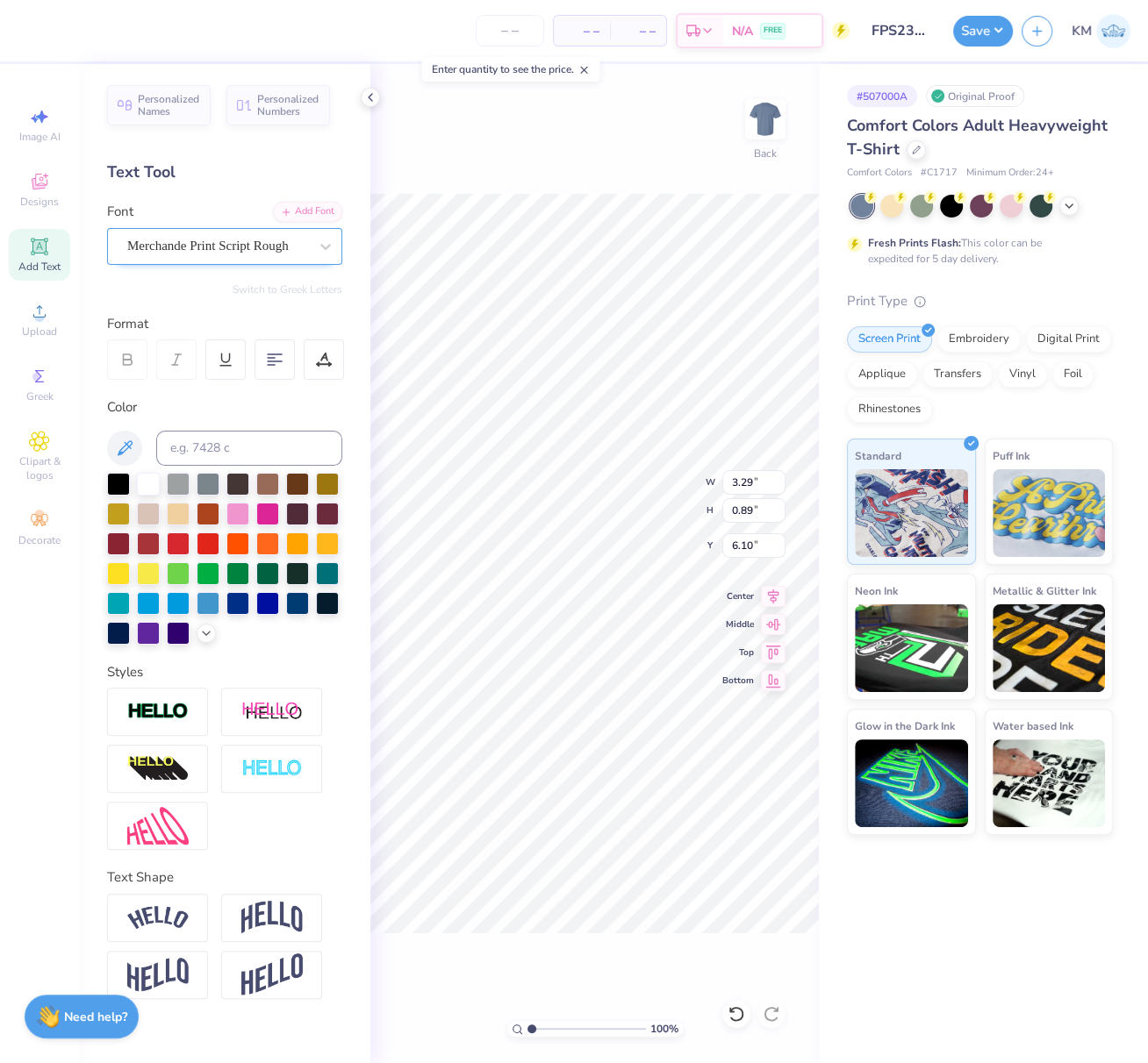
click at [267, 262] on div "Merchande Print Script Rough" at bounding box center [224, 246] width 235 height 37
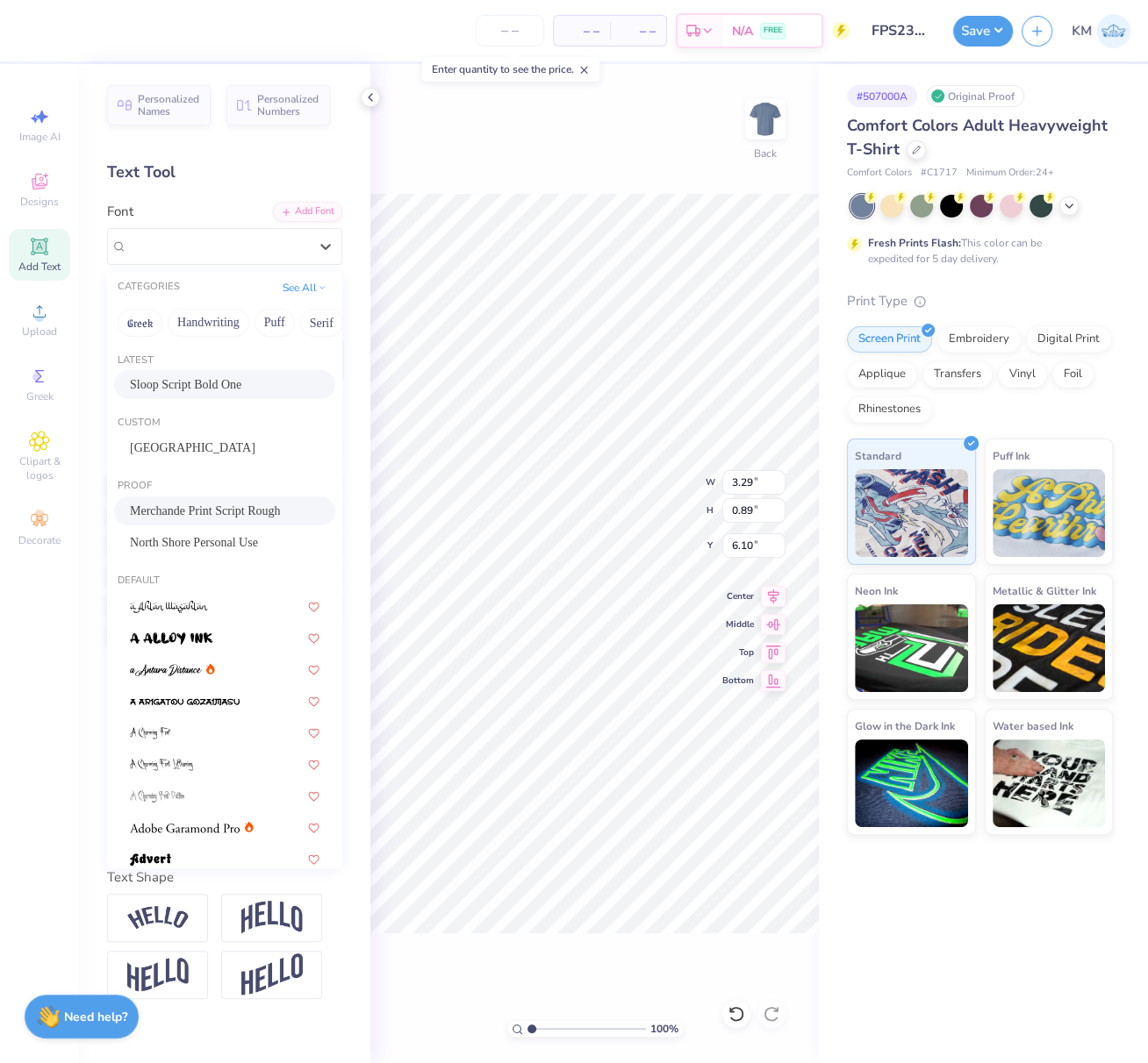
drag, startPoint x: 190, startPoint y: 385, endPoint x: 834, endPoint y: 621, distance: 685.9
click at [190, 385] on span "Sloop Script Bold One" at bounding box center [185, 384] width 112 height 18
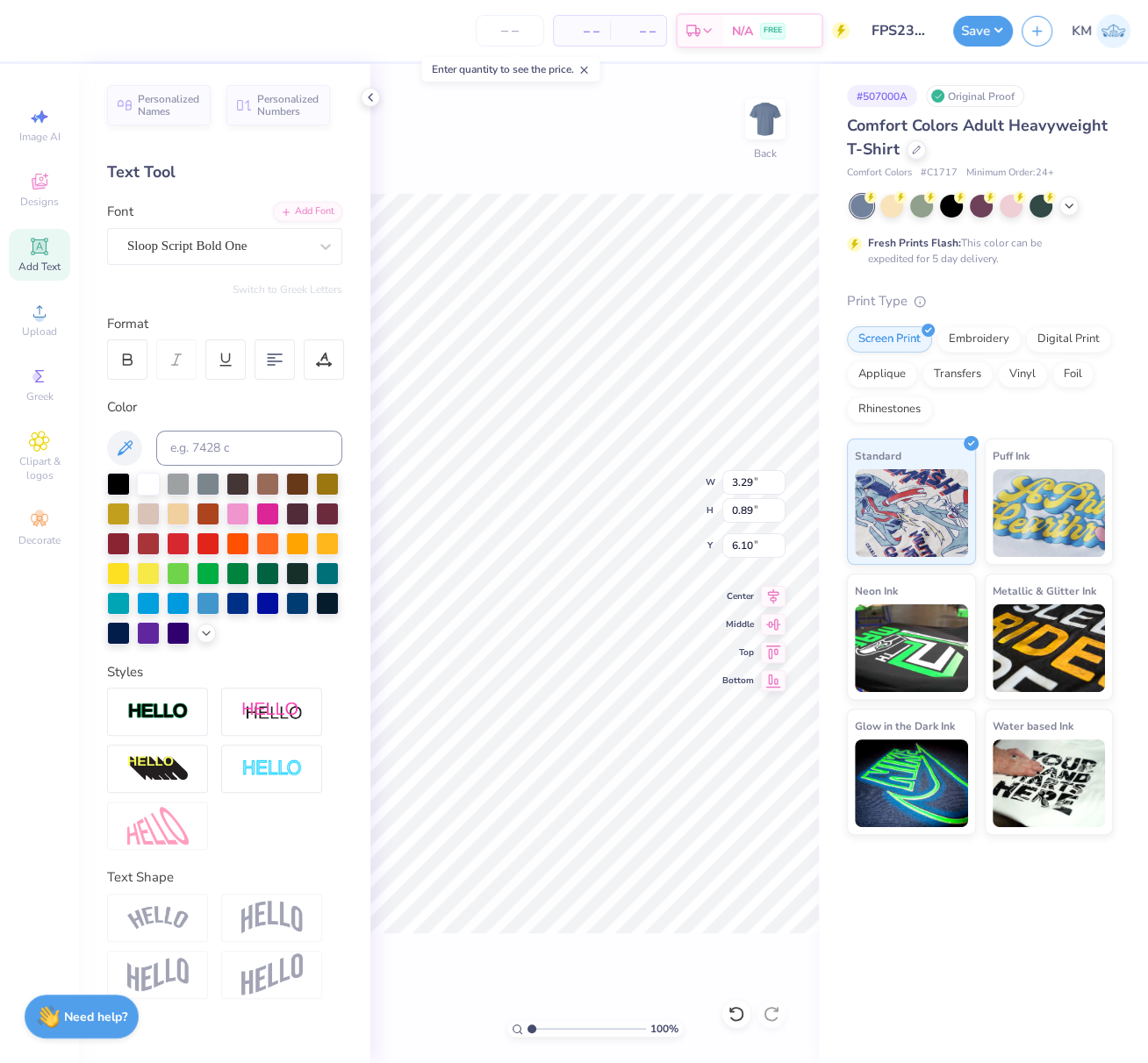
type input "2.42"
type input "0.90"
type input "11.91"
type input "1.09"
type input "6.00"
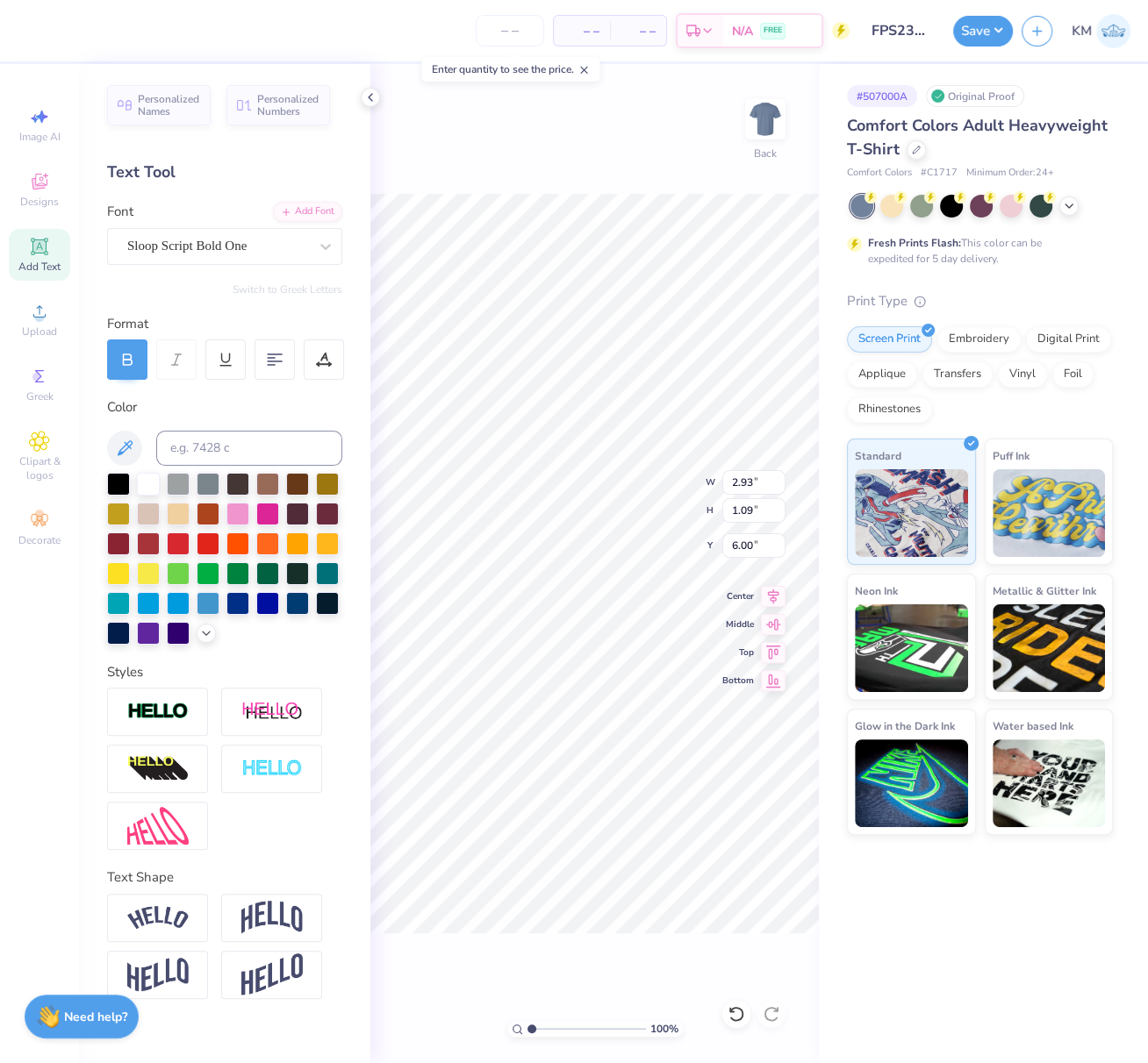
type input "12.00"
type input "2.90"
type input "2.87"
drag, startPoint x: 731, startPoint y: 482, endPoint x: 752, endPoint y: 485, distance: 21.2
click at [751, 484] on input "12.00" at bounding box center [754, 482] width 63 height 24
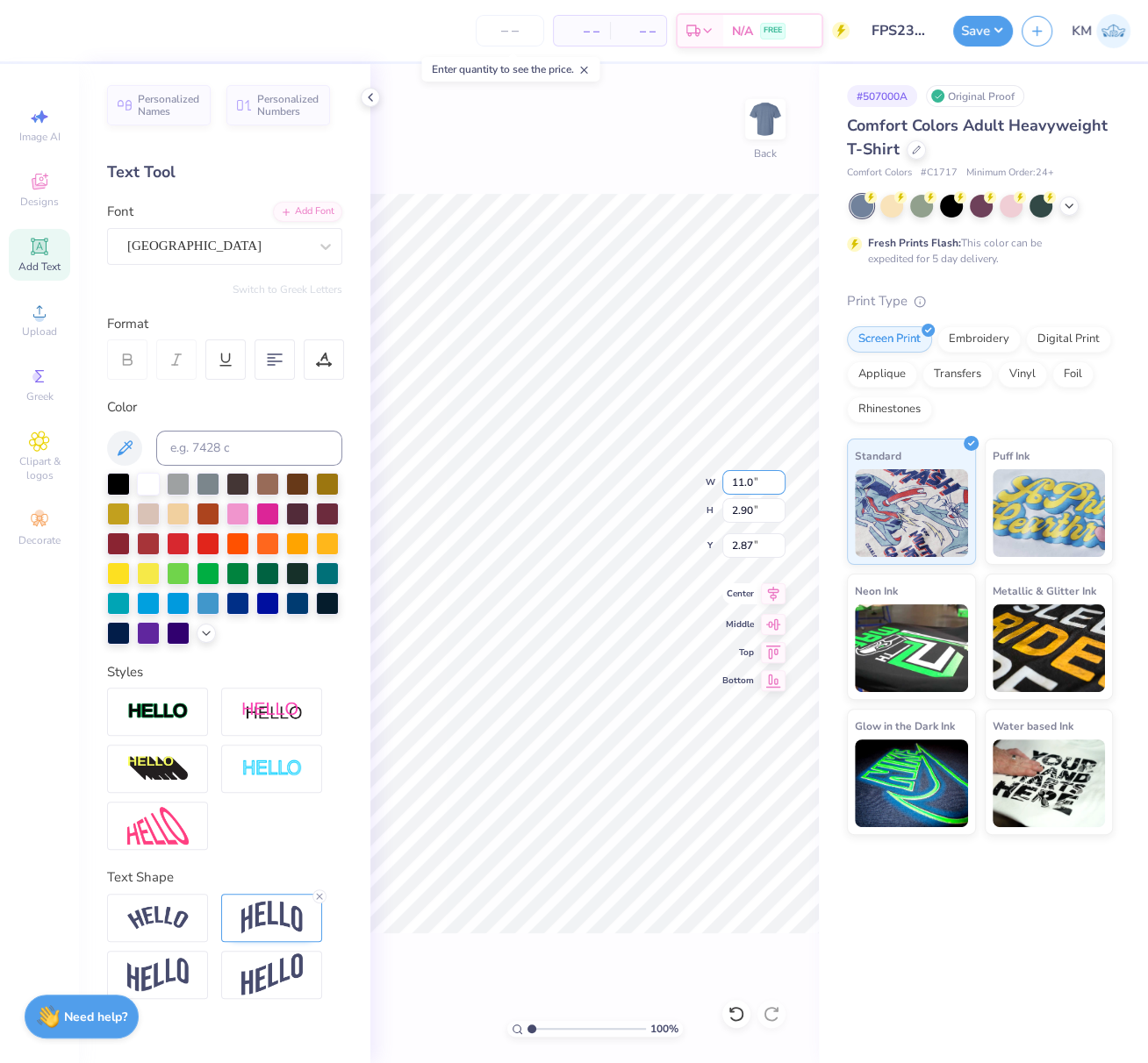
type input "11.00"
type input "2.66"
type input "2.99"
drag, startPoint x: 778, startPoint y: 597, endPoint x: 741, endPoint y: 597, distance: 37.0
click at [778, 597] on icon at bounding box center [773, 593] width 24 height 21
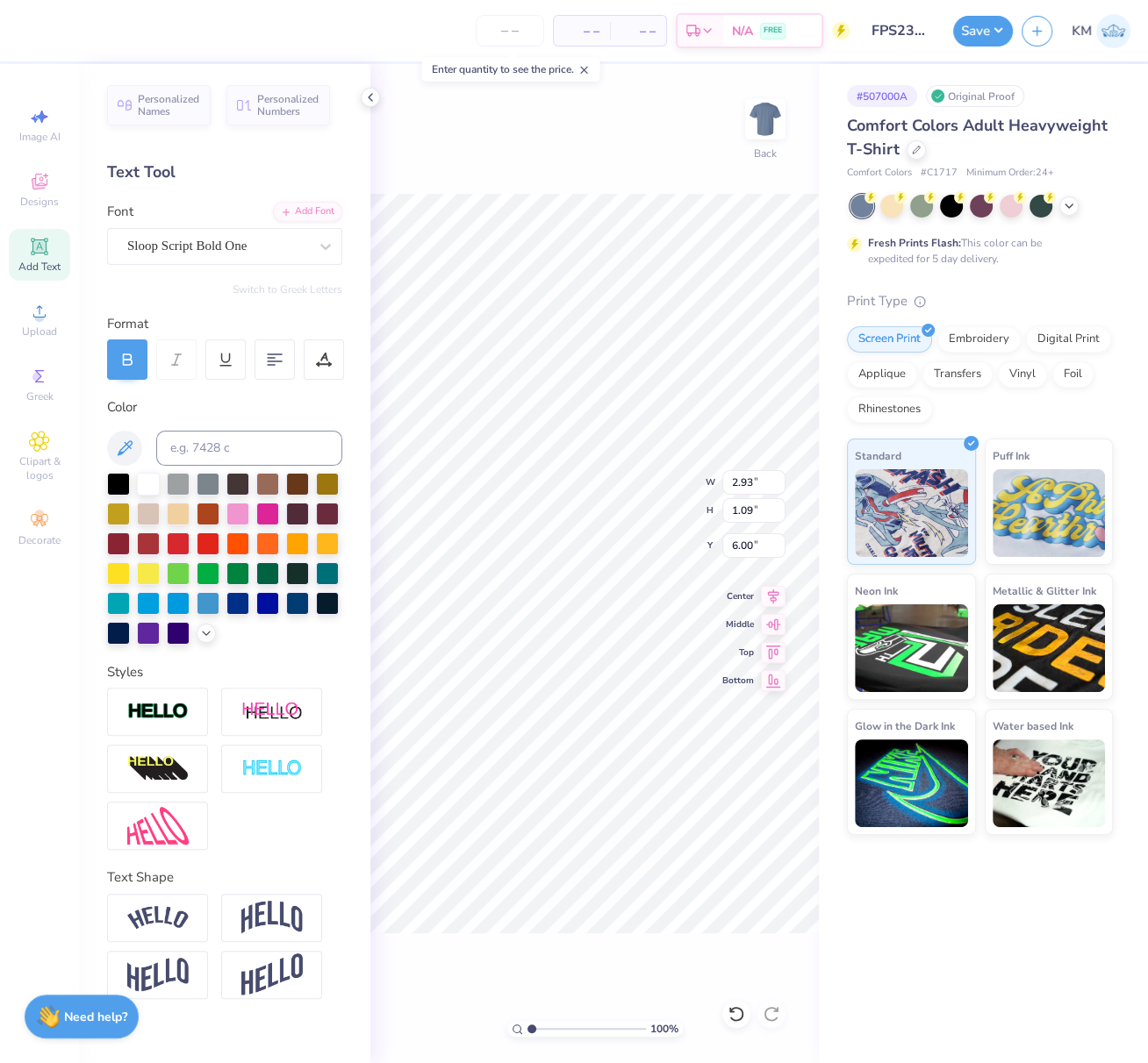
type input "2.93"
type input "1.09"
type input "6.00"
type input "9.09"
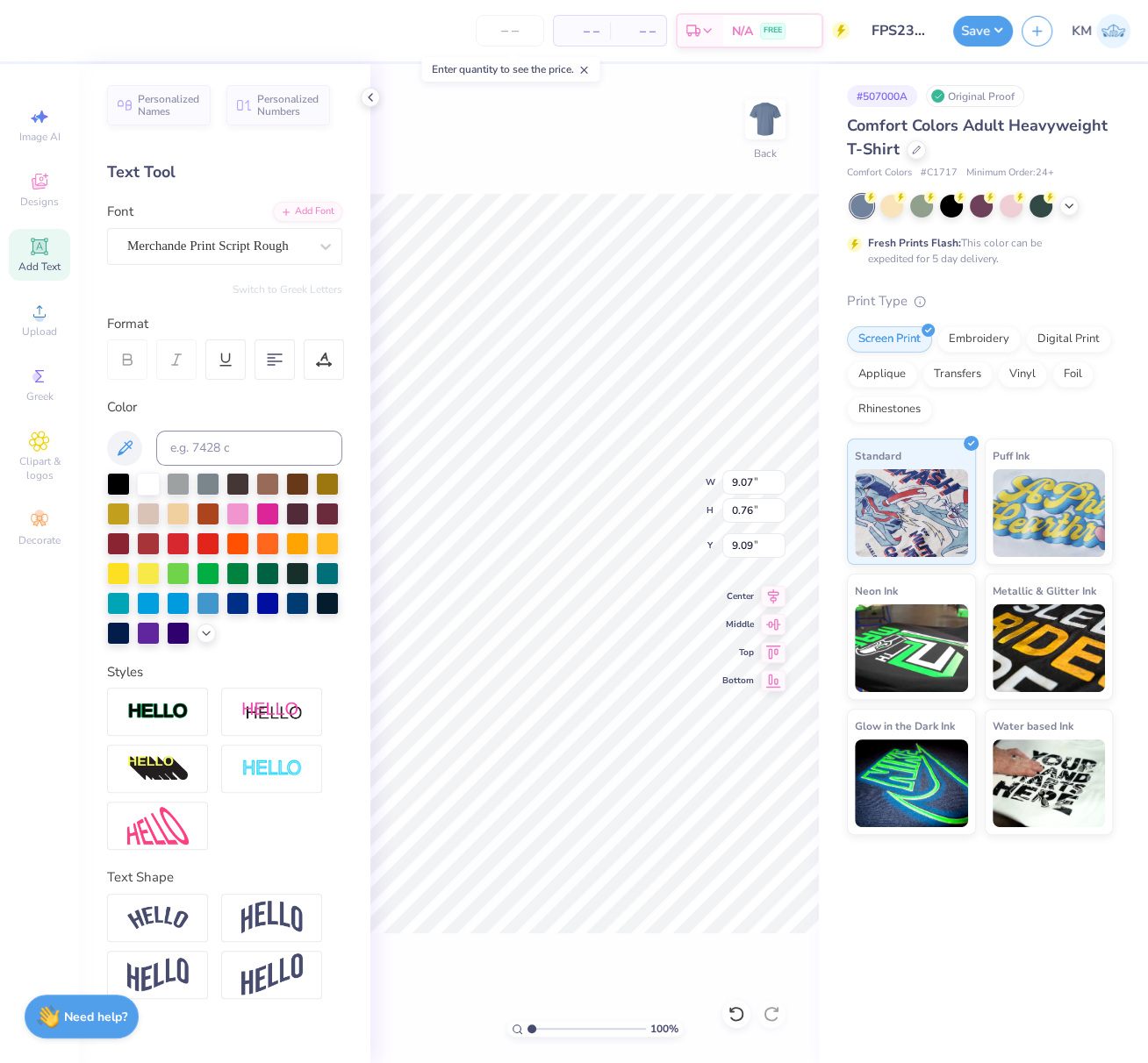
type textarea "A Tradition of Service and Excellence"
drag, startPoint x: 224, startPoint y: 254, endPoint x: 237, endPoint y: 266, distance: 17.7
click at [226, 254] on div "Merchande Print Script Rough" at bounding box center [217, 246] width 185 height 27
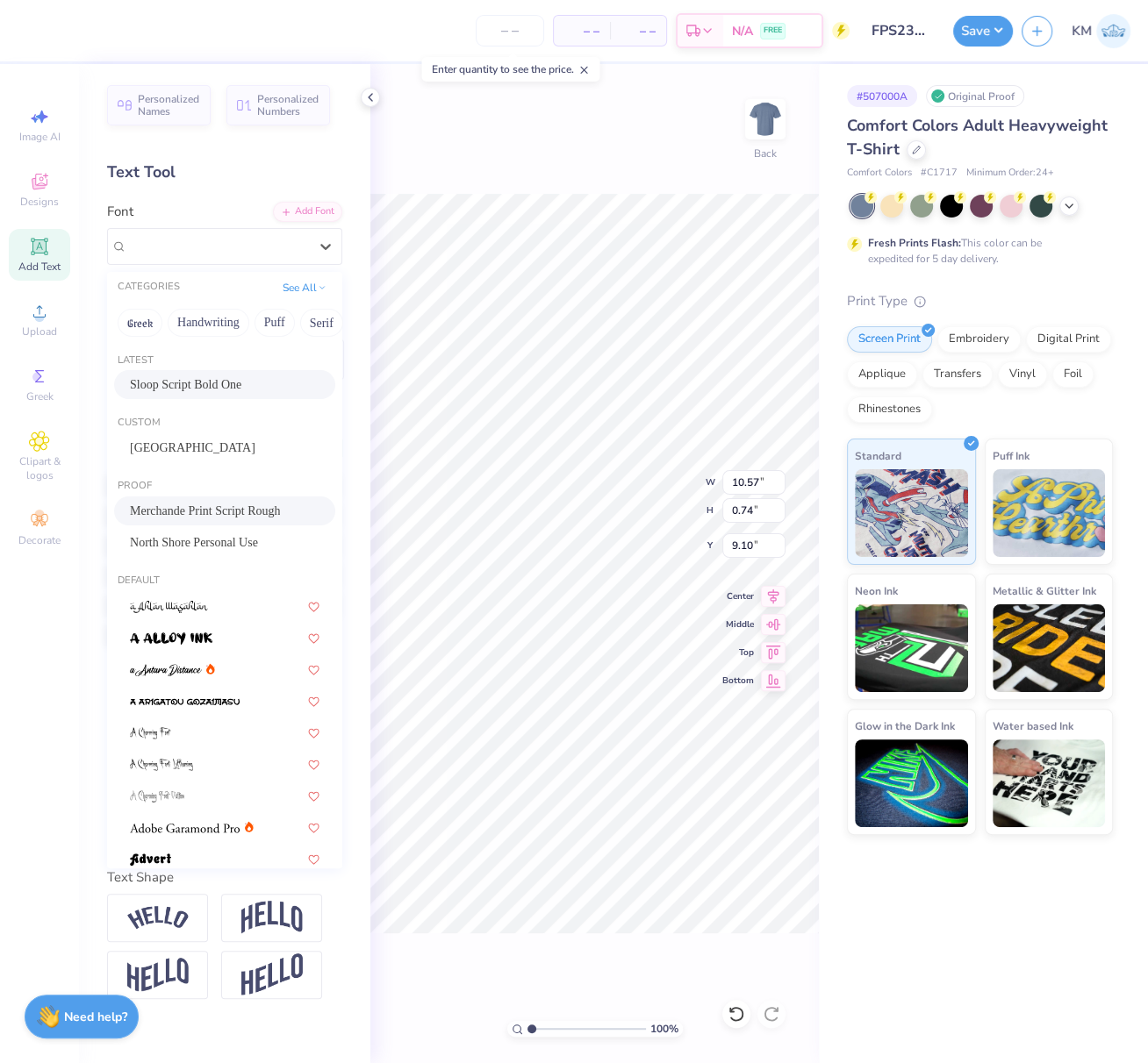
click at [197, 386] on span "Sloop Script Bold One" at bounding box center [185, 384] width 112 height 18
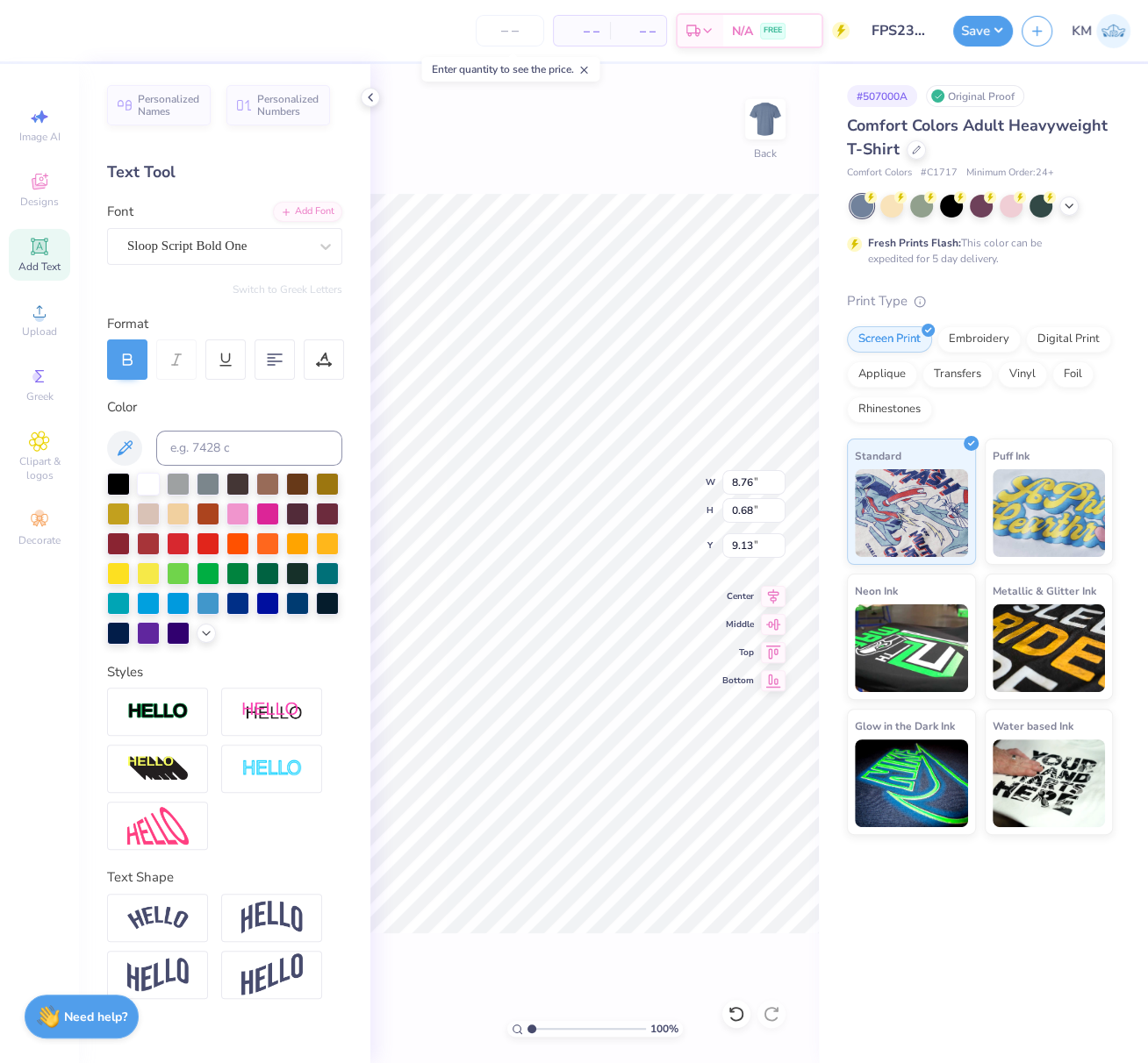
type input "8.76"
type input "0.68"
type input "9.13"
drag, startPoint x: 751, startPoint y: 483, endPoint x: 731, endPoint y: 483, distance: 20.0
click at [729, 479] on input "8.76" at bounding box center [754, 482] width 63 height 24
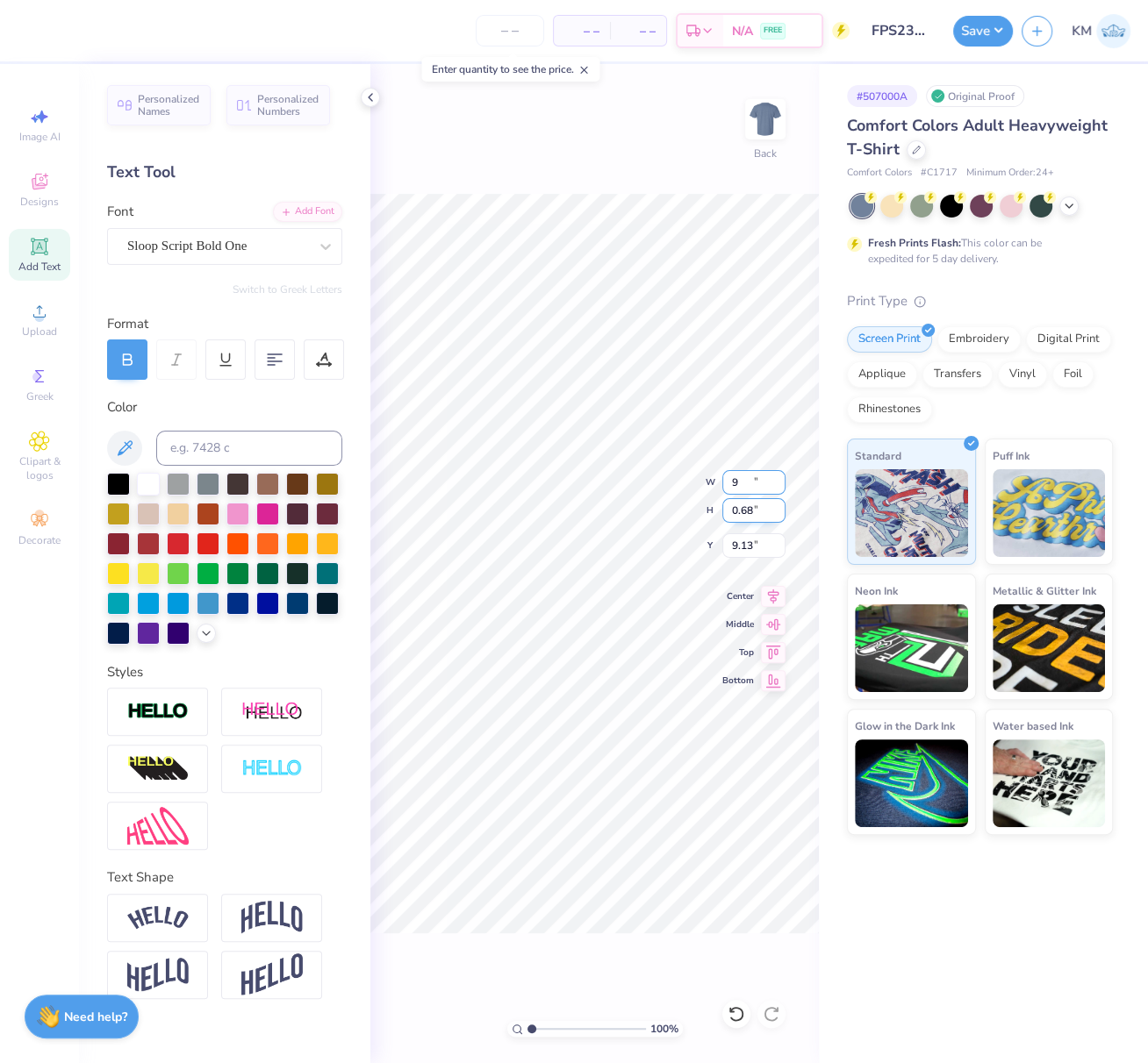
type input "9.00"
type input "0.70"
type input "9.12"
click at [774, 596] on icon at bounding box center [773, 594] width 12 height 15
type input "8.82"
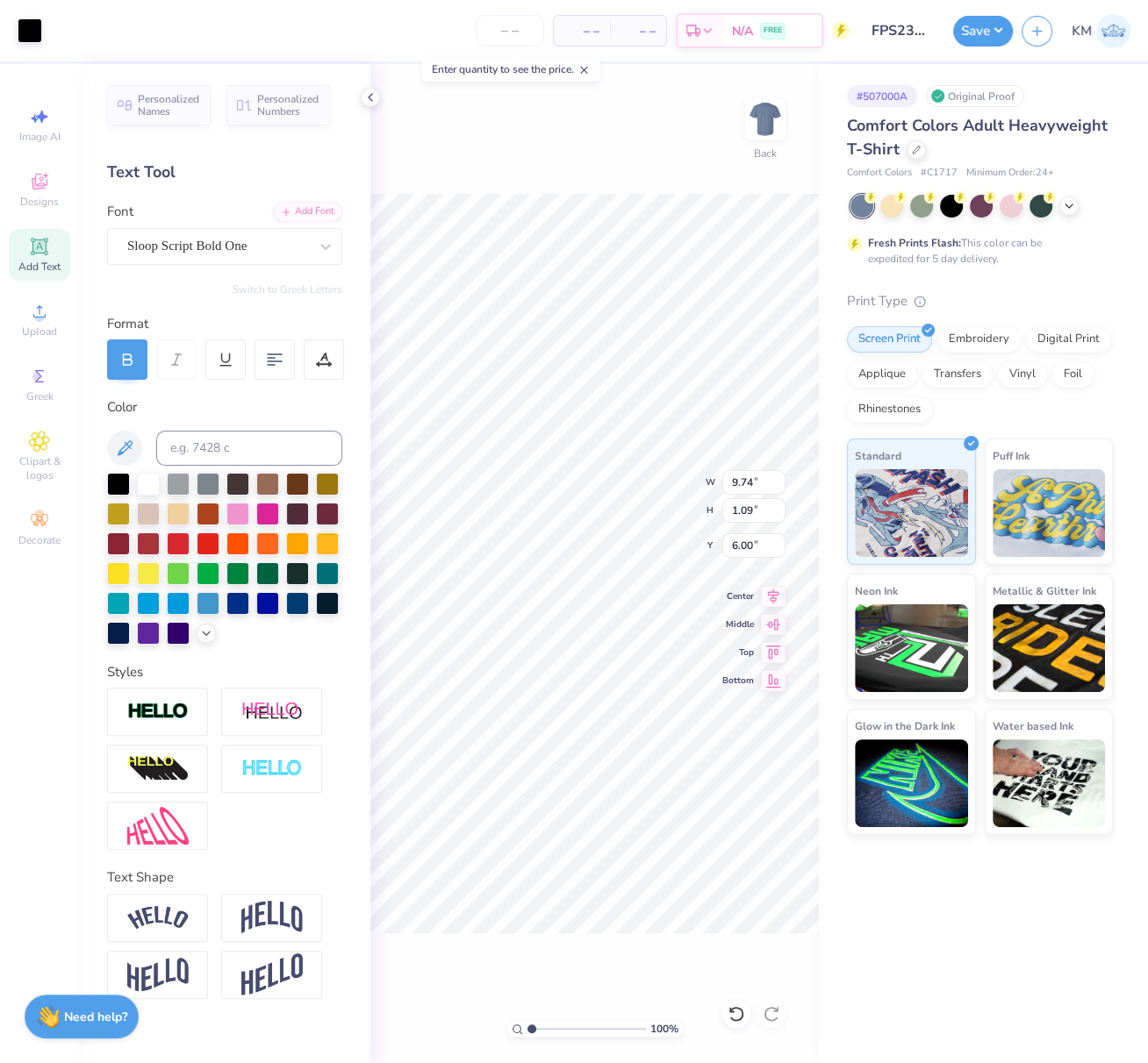
type input "9.74"
click at [774, 596] on icon at bounding box center [773, 594] width 12 height 15
drag, startPoint x: 751, startPoint y: 545, endPoint x: 732, endPoint y: 557, distance: 22.5
click at [732, 546] on input "2.99" at bounding box center [754, 545] width 63 height 24
type input "3.00"
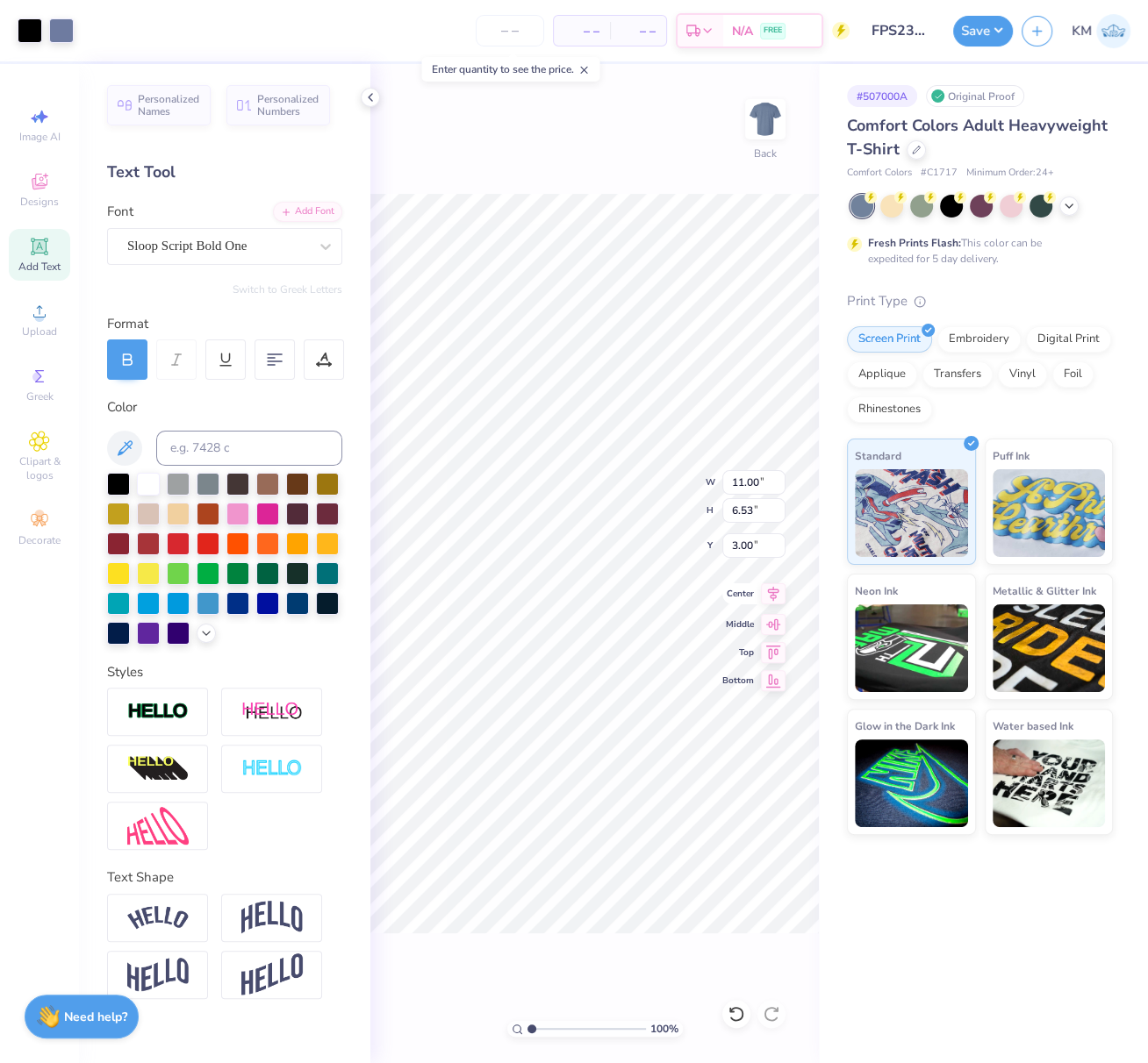
click at [773, 594] on icon at bounding box center [773, 594] width 12 height 15
click at [1001, 28] on button "Save" at bounding box center [982, 29] width 59 height 31
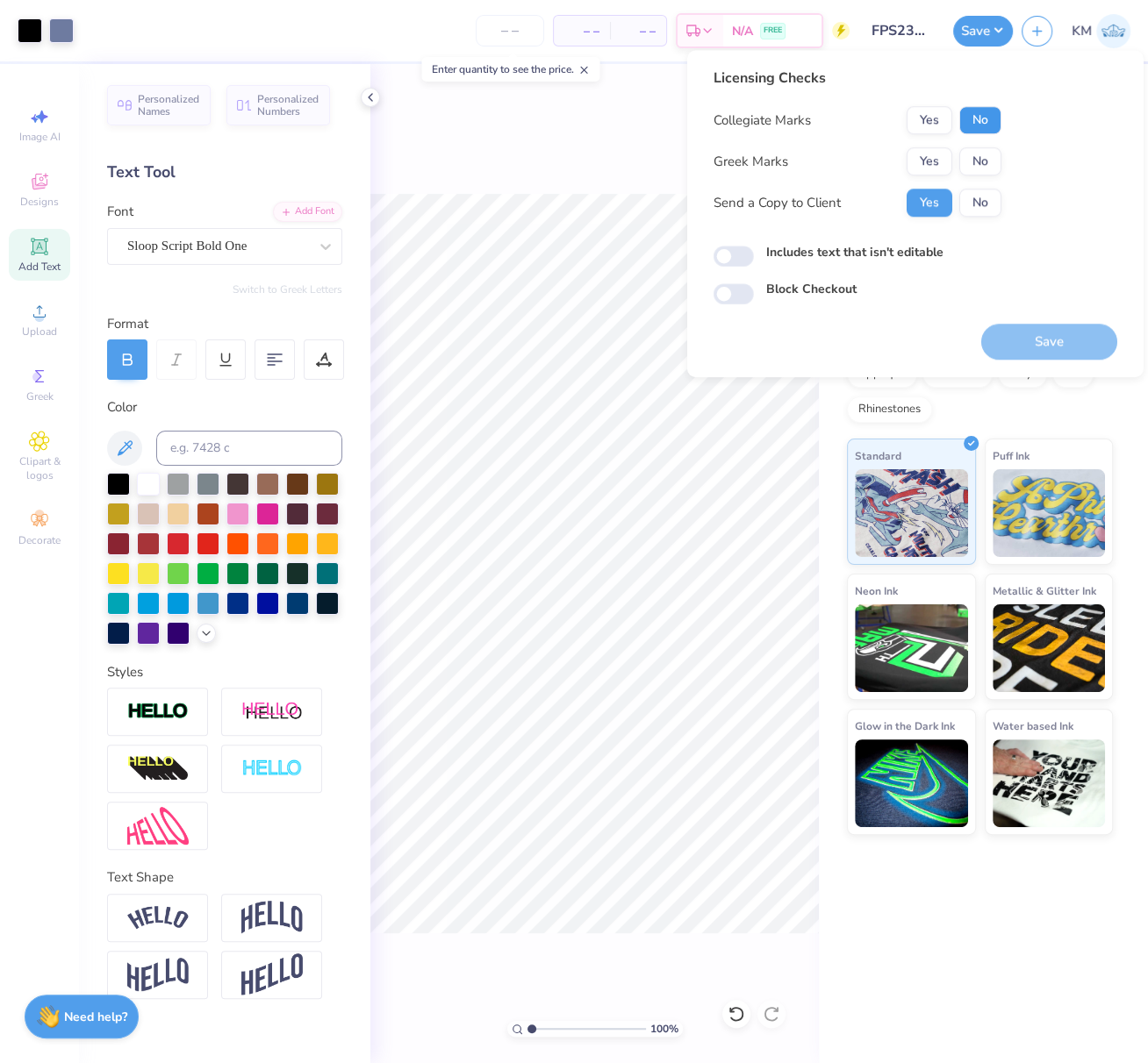
click at [981, 123] on button "No" at bounding box center [980, 120] width 42 height 28
click at [937, 163] on button "Yes" at bounding box center [929, 161] width 46 height 28
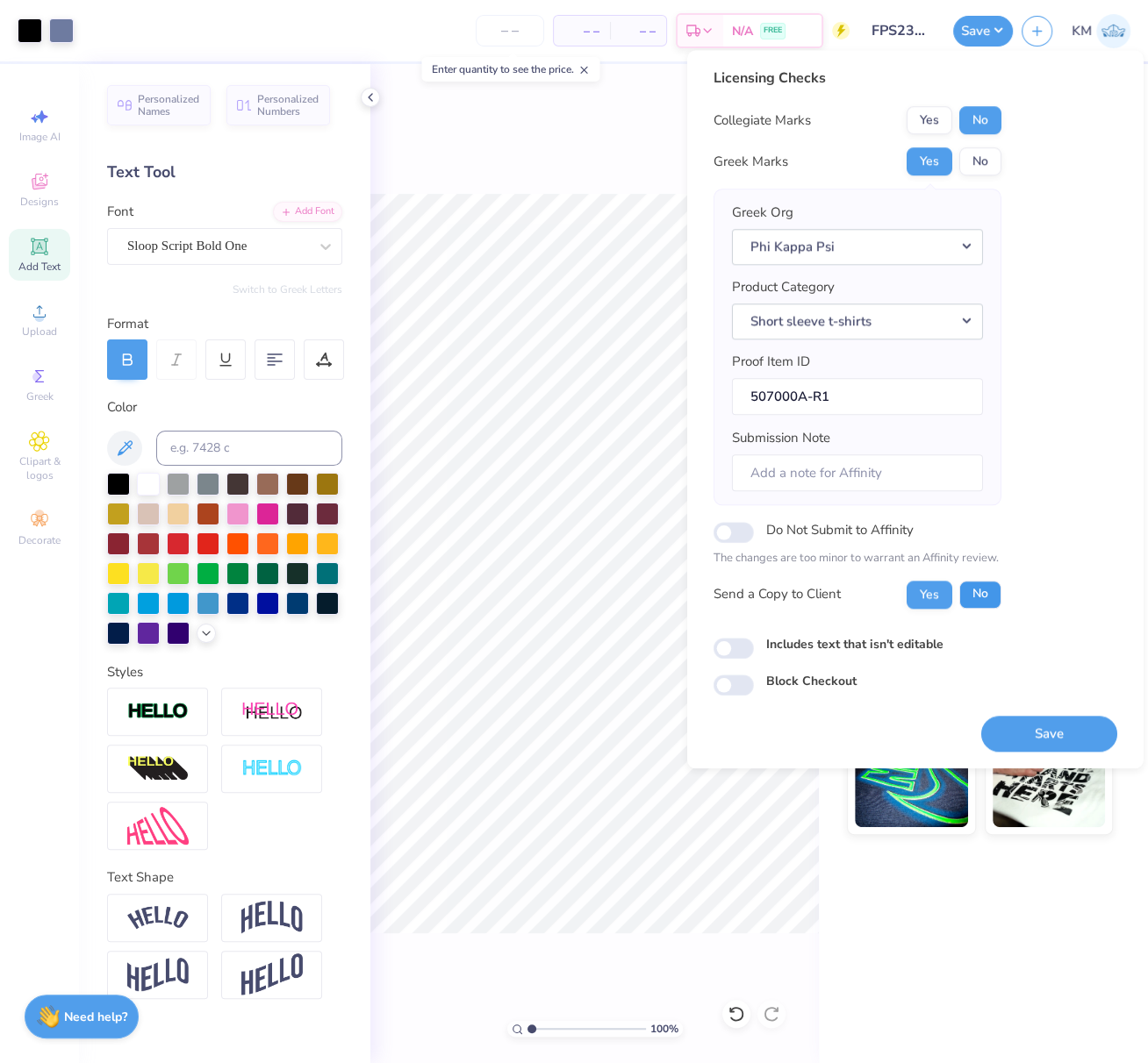
click at [976, 588] on button "No" at bounding box center [980, 594] width 42 height 28
drag, startPoint x: 1074, startPoint y: 727, endPoint x: 1143, endPoint y: 659, distance: 96.9
click at [1074, 727] on button "Save" at bounding box center [1048, 734] width 136 height 36
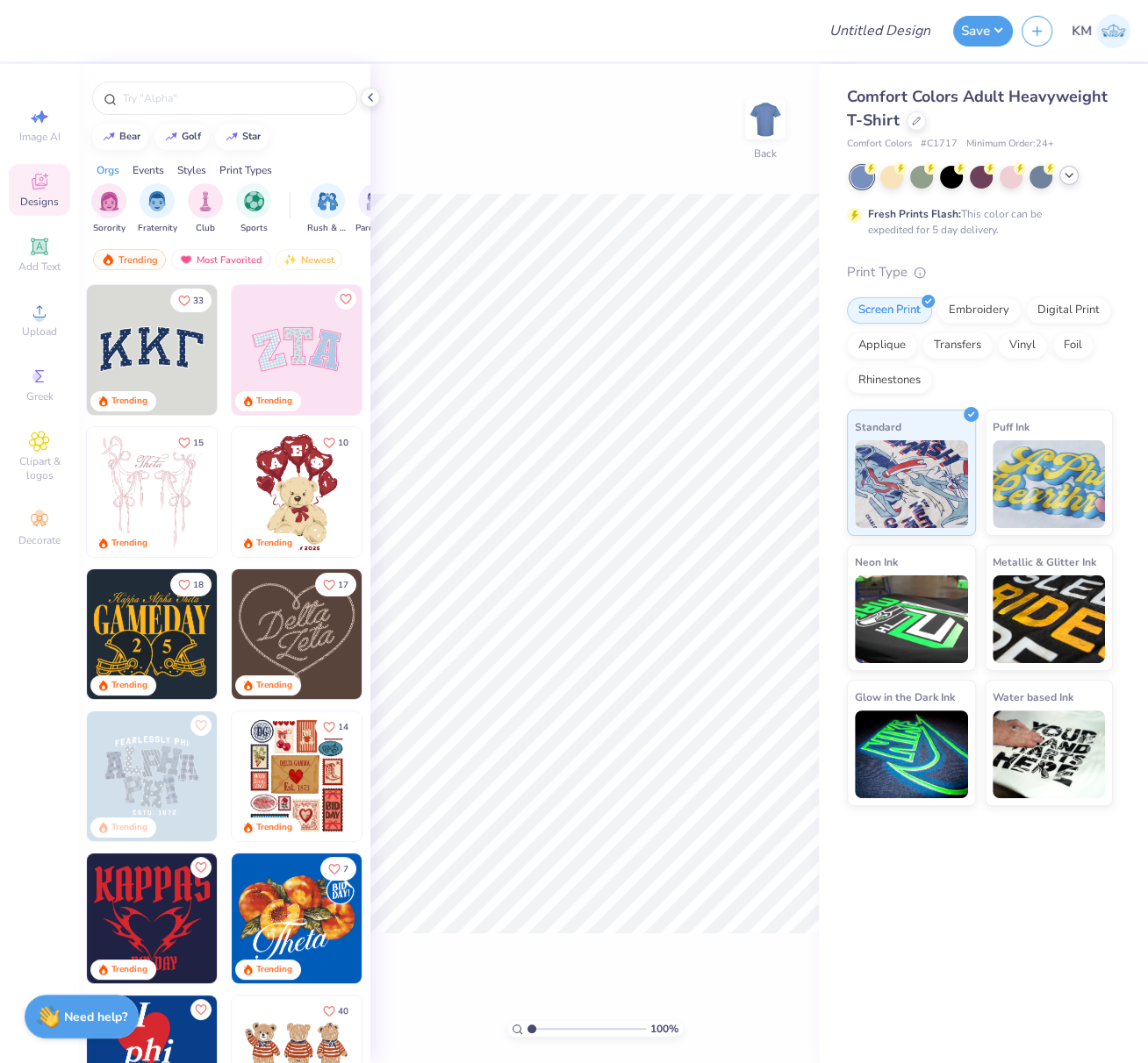
click at [1069, 175] on icon at bounding box center [1069, 176] width 14 height 14
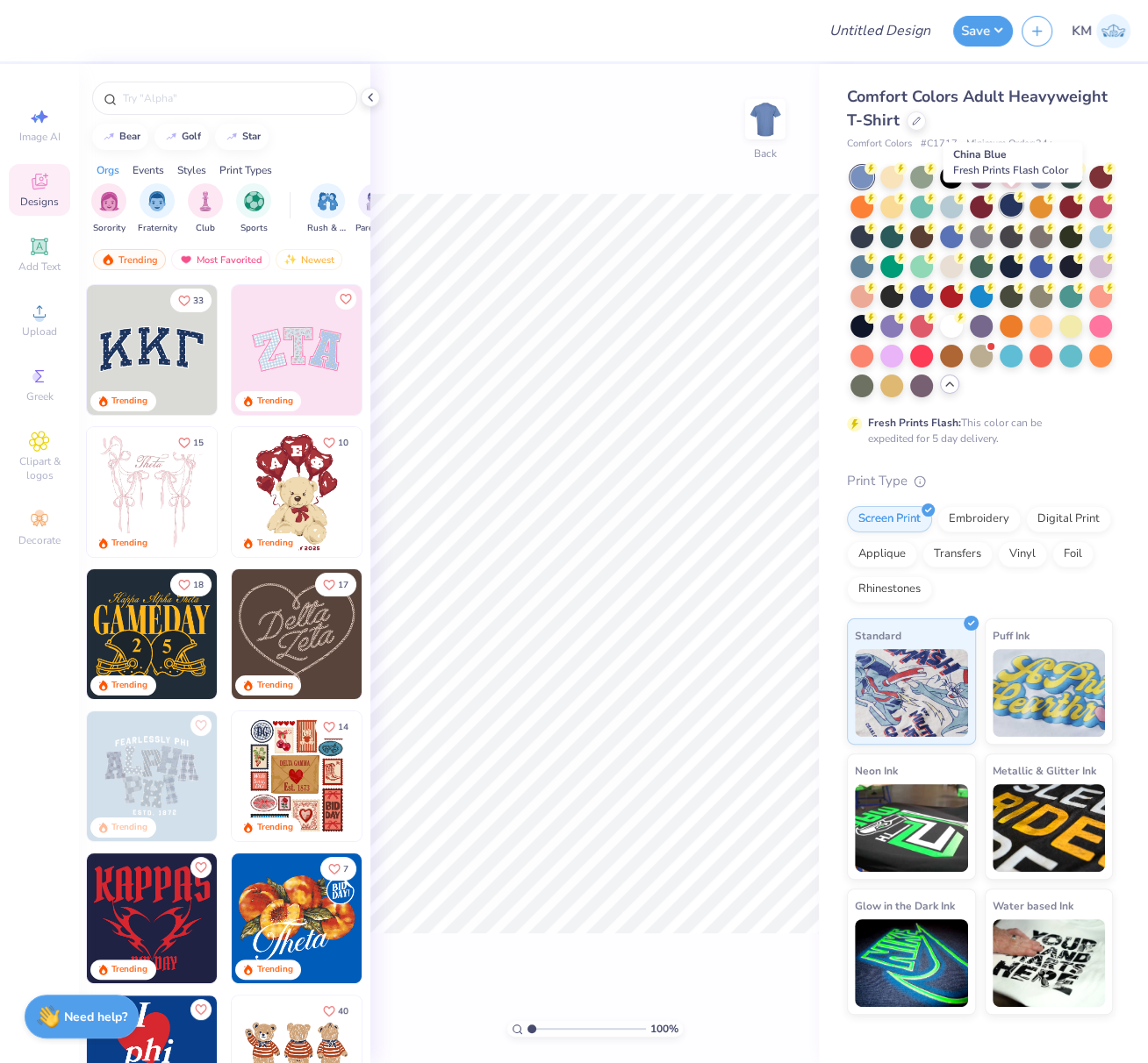
click at [1012, 205] on div at bounding box center [1010, 204] width 23 height 23
